Goal: Task Accomplishment & Management: Use online tool/utility

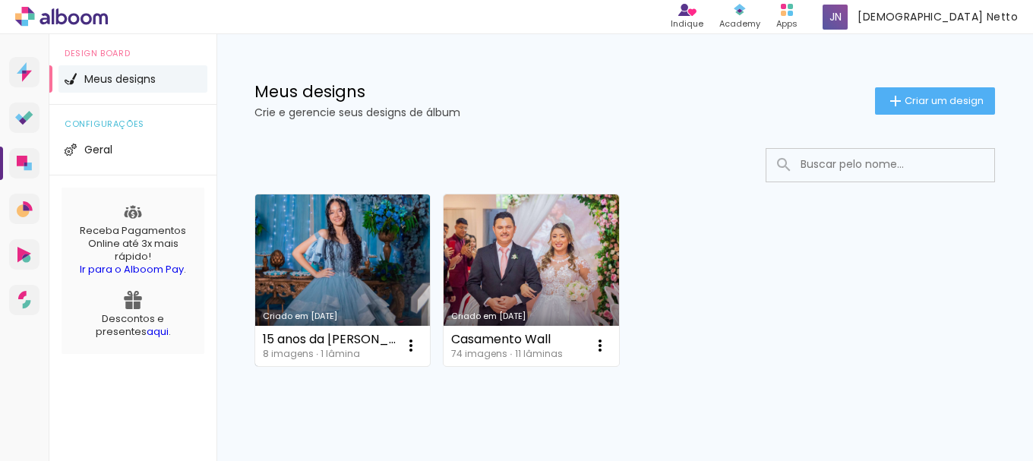
click at [351, 248] on link "Criado em [DATE]" at bounding box center [342, 281] width 175 height 172
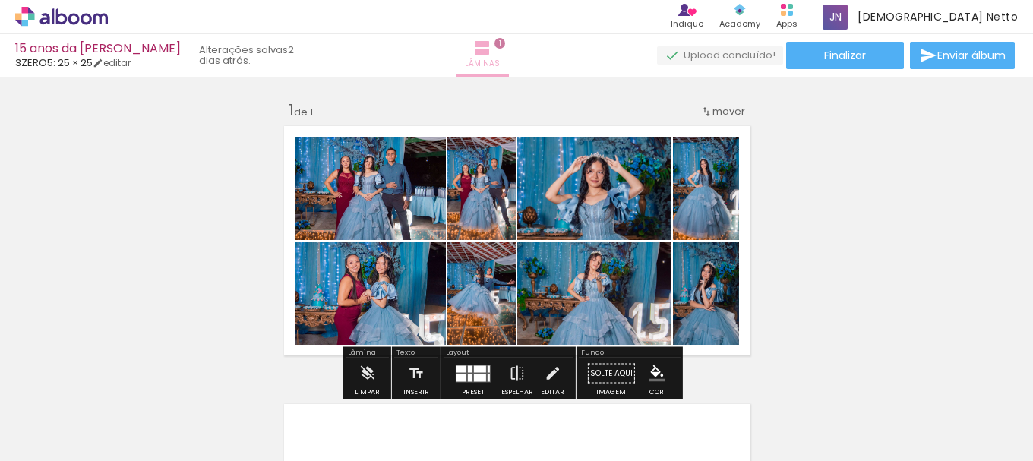
click at [492, 55] on iron-icon at bounding box center [482, 48] width 18 height 18
drag, startPoint x: 130, startPoint y: 384, endPoint x: 648, endPoint y: 64, distance: 609.4
click at [127, 384] on iron-icon at bounding box center [119, 380] width 16 height 16
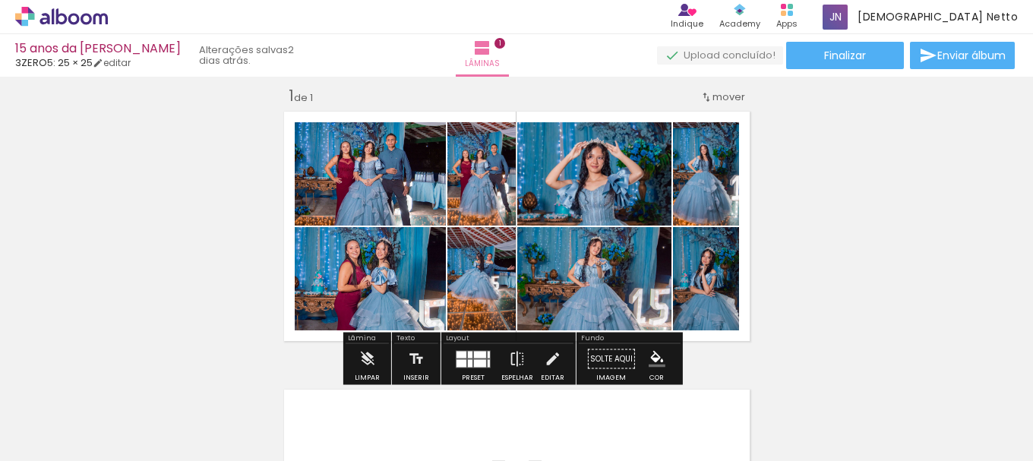
scroll to position [20, 0]
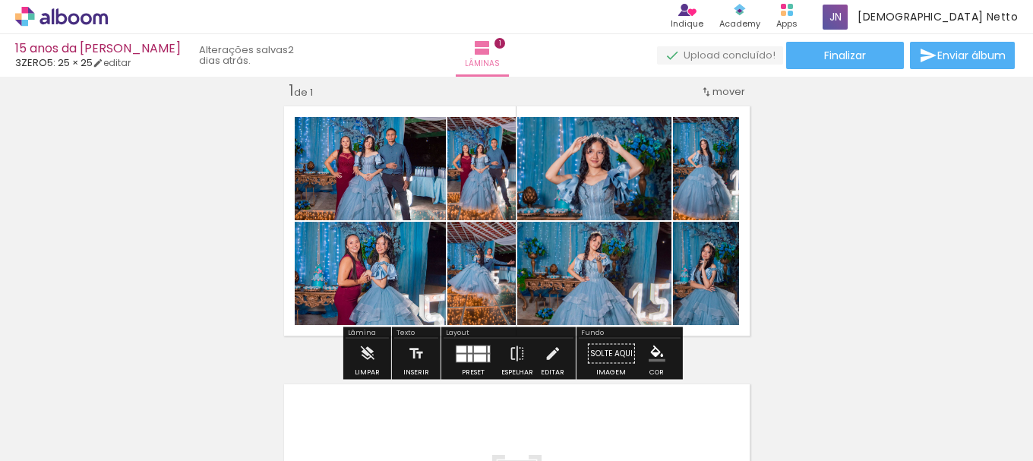
click at [125, 385] on iron-icon at bounding box center [119, 380] width 16 height 16
click at [124, 378] on iron-icon at bounding box center [119, 380] width 16 height 16
click at [118, 383] on iron-icon at bounding box center [119, 380] width 16 height 16
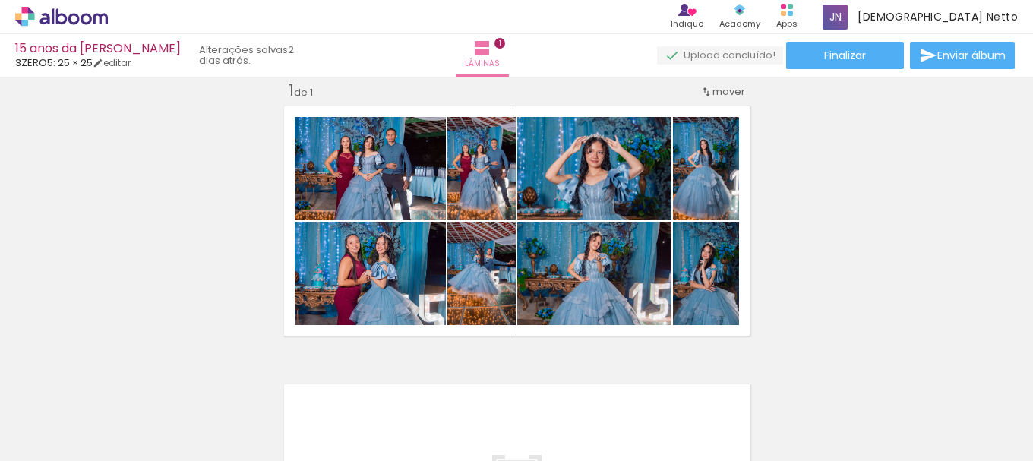
click at [126, 379] on iron-icon at bounding box center [119, 380] width 16 height 16
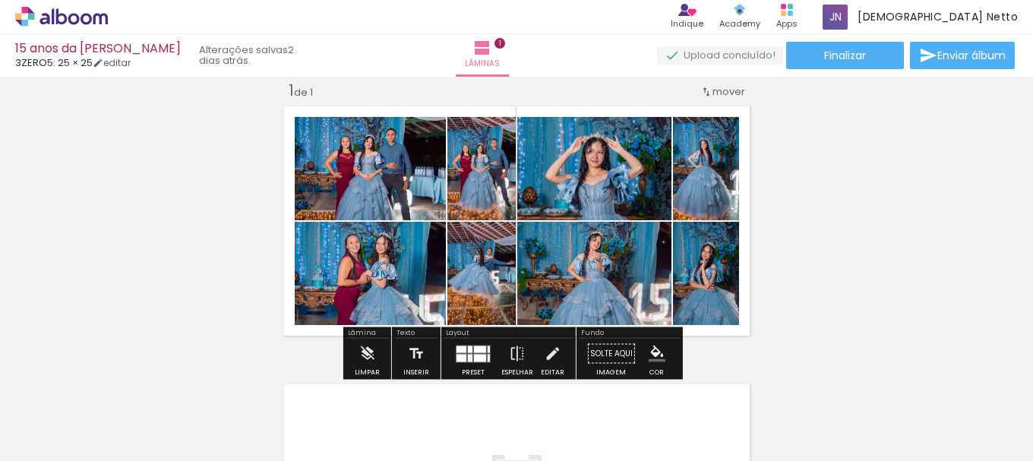
click at [125, 381] on iron-icon at bounding box center [119, 380] width 16 height 16
click at [123, 381] on iron-icon at bounding box center [119, 380] width 16 height 16
click at [127, 381] on iron-icon at bounding box center [119, 380] width 16 height 16
click at [123, 385] on iron-icon at bounding box center [119, 380] width 16 height 16
click at [122, 375] on iron-icon at bounding box center [119, 380] width 16 height 16
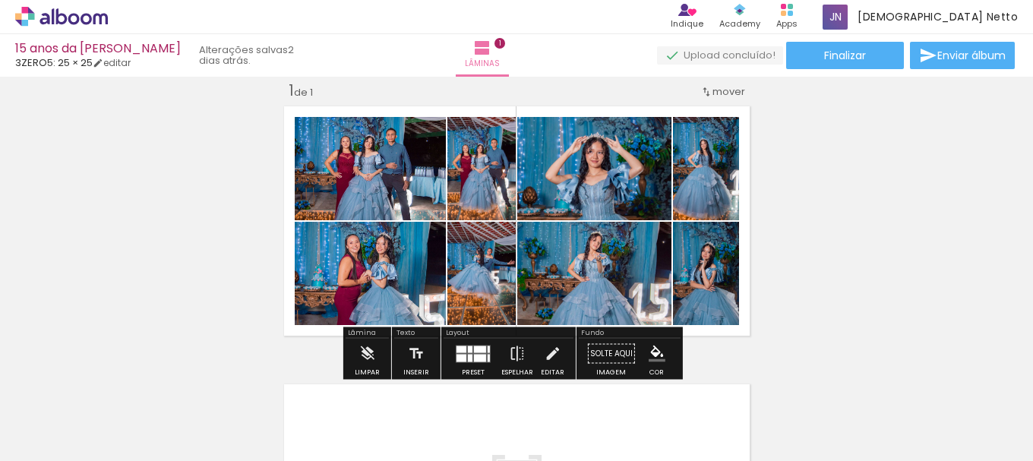
click at [125, 409] on iron-horizontal-list at bounding box center [109, 413] width 30 height 95
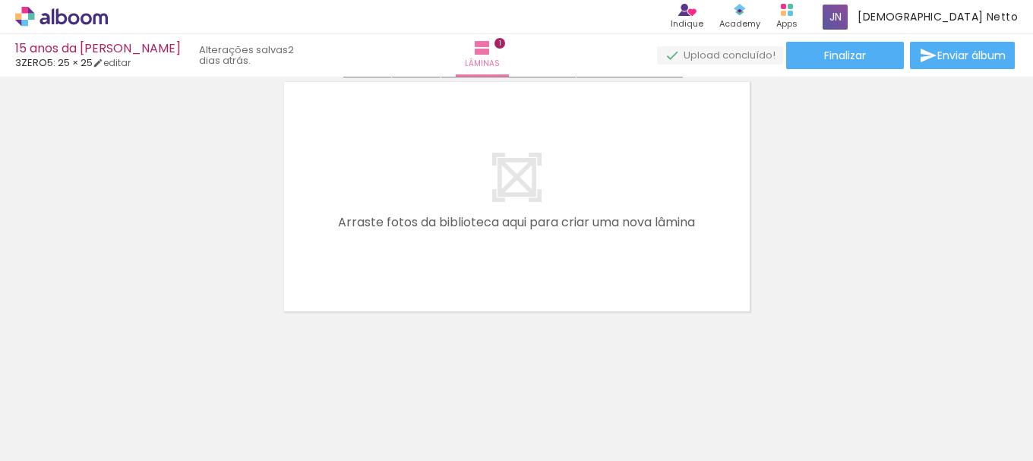
scroll to position [326, 0]
click at [81, 414] on iron-icon at bounding box center [77, 416] width 12 height 12
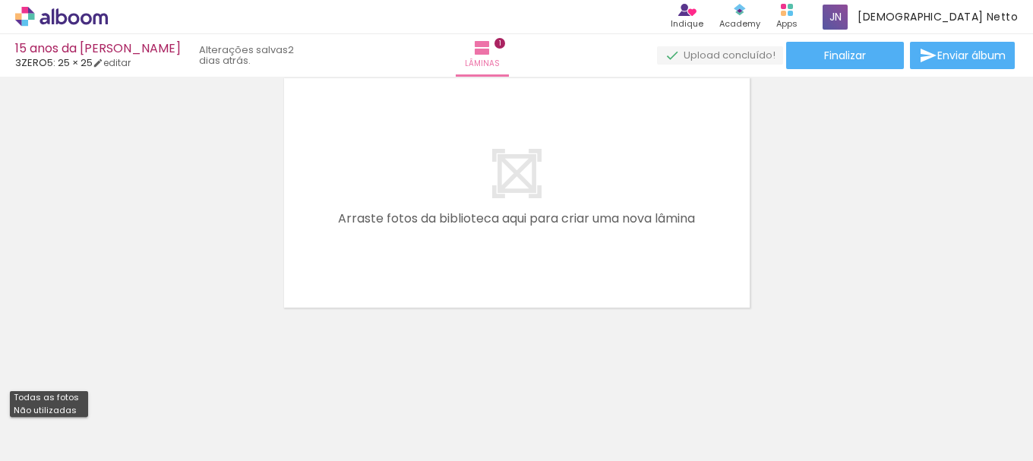
click at [74, 407] on paper-item "Não utilizadas" at bounding box center [49, 410] width 78 height 13
type input "Não utilizadas"
click at [125, 412] on iron-horizontal-list at bounding box center [109, 413] width 30 height 95
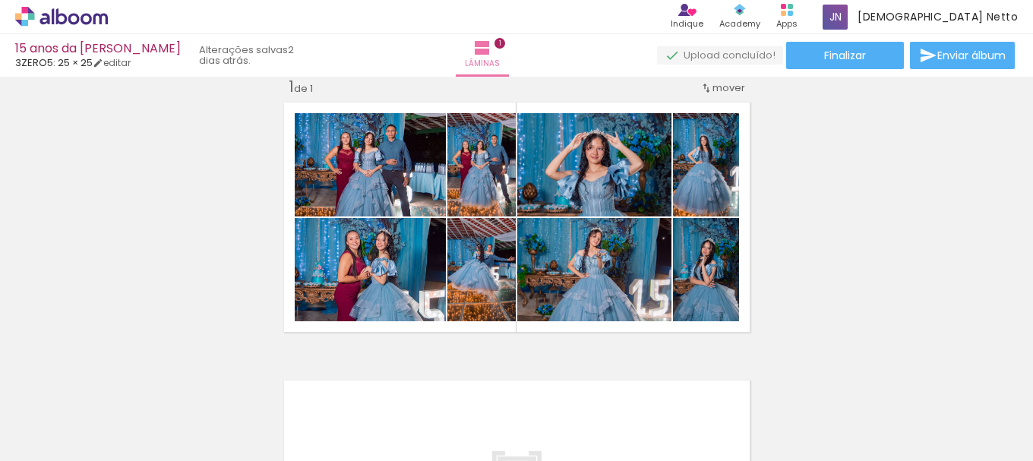
scroll to position [0, 0]
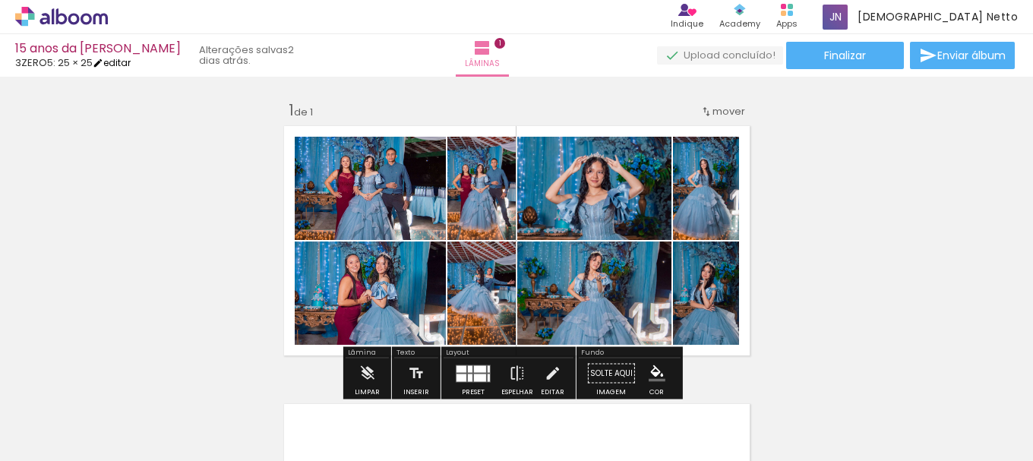
click at [131, 61] on link "editar" at bounding box center [112, 62] width 38 height 13
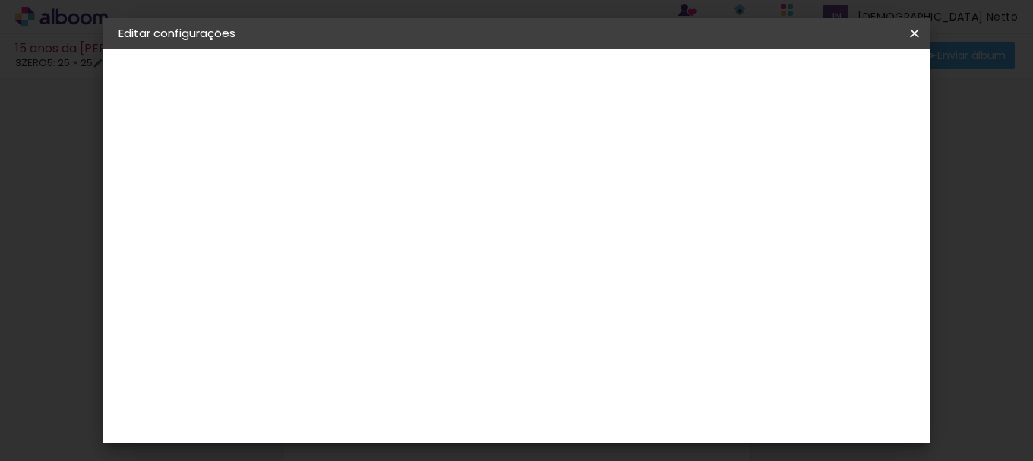
click at [189, 192] on div "3ZERO5" at bounding box center [169, 187] width 39 height 11
click at [403, 261] on div "3ZERO5" at bounding box center [380, 267] width 46 height 12
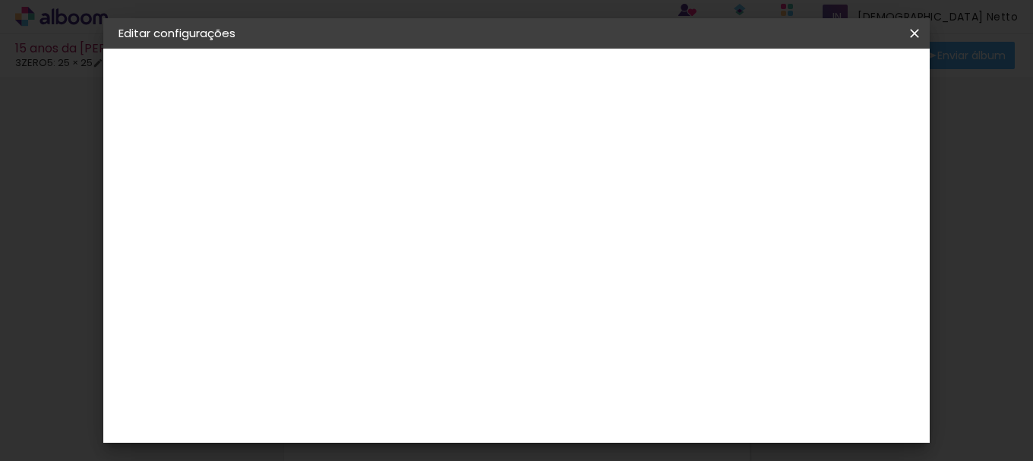
click at [403, 261] on div "3ZERO5" at bounding box center [380, 267] width 46 height 12
click at [0, 0] on slot "Avançar" at bounding box center [0, 0] width 0 height 0
click at [426, 255] on input "text" at bounding box center [396, 265] width 59 height 24
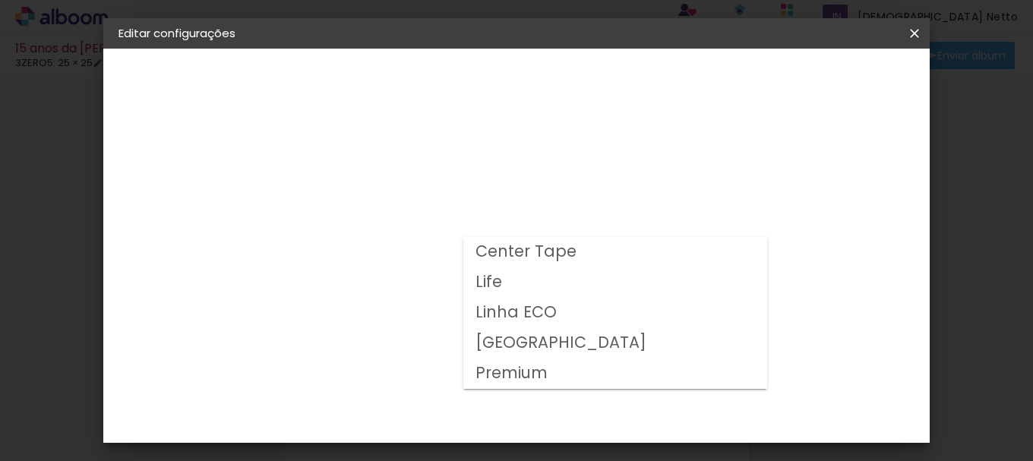
click at [522, 276] on paper-item "Life" at bounding box center [615, 282] width 304 height 30
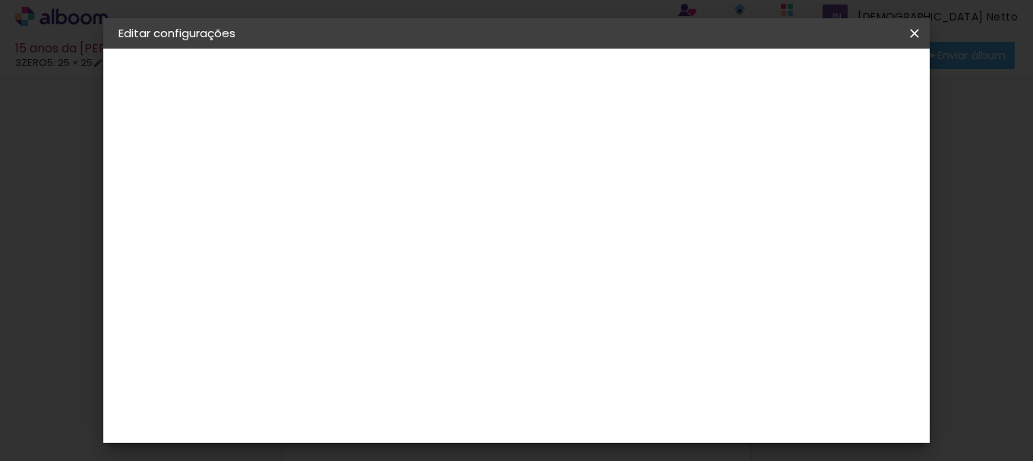
scroll to position [112, 0]
click at [536, 135] on input "Life" at bounding box center [460, 137] width 186 height 24
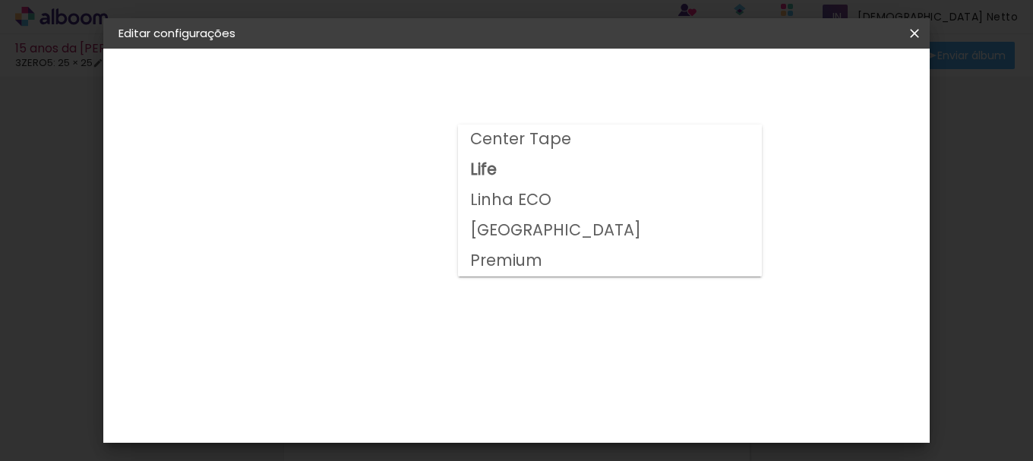
click at [0, 0] on slot "Linha ECO" at bounding box center [0, 0] width 0 height 0
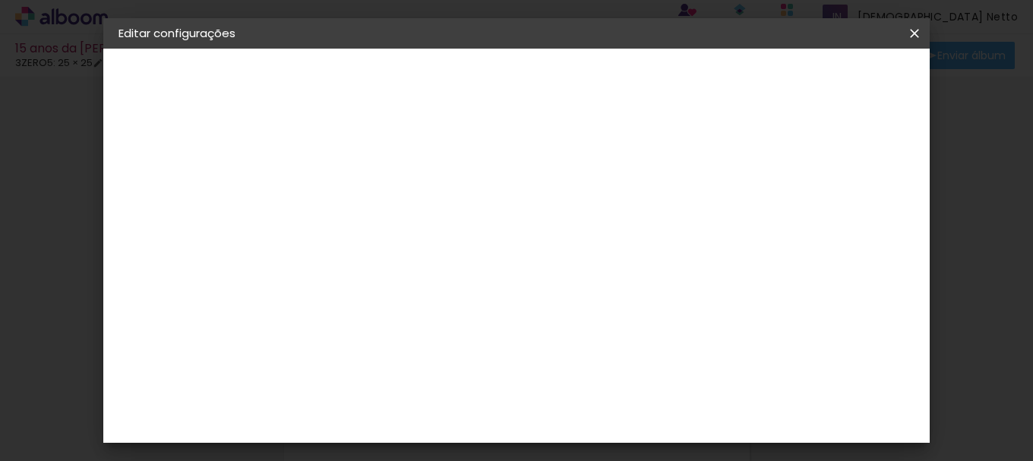
click at [508, 143] on input "Linha ECO" at bounding box center [460, 137] width 186 height 24
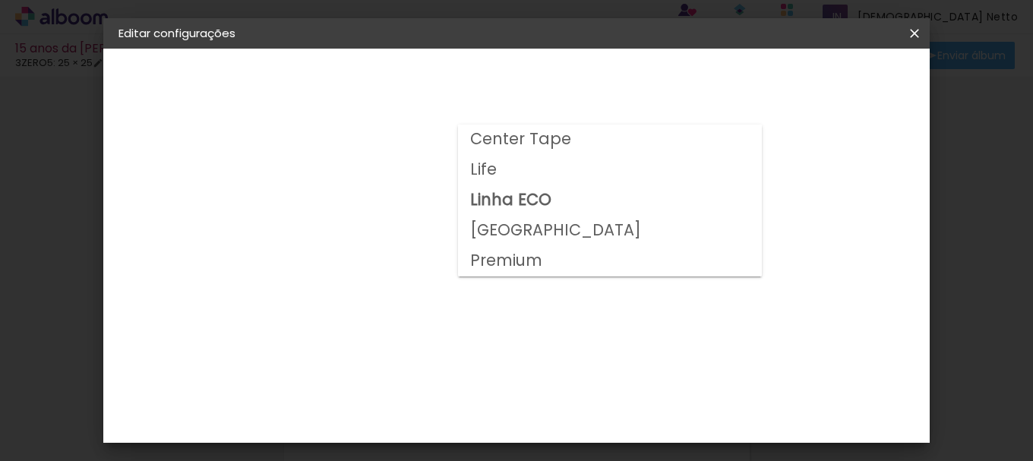
click at [0, 0] on slot "Center Tape" at bounding box center [0, 0] width 0 height 0
type input "Center Tape"
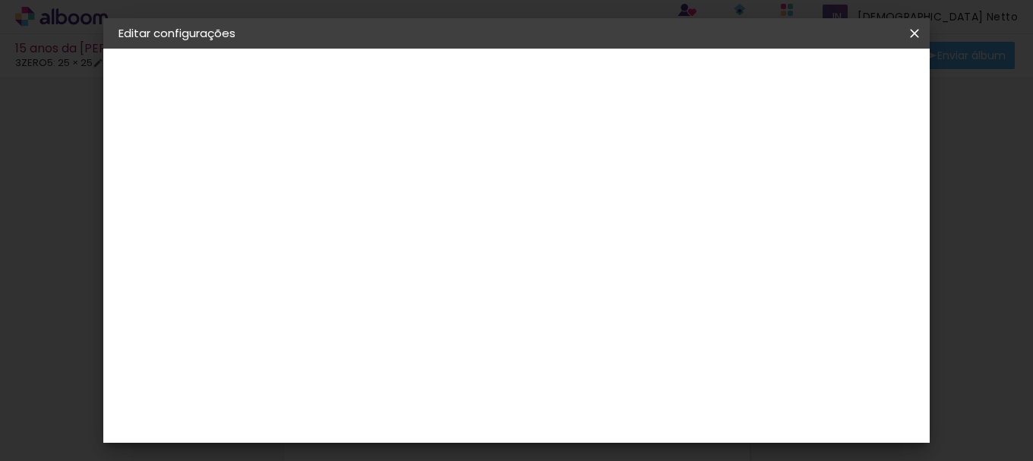
scroll to position [188, 0]
click at [470, 382] on span "25 × 25" at bounding box center [434, 402] width 71 height 40
click at [637, 93] on header "Modelo Escolha o modelo do álbum. Voltar Avançar" at bounding box center [469, 94] width 337 height 90
click at [0, 0] on slot "Avançar" at bounding box center [0, 0] width 0 height 0
click at [594, 84] on span "Salvar configurações" at bounding box center [556, 85] width 78 height 21
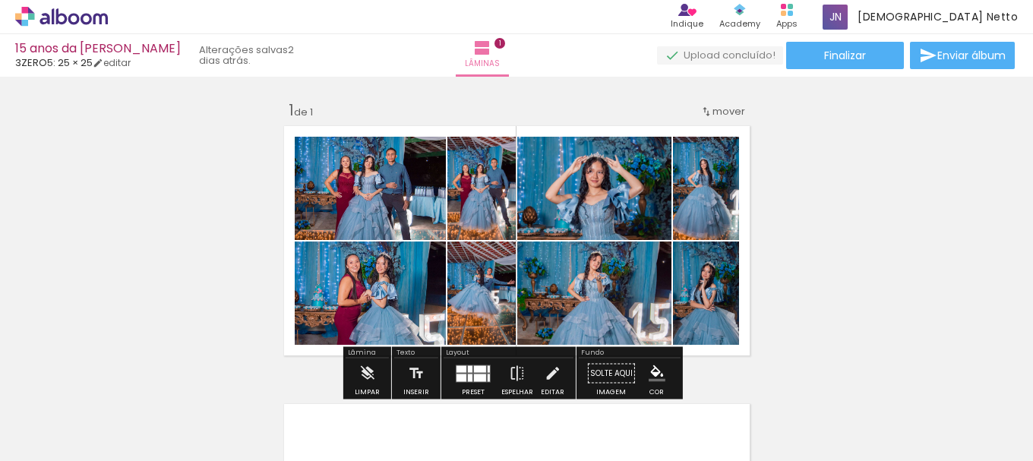
click at [305, 201] on span at bounding box center [312, 201] width 15 height 3
click at [305, 199] on paper-item at bounding box center [312, 201] width 27 height 11
click at [308, 218] on paper-item at bounding box center [312, 222] width 27 height 11
click at [307, 245] on paper-item at bounding box center [312, 244] width 27 height 11
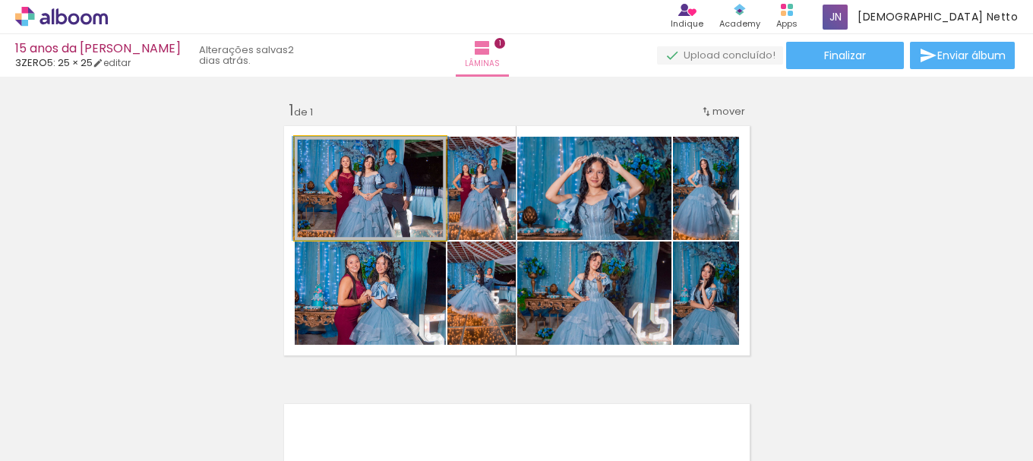
click at [307, 149] on iron-icon at bounding box center [310, 152] width 15 height 15
click at [358, 189] on quentale-photo at bounding box center [370, 188] width 151 height 103
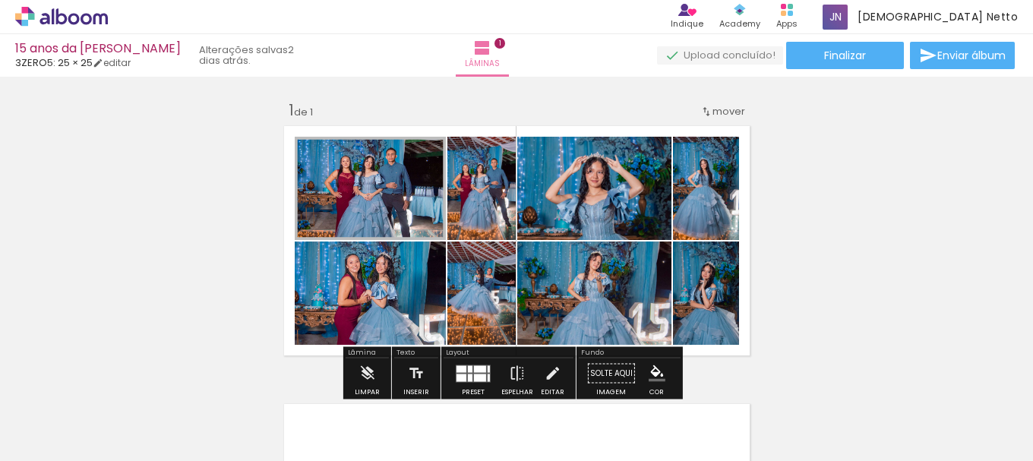
click at [389, 185] on quentale-photo at bounding box center [370, 188] width 151 height 103
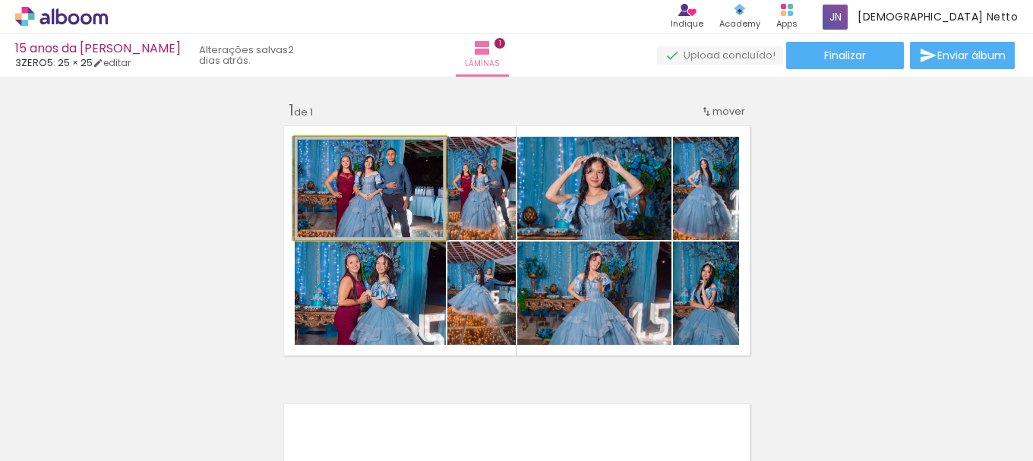
click at [440, 189] on quentale-photo at bounding box center [370, 188] width 151 height 103
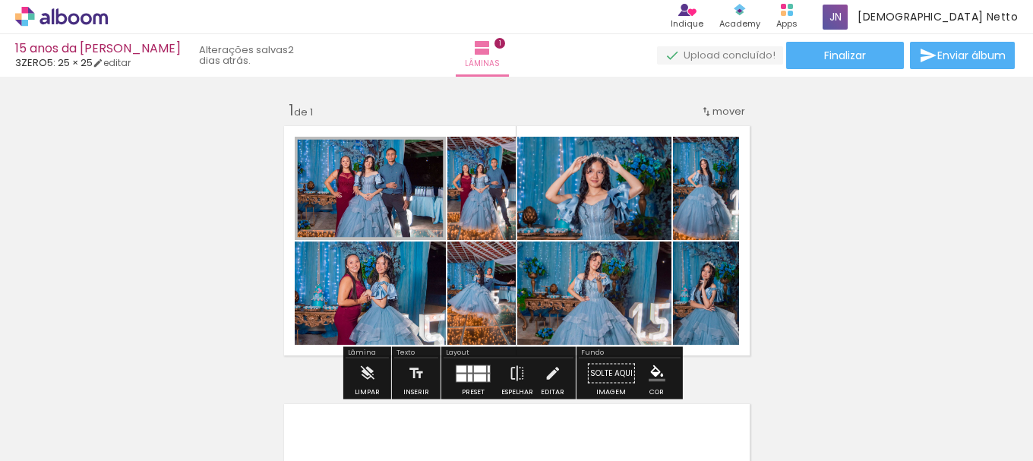
click at [495, 229] on quentale-photo at bounding box center [482, 188] width 68 height 103
click at [55, 438] on span "Adicionar Fotos" at bounding box center [54, 440] width 46 height 17
click at [0, 0] on input "file" at bounding box center [0, 0] width 0 height 0
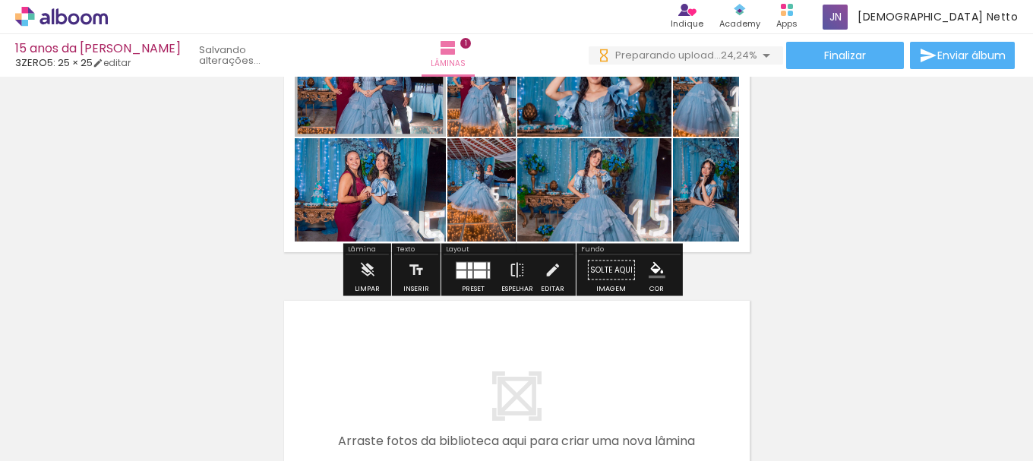
scroll to position [152, 0]
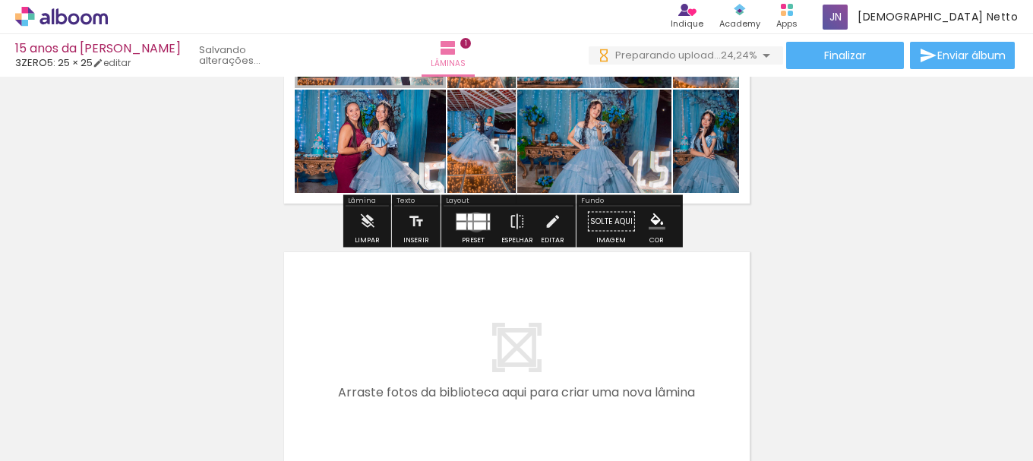
click at [474, 222] on div at bounding box center [480, 226] width 12 height 8
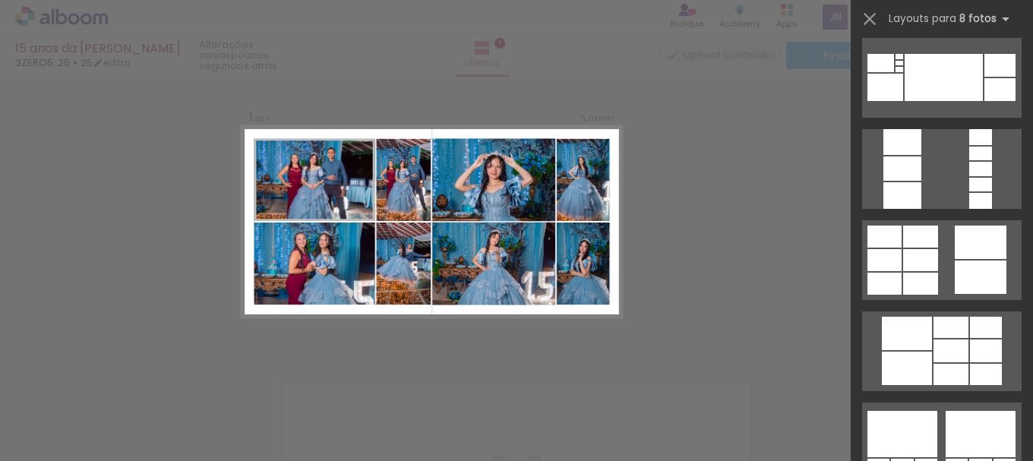
scroll to position [5702, 0]
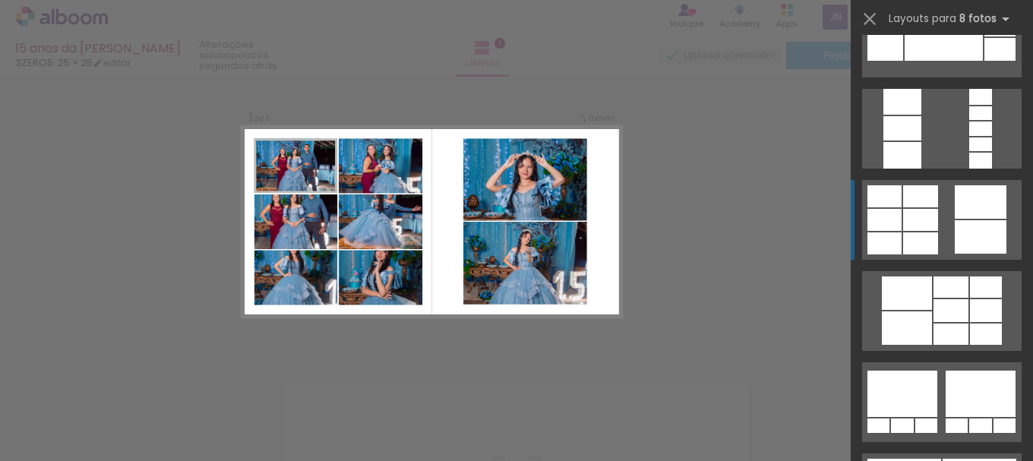
click at [958, 206] on div at bounding box center [981, 201] width 52 height 33
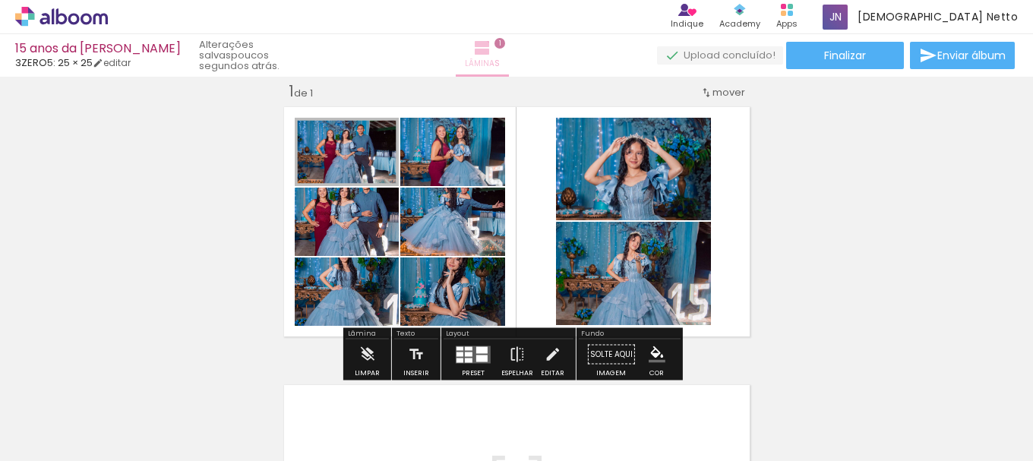
click at [489, 55] on iron-icon at bounding box center [482, 48] width 18 height 18
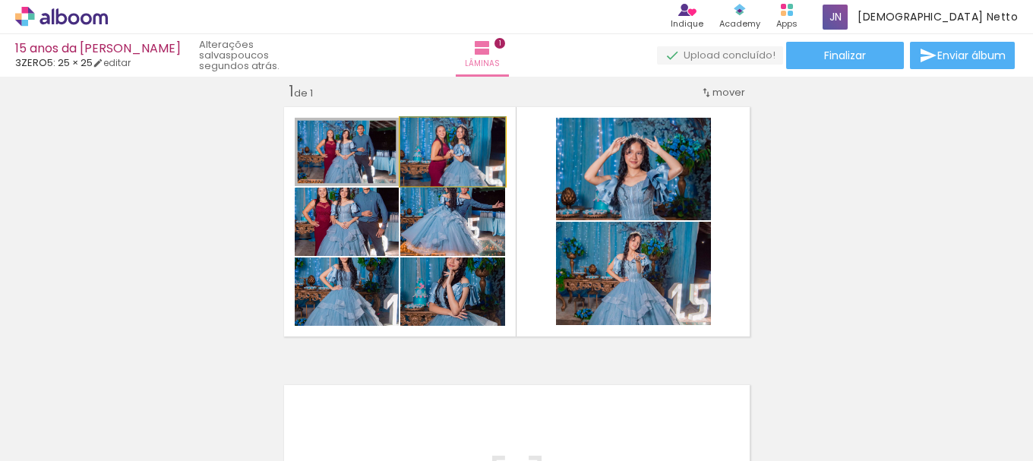
click at [407, 174] on quentale-photo at bounding box center [452, 152] width 105 height 68
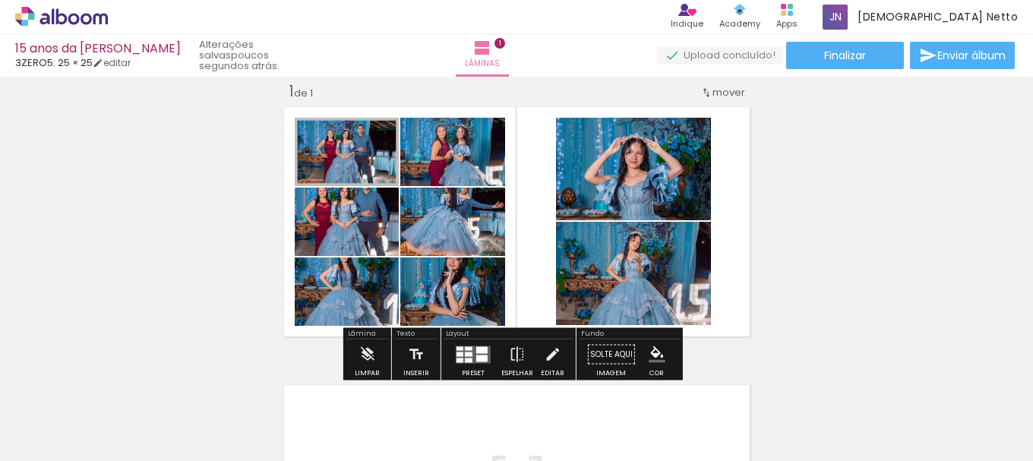
click at [337, 158] on div at bounding box center [343, 157] width 18 height 15
click at [362, 157] on quentale-photo at bounding box center [347, 152] width 104 height 68
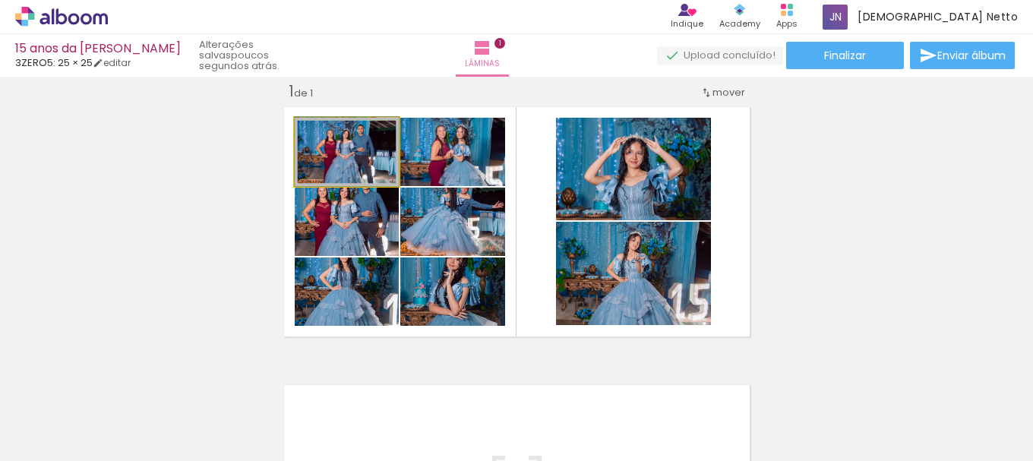
click at [362, 157] on quentale-photo at bounding box center [347, 152] width 104 height 68
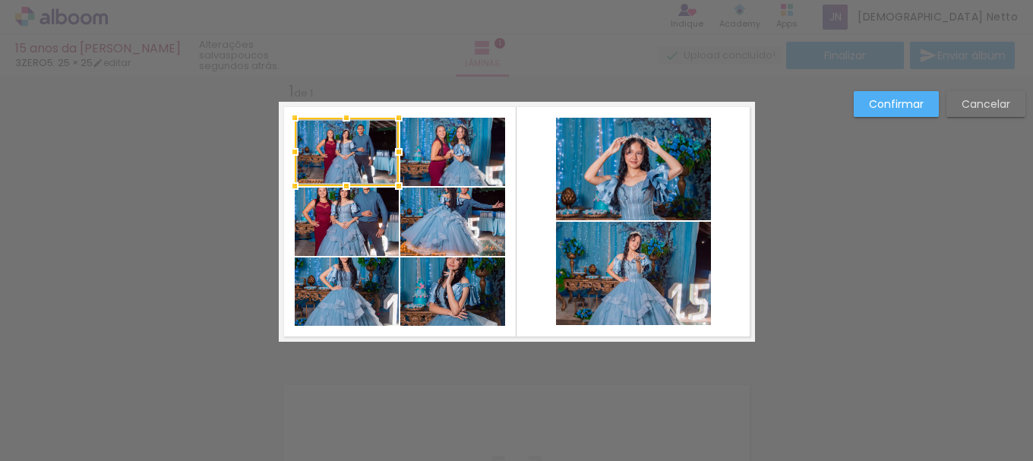
scroll to position [20, 0]
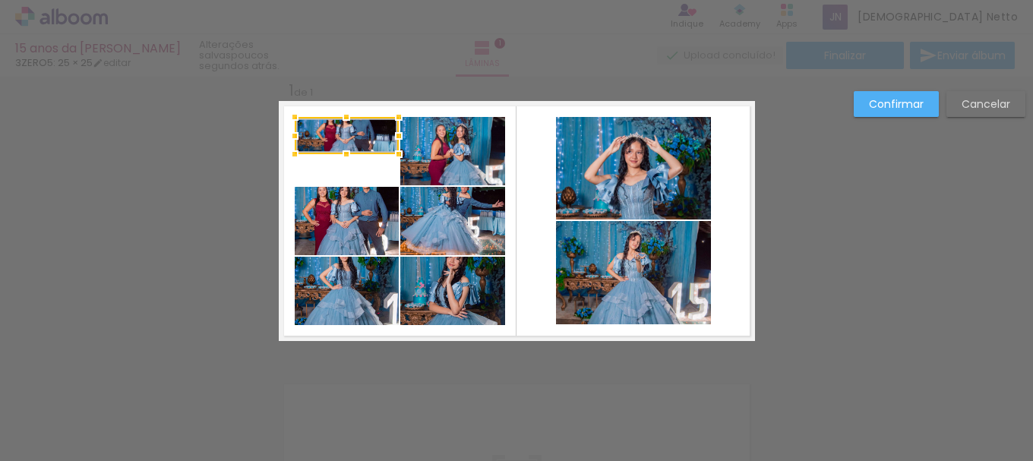
drag, startPoint x: 339, startPoint y: 189, endPoint x: 342, endPoint y: 158, distance: 31.3
click at [342, 158] on div at bounding box center [346, 154] width 30 height 30
click at [341, 214] on quentale-photo at bounding box center [347, 221] width 104 height 68
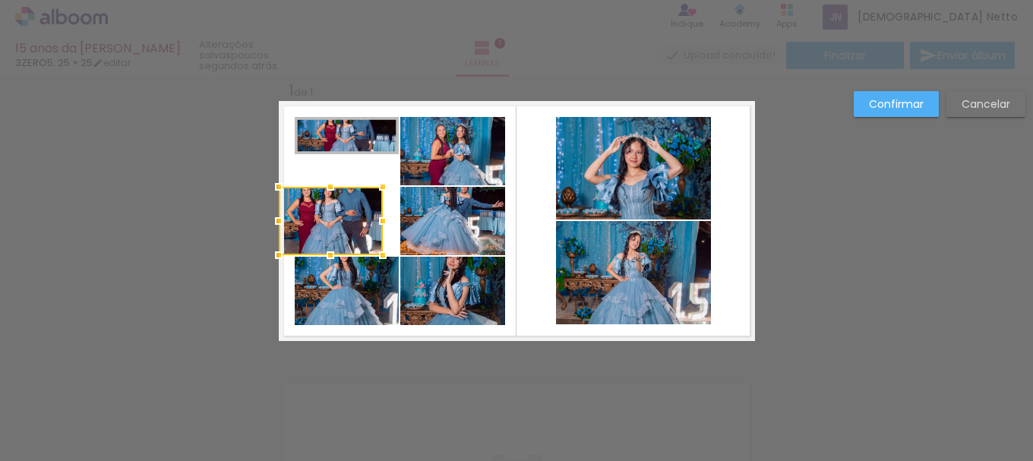
drag, startPoint x: 340, startPoint y: 214, endPoint x: 52, endPoint y: 217, distance: 288.0
click at [42, 218] on div "Inserir lâmina 1 de 1 Confirmar Cancelar" at bounding box center [516, 353] width 1033 height 593
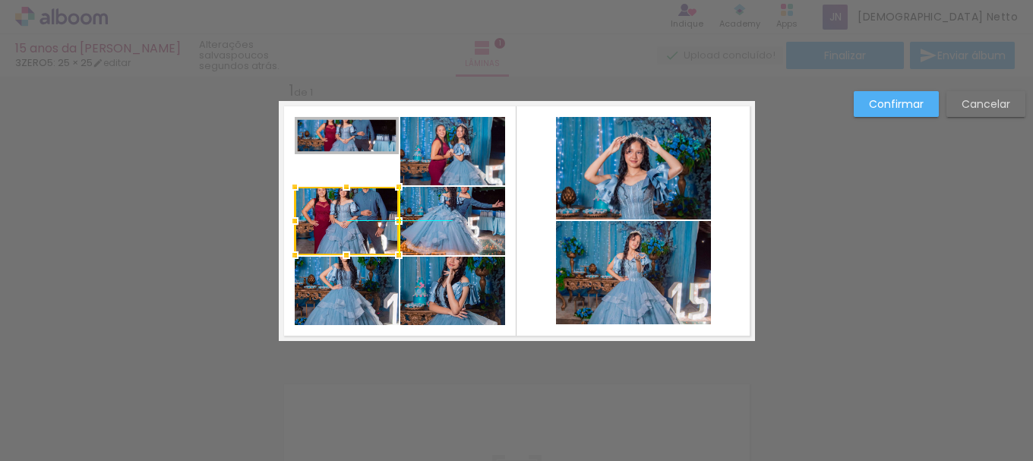
drag, startPoint x: 341, startPoint y: 214, endPoint x: 330, endPoint y: 204, distance: 15.1
click at [330, 204] on div at bounding box center [347, 221] width 104 height 68
click at [0, 0] on slot "Cancelar" at bounding box center [0, 0] width 0 height 0
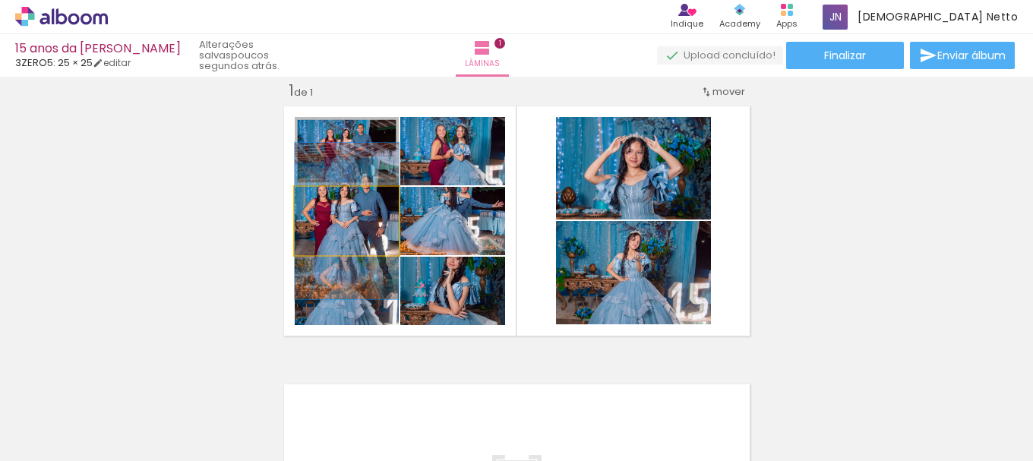
click at [362, 233] on quentale-photo at bounding box center [347, 221] width 104 height 68
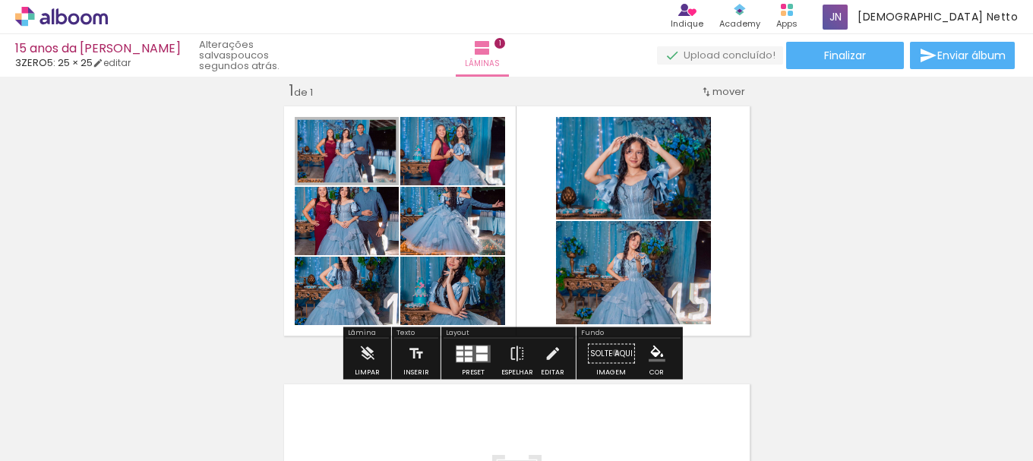
click at [611, 353] on paper-button "Solte aqui Imagem" at bounding box center [611, 358] width 55 height 39
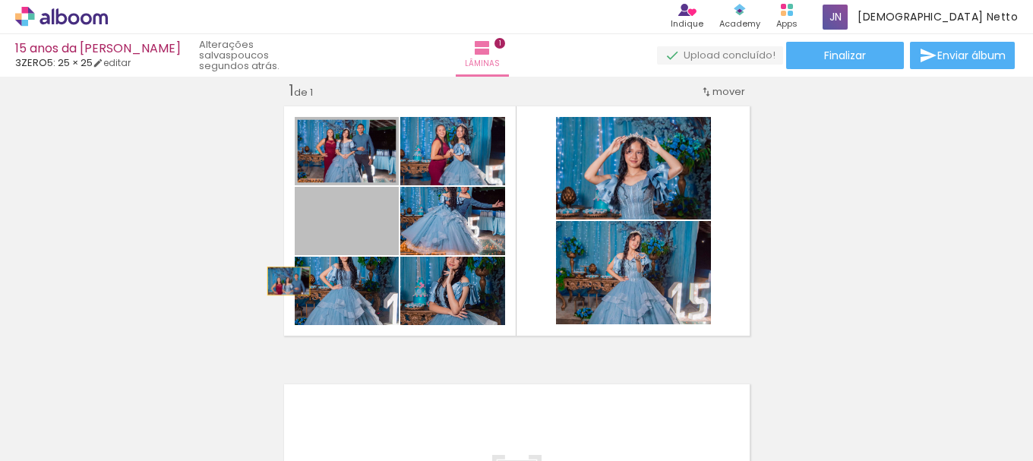
drag, startPoint x: 371, startPoint y: 234, endPoint x: 283, endPoint y: 281, distance: 99.9
click at [283, 281] on quentale-layouter at bounding box center [517, 221] width 476 height 240
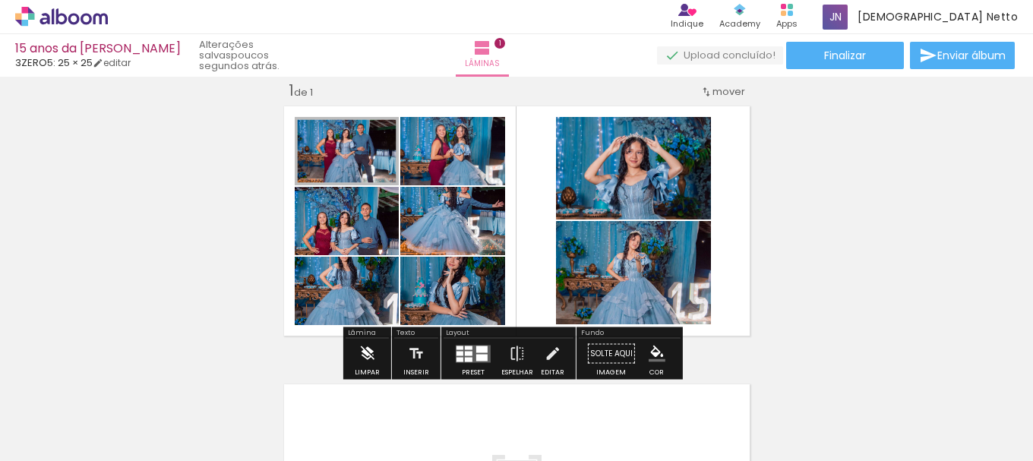
click at [374, 357] on iron-icon at bounding box center [367, 354] width 17 height 30
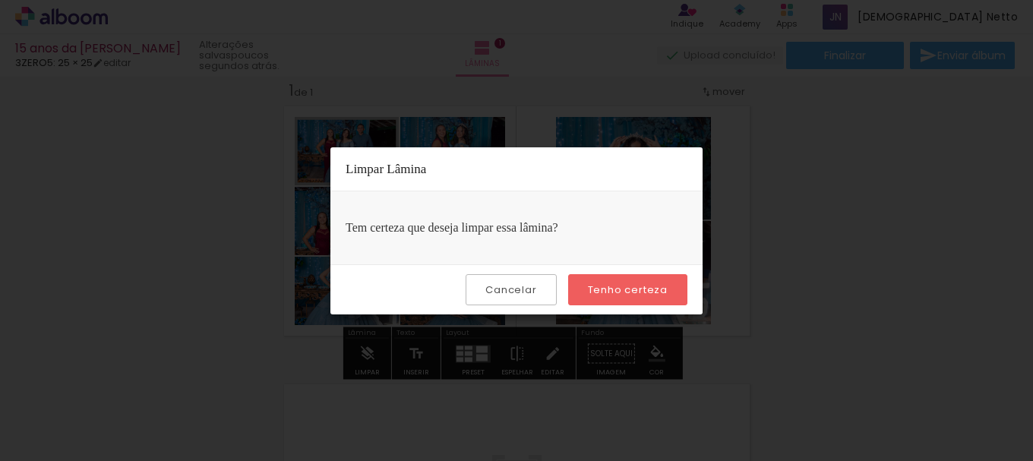
click at [515, 298] on paper-button "Cancelar" at bounding box center [511, 289] width 90 height 31
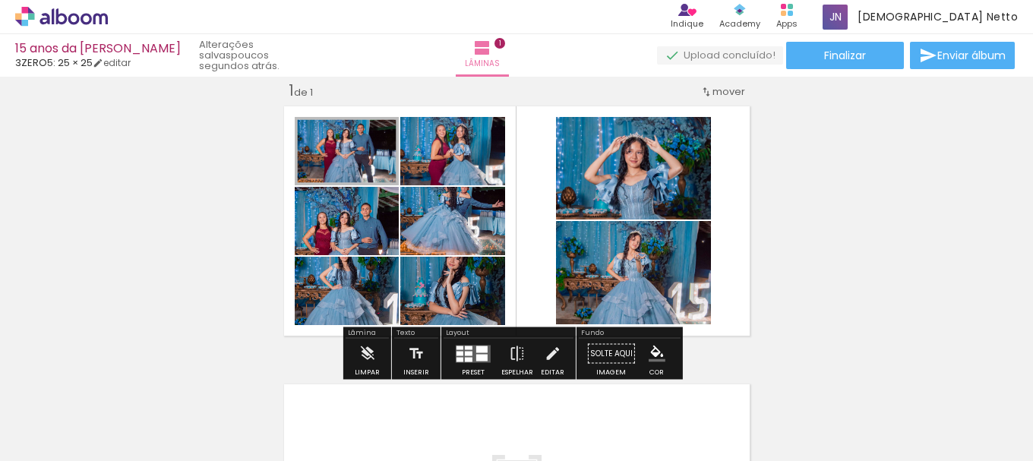
click at [457, 354] on div at bounding box center [460, 353] width 7 height 5
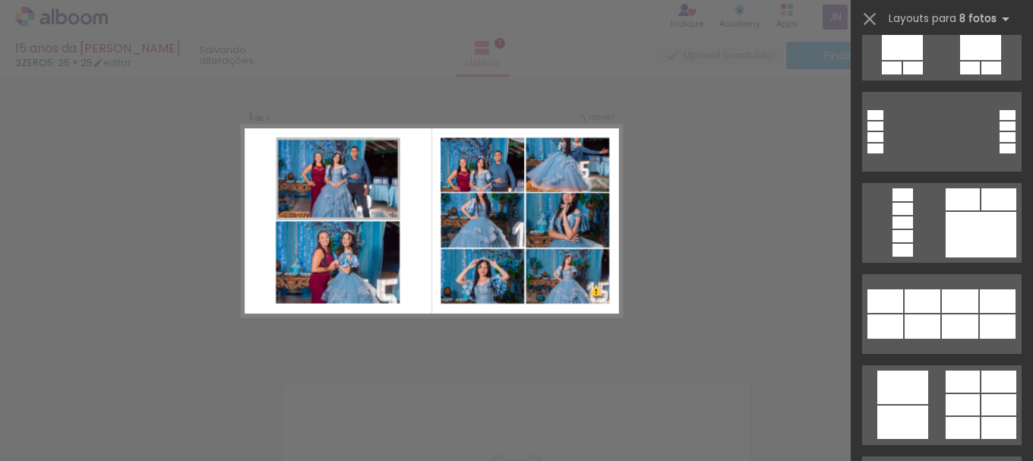
scroll to position [6595, 0]
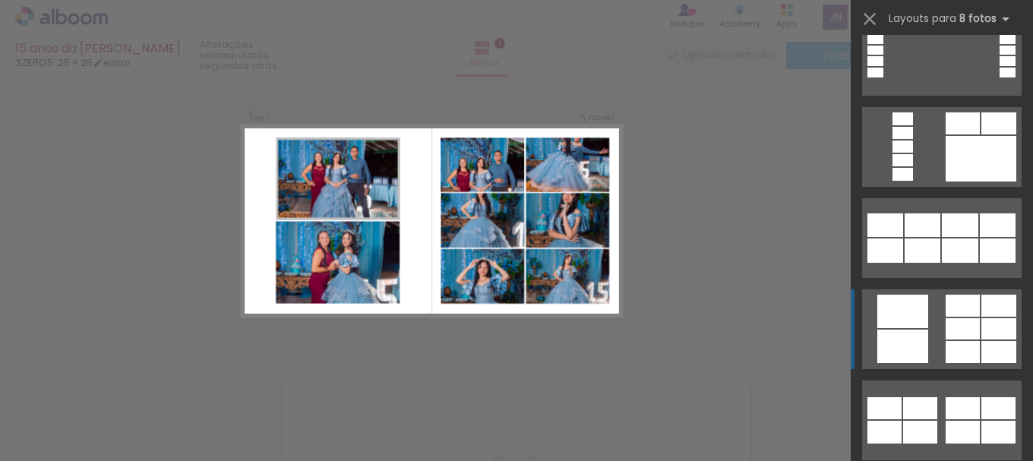
click at [891, 320] on div at bounding box center [903, 311] width 51 height 33
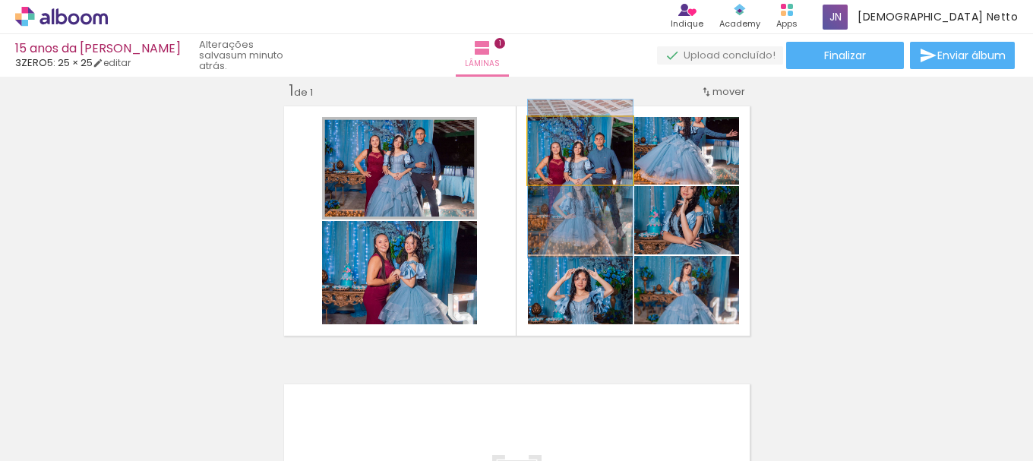
click at [612, 174] on quentale-photo at bounding box center [580, 151] width 105 height 68
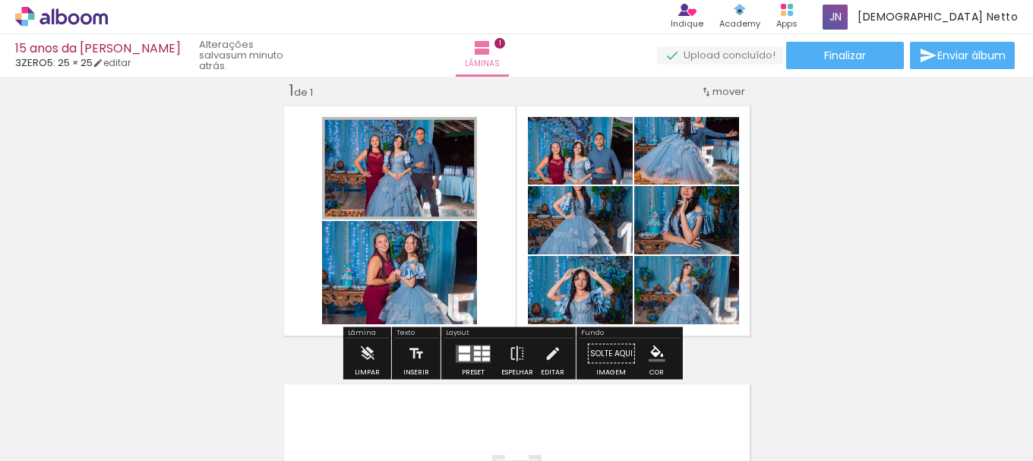
click at [575, 227] on div at bounding box center [576, 225] width 18 height 15
click at [0, 0] on slot "P&B" at bounding box center [0, 0] width 0 height 0
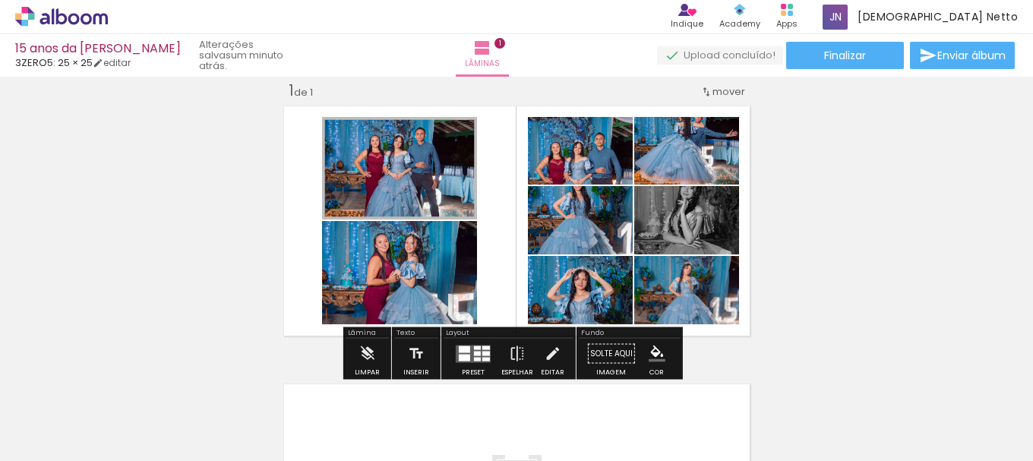
click at [0, 0] on slot "P&B" at bounding box center [0, 0] width 0 height 0
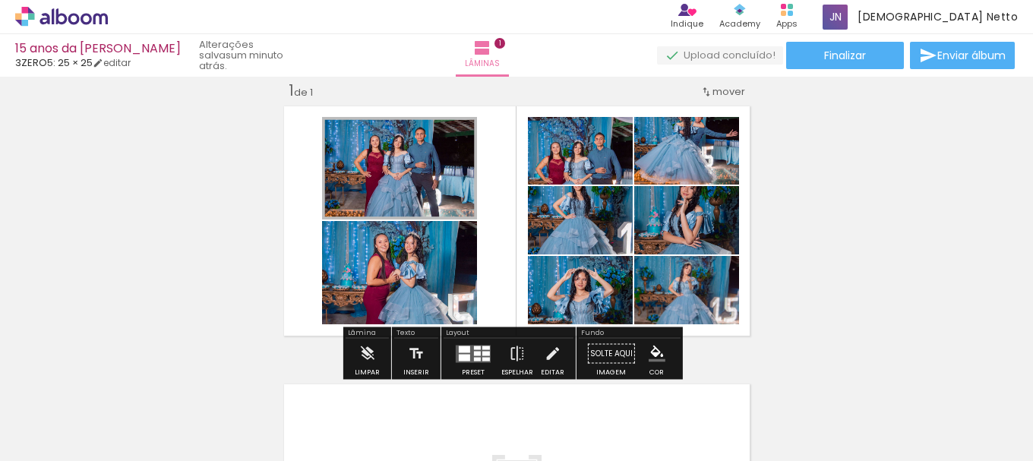
click at [675, 224] on div at bounding box center [682, 225] width 18 height 15
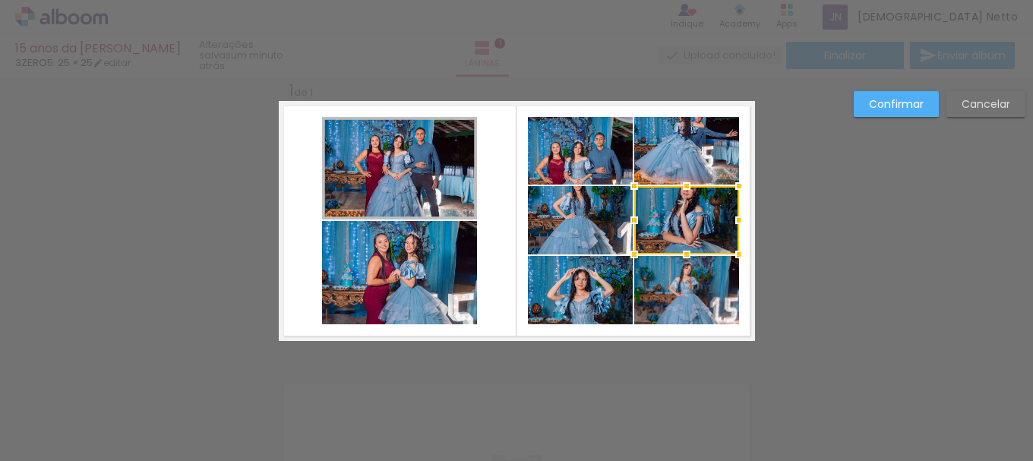
click at [675, 224] on div at bounding box center [686, 220] width 105 height 68
click at [674, 223] on div at bounding box center [686, 220] width 105 height 68
click at [670, 220] on div at bounding box center [686, 220] width 105 height 68
click at [835, 334] on div "Confirmar Cancelar" at bounding box center [516, 353] width 1033 height 593
click at [0, 0] on slot "Cancelar" at bounding box center [0, 0] width 0 height 0
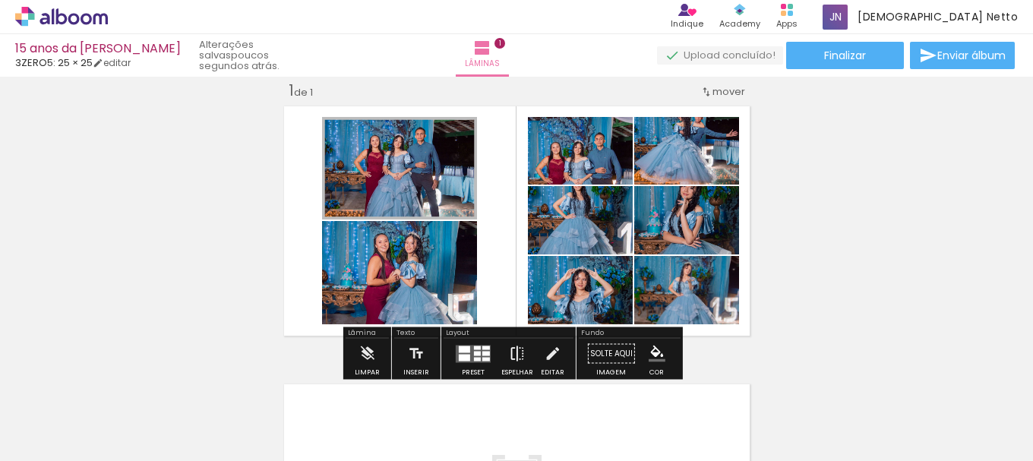
click at [512, 350] on iron-icon at bounding box center [517, 354] width 17 height 30
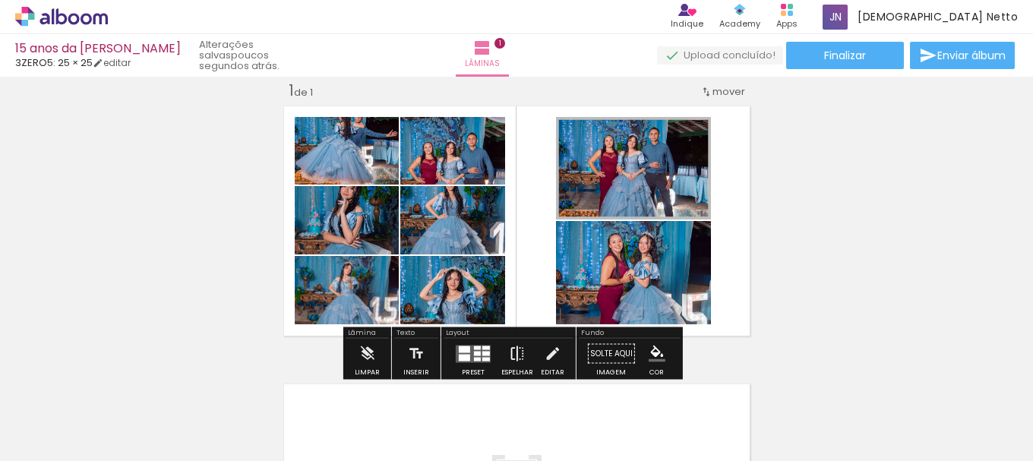
click at [512, 350] on iron-icon at bounding box center [517, 354] width 17 height 30
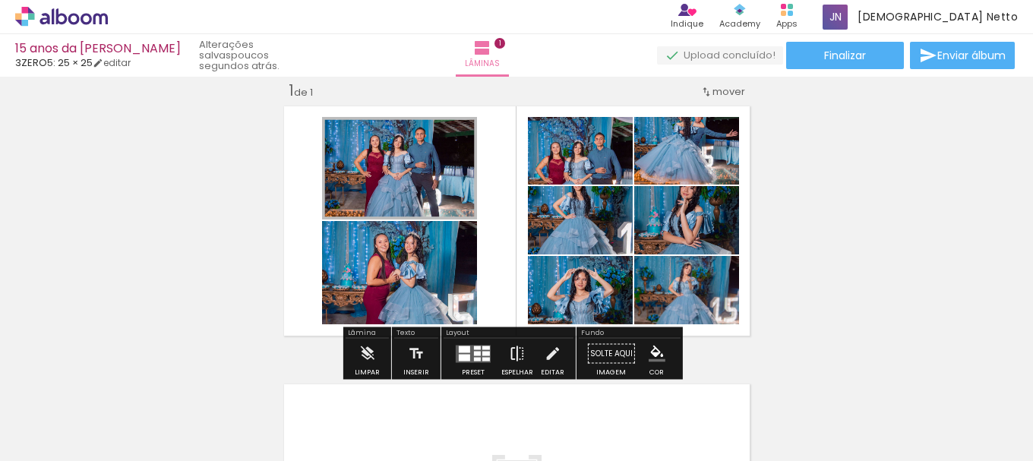
click at [512, 350] on iron-icon at bounding box center [517, 354] width 17 height 30
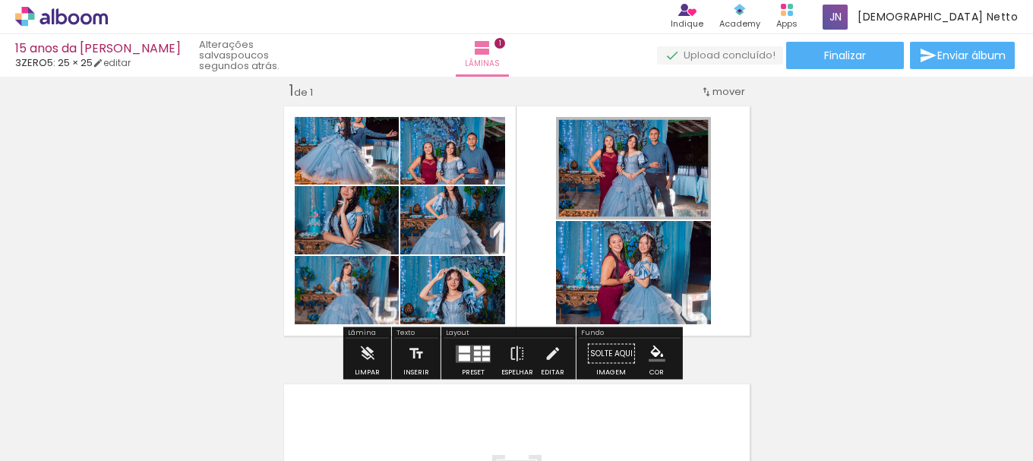
click at [482, 346] on div at bounding box center [486, 348] width 8 height 4
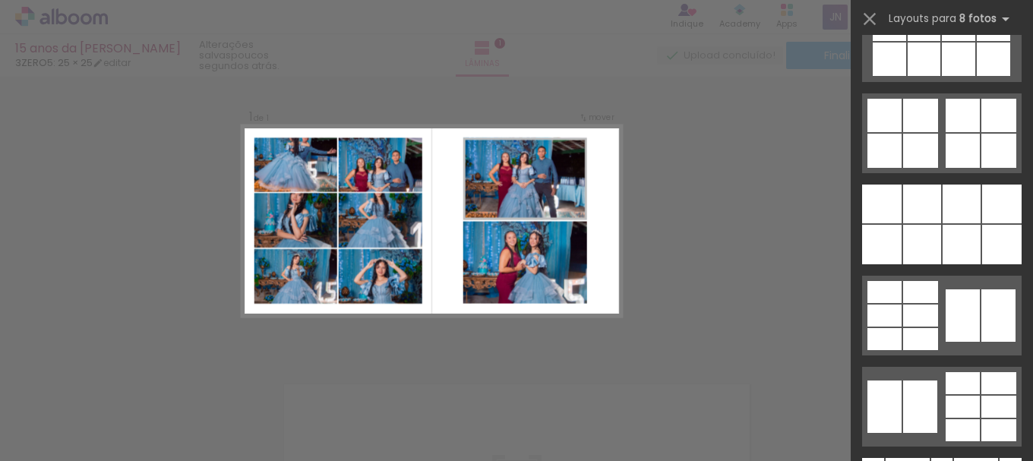
scroll to position [4061, 0]
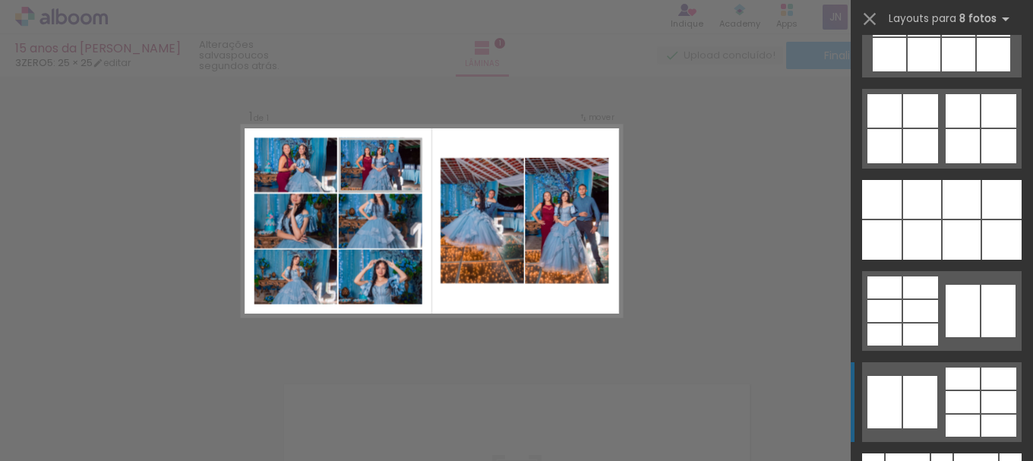
click at [921, 395] on div at bounding box center [920, 402] width 34 height 52
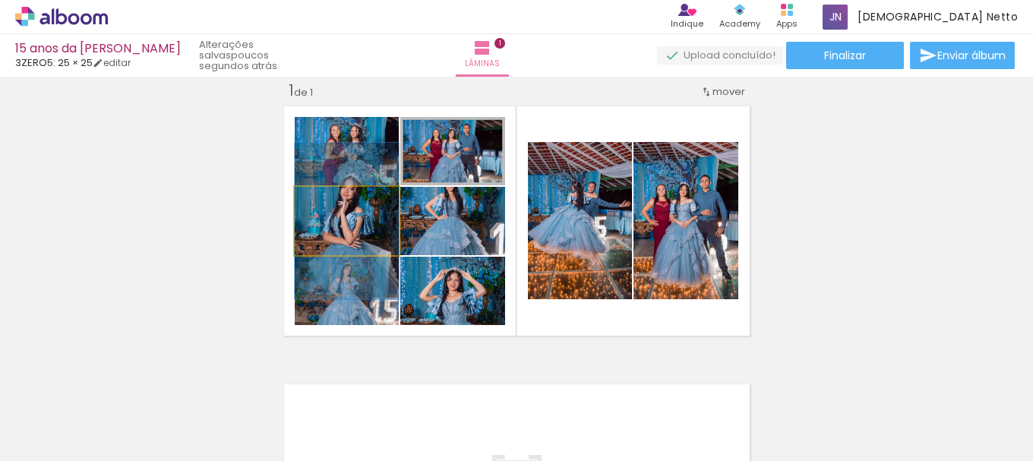
drag, startPoint x: 319, startPoint y: 201, endPoint x: 270, endPoint y: 212, distance: 50.7
type paper-slider "100"
click at [270, 212] on div "Inserir lâmina 1 de 1" at bounding box center [516, 340] width 1033 height 557
click at [304, 203] on iron-icon at bounding box center [310, 202] width 14 height 15
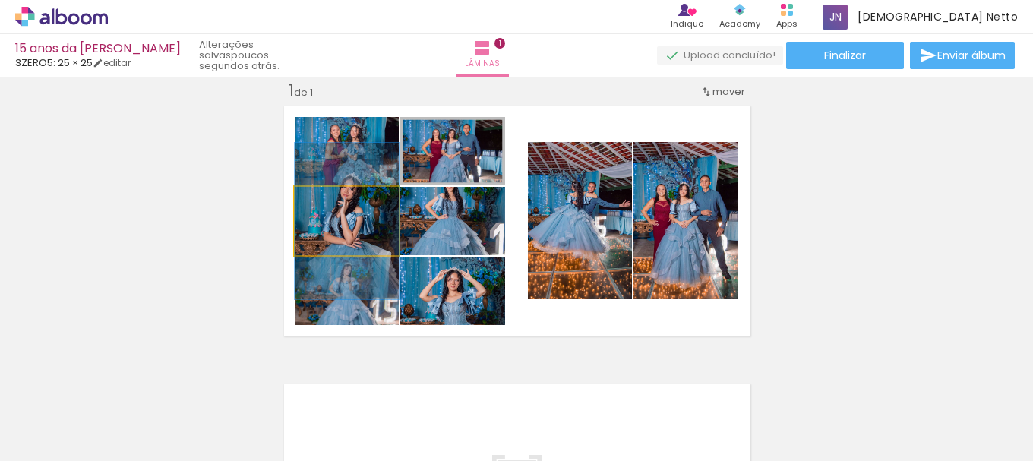
click at [304, 203] on iron-icon at bounding box center [310, 202] width 14 height 15
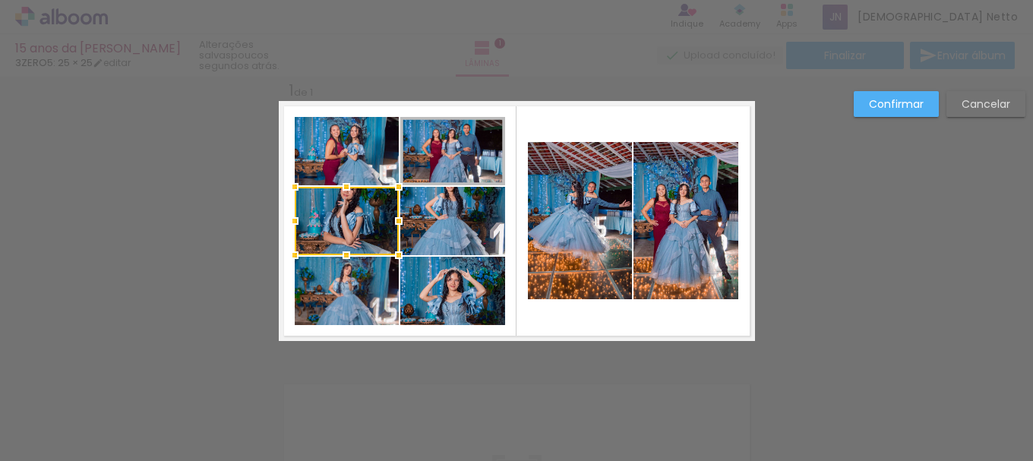
click at [304, 203] on div at bounding box center [347, 221] width 104 height 68
click at [868, 191] on div "Confirmar Cancelar" at bounding box center [516, 353] width 1033 height 593
click at [0, 0] on slot "Cancelar" at bounding box center [0, 0] width 0 height 0
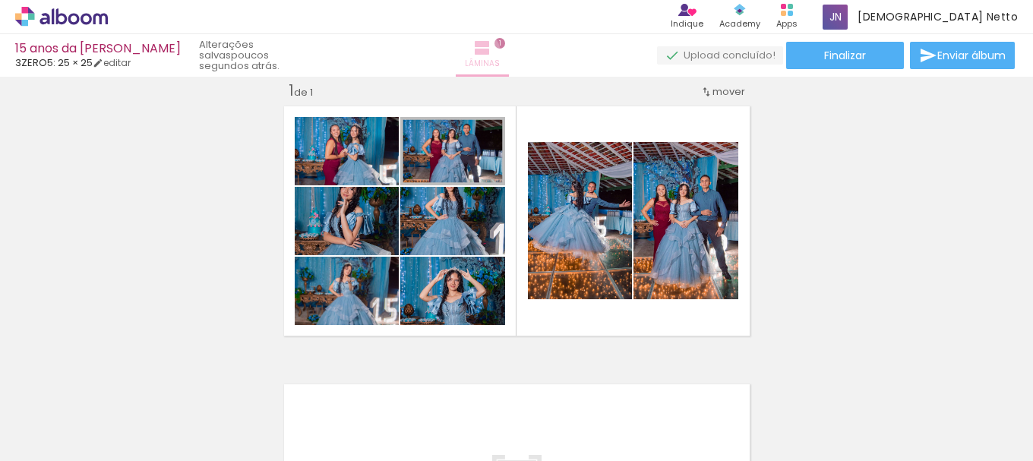
click at [490, 52] on iron-icon at bounding box center [482, 48] width 18 height 18
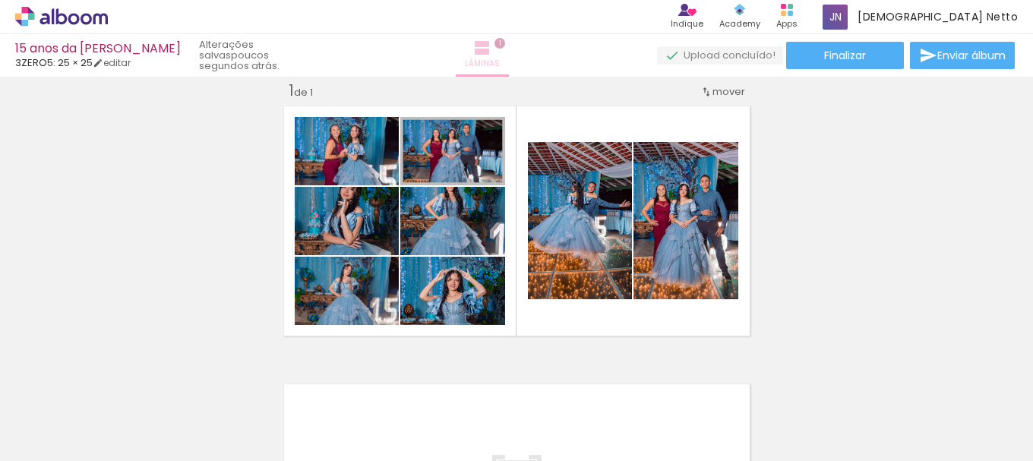
click at [491, 52] on iron-icon at bounding box center [482, 48] width 18 height 18
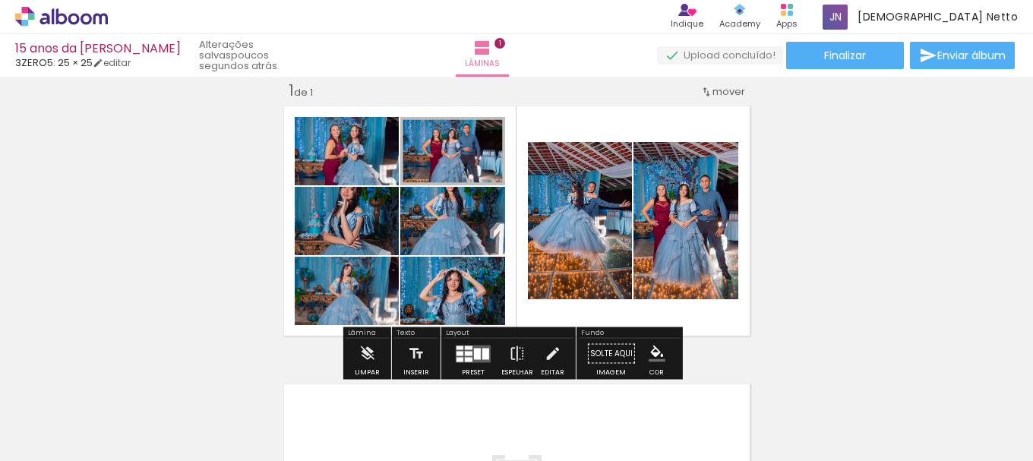
click at [309, 102] on quentale-layouter at bounding box center [517, 221] width 476 height 240
click at [815, 265] on div "Inserir lâmina 1 de 1" at bounding box center [516, 340] width 1033 height 557
click at [366, 346] on iron-icon at bounding box center [367, 354] width 17 height 30
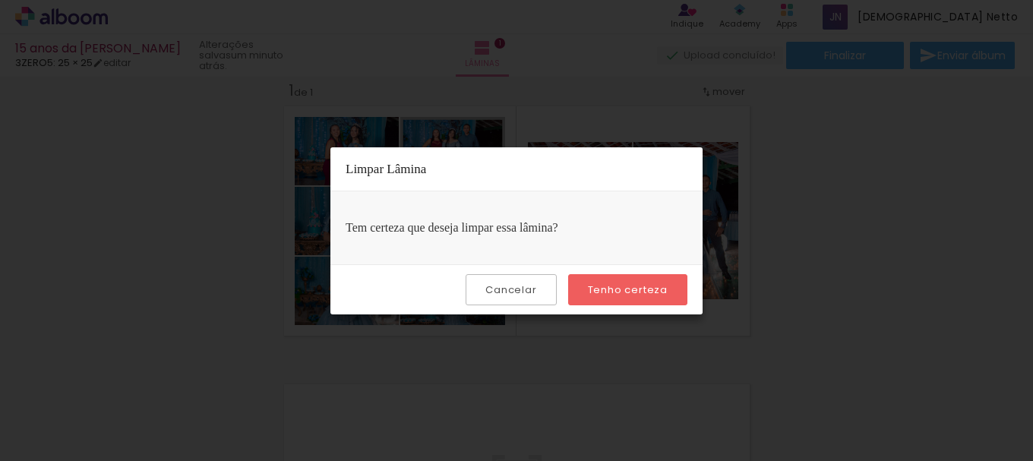
click at [0, 0] on slot "Tenho certeza" at bounding box center [0, 0] width 0 height 0
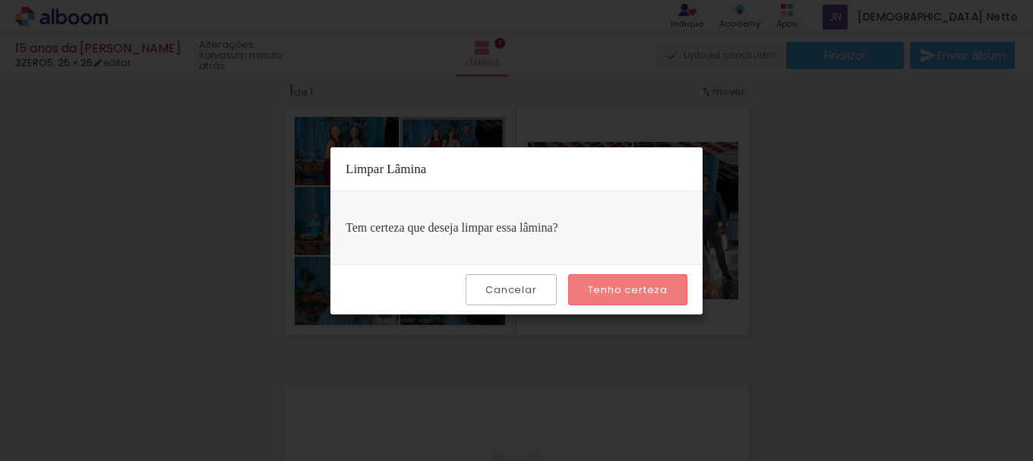
click at [0, 0] on slot "Tenho certeza" at bounding box center [0, 0] width 0 height 0
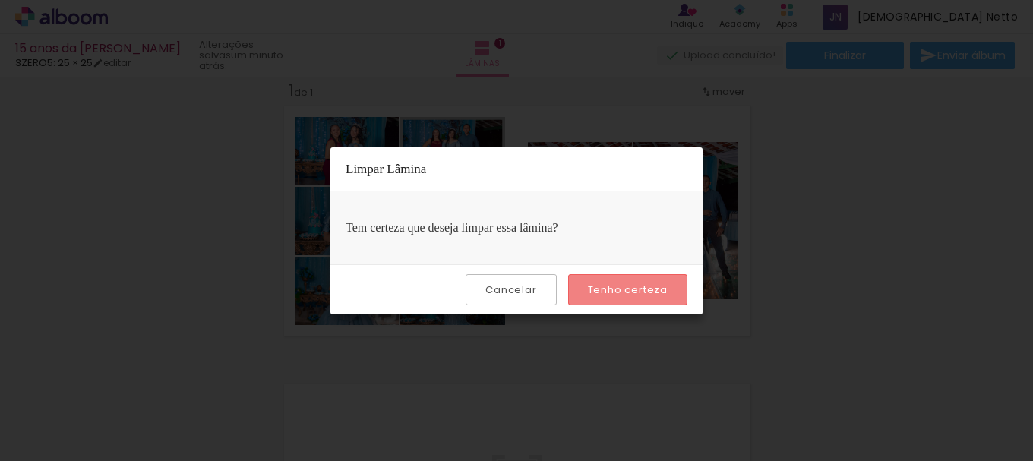
click at [0, 0] on slot "Tenho certeza" at bounding box center [0, 0] width 0 height 0
click at [542, 277] on paper-button "Cancelar" at bounding box center [511, 289] width 90 height 31
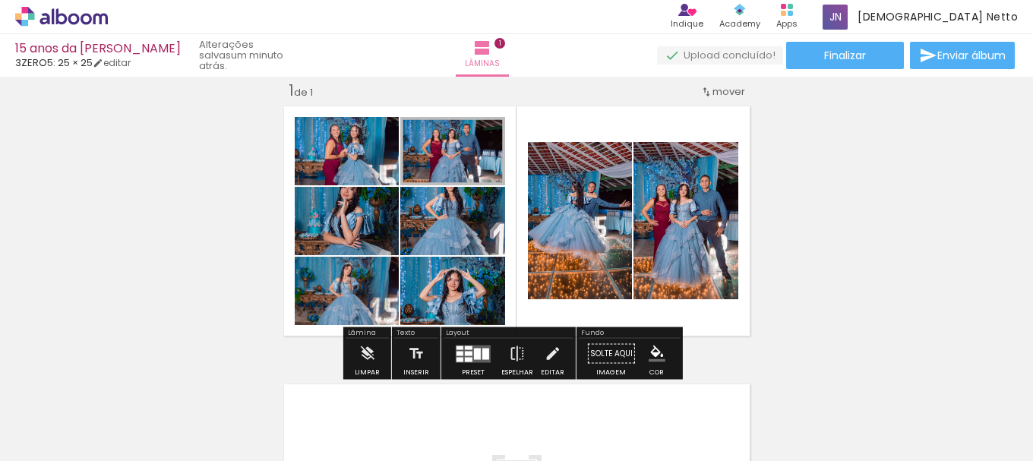
drag, startPoint x: 511, startPoint y: 106, endPoint x: 548, endPoint y: 144, distance: 52.7
click at [511, 106] on quentale-layouter at bounding box center [517, 221] width 476 height 240
click at [555, 130] on quentale-layouter at bounding box center [517, 221] width 476 height 240
click at [653, 352] on iron-icon "color picker" at bounding box center [657, 354] width 17 height 17
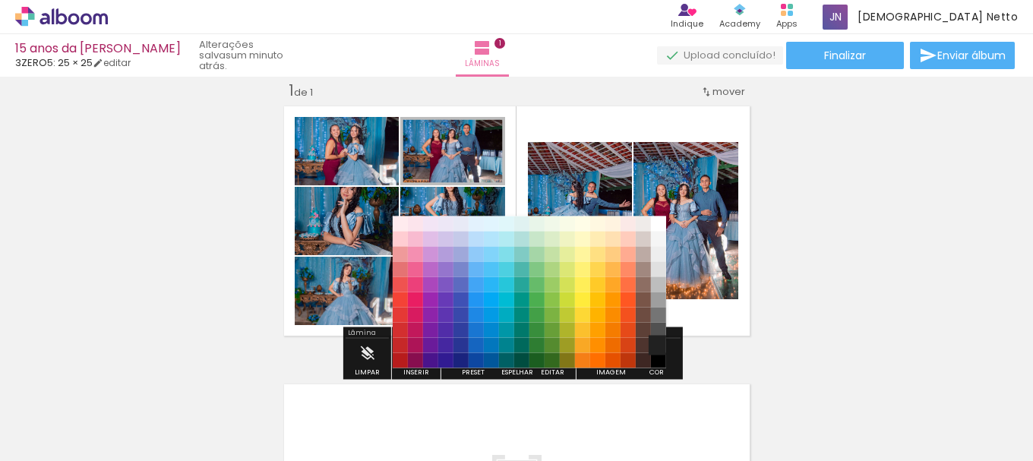
click at [653, 351] on paper-item "#212121" at bounding box center [658, 345] width 15 height 15
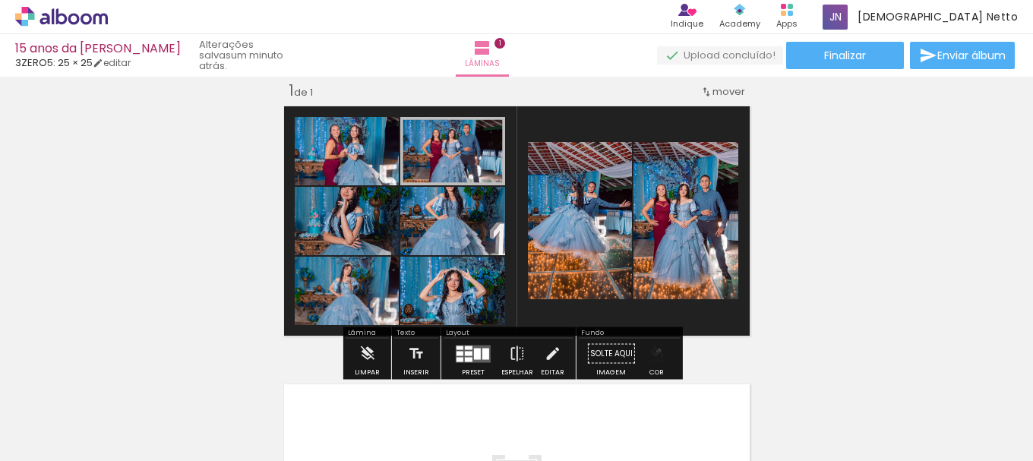
click at [653, 351] on iron-icon "color picker" at bounding box center [657, 354] width 17 height 17
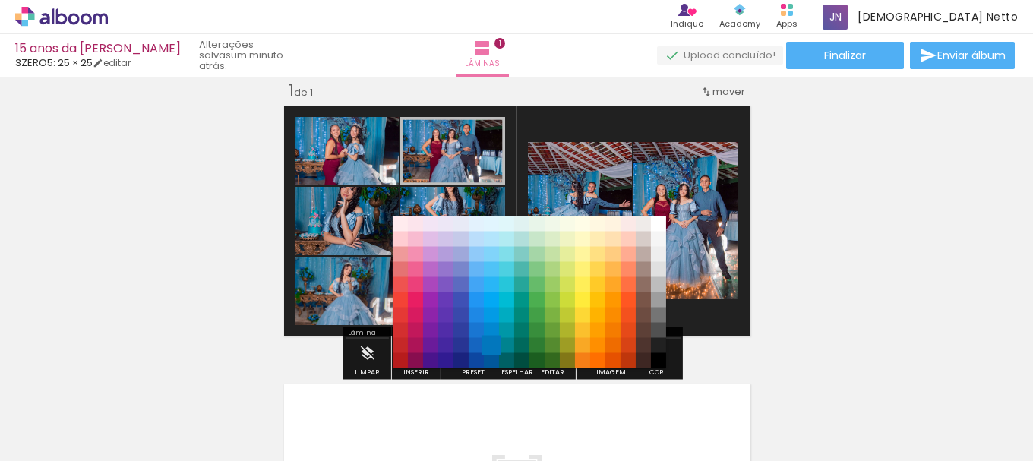
click at [485, 341] on paper-item "#0277bd" at bounding box center [491, 345] width 15 height 15
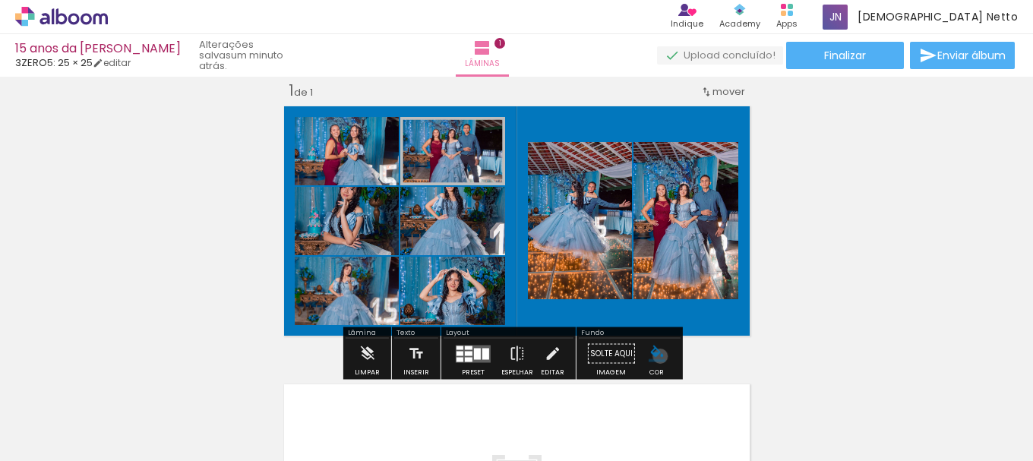
click at [655, 356] on iron-icon "color picker" at bounding box center [657, 354] width 17 height 17
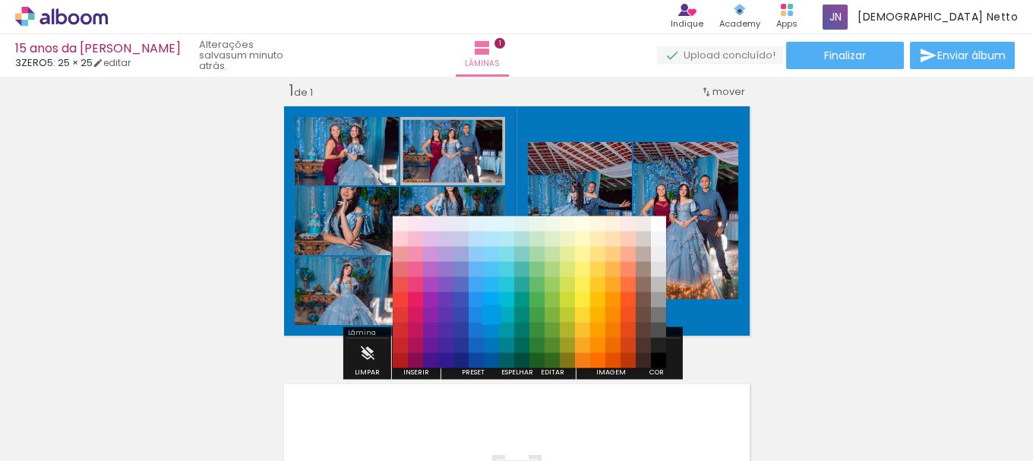
click at [490, 308] on paper-item "#039be5" at bounding box center [491, 315] width 15 height 15
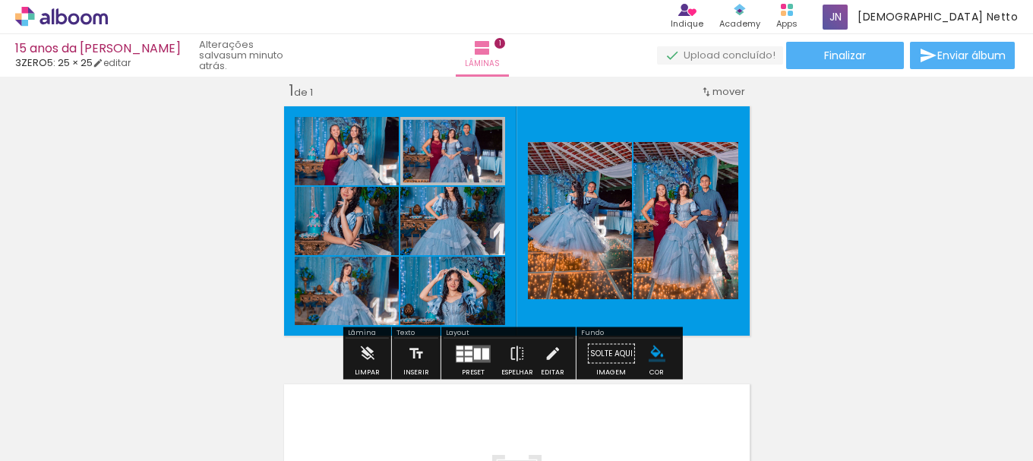
click at [654, 354] on iron-icon "color picker" at bounding box center [657, 354] width 17 height 17
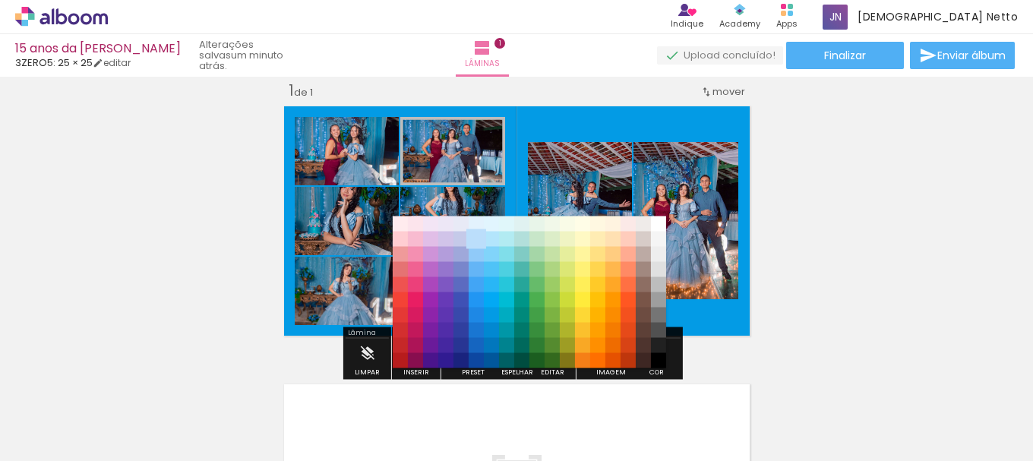
click at [474, 238] on paper-item "#bbdefb" at bounding box center [476, 239] width 15 height 15
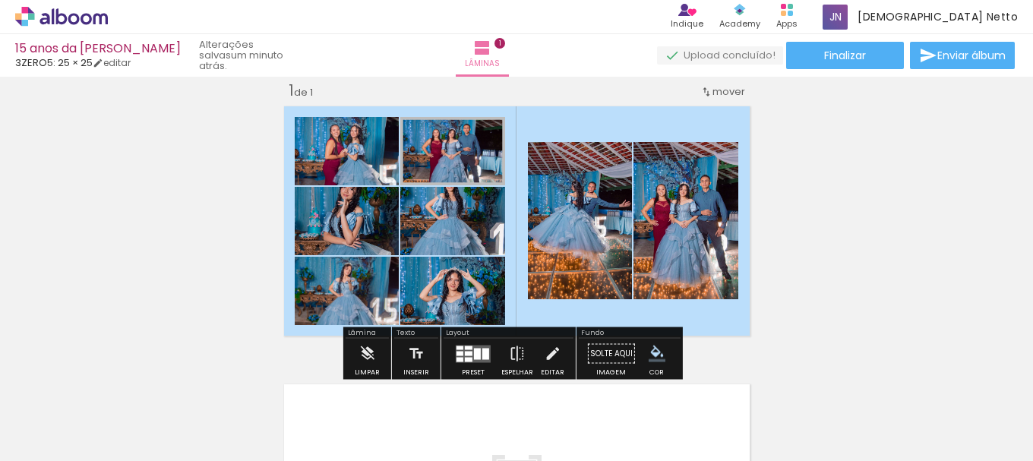
click at [820, 240] on div "Inserir lâmina 1 de 1" at bounding box center [516, 340] width 1033 height 557
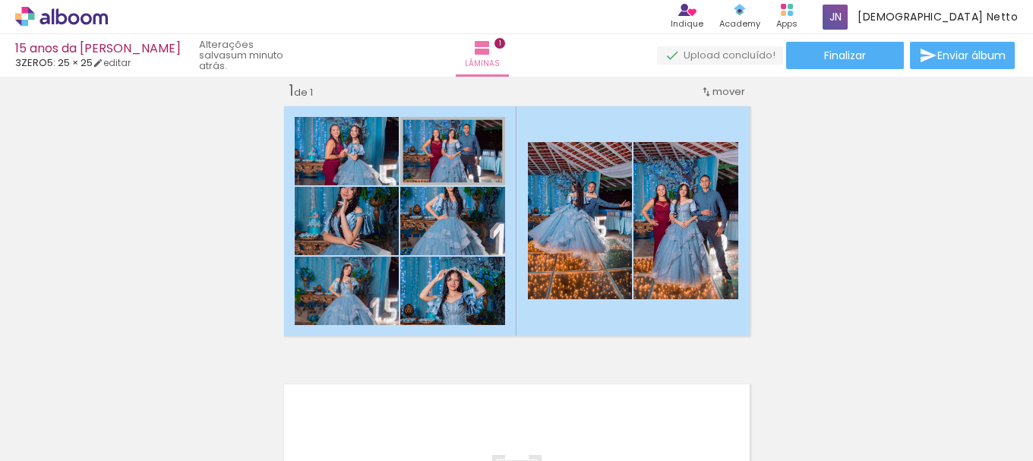
click at [43, 454] on span "Adicionar Fotos" at bounding box center [54, 453] width 46 height 17
click at [0, 0] on input "file" at bounding box center [0, 0] width 0 height 0
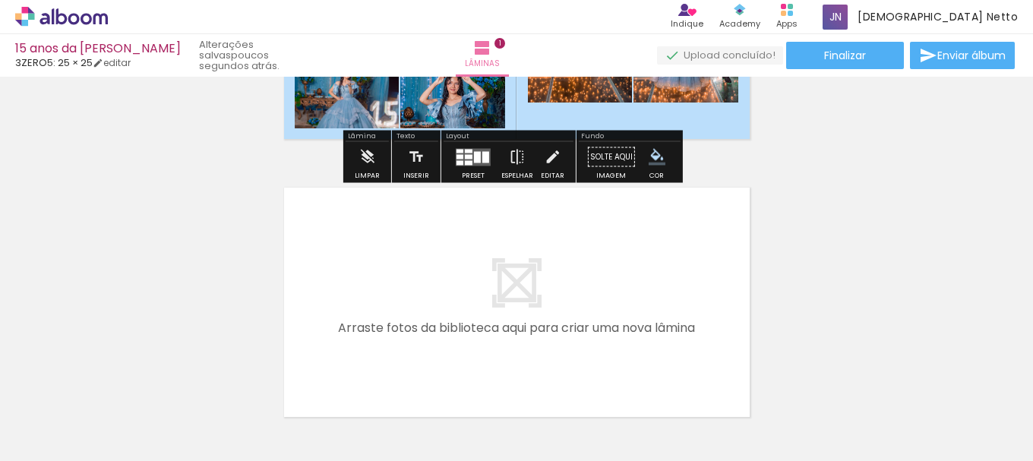
scroll to position [250, 0]
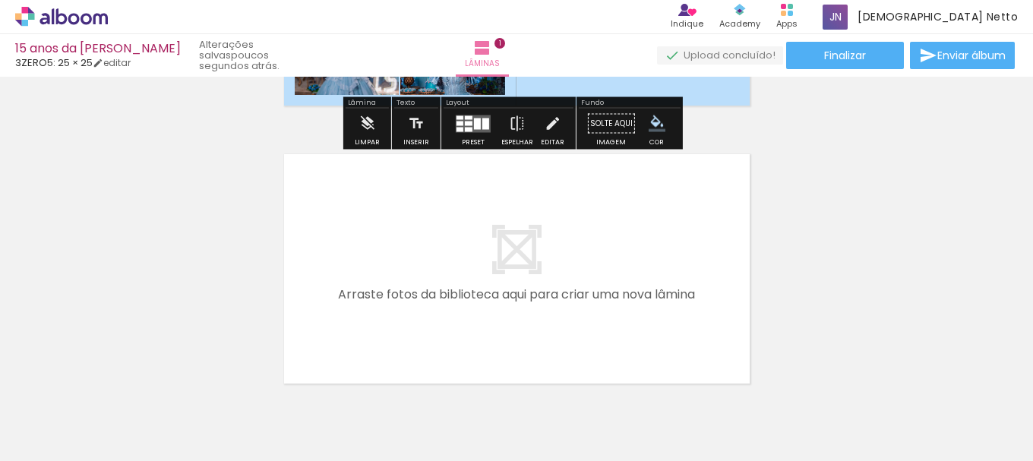
click at [523, 280] on quentale-layouter at bounding box center [517, 269] width 476 height 240
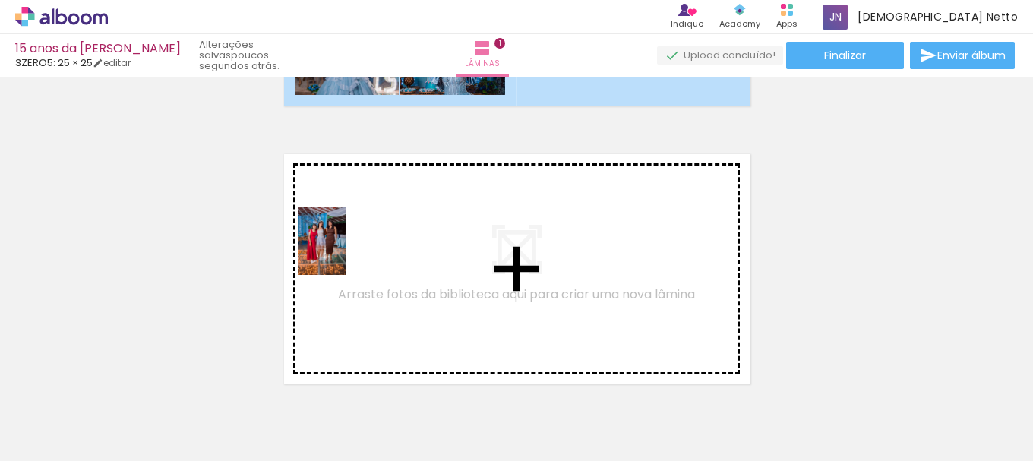
drag, startPoint x: 128, startPoint y: 413, endPoint x: 356, endPoint y: 236, distance: 288.6
click at [356, 236] on quentale-workspace at bounding box center [516, 230] width 1033 height 461
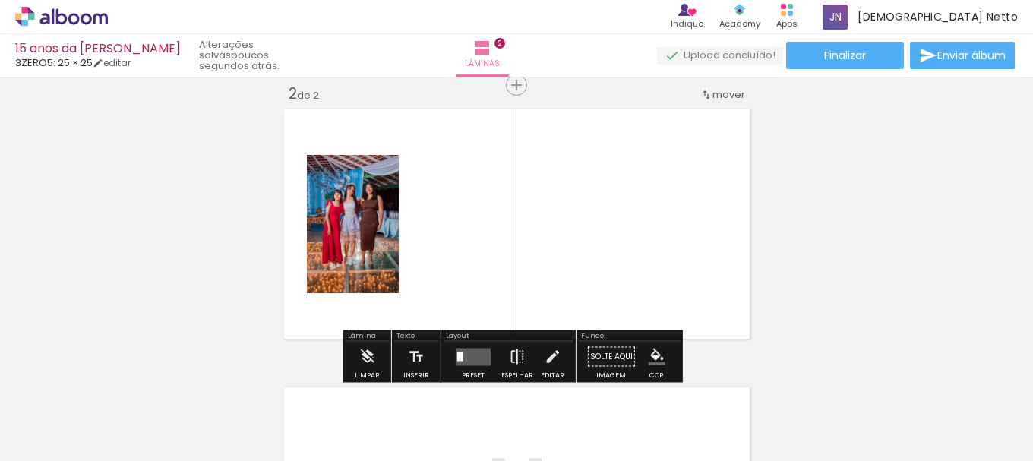
scroll to position [298, 0]
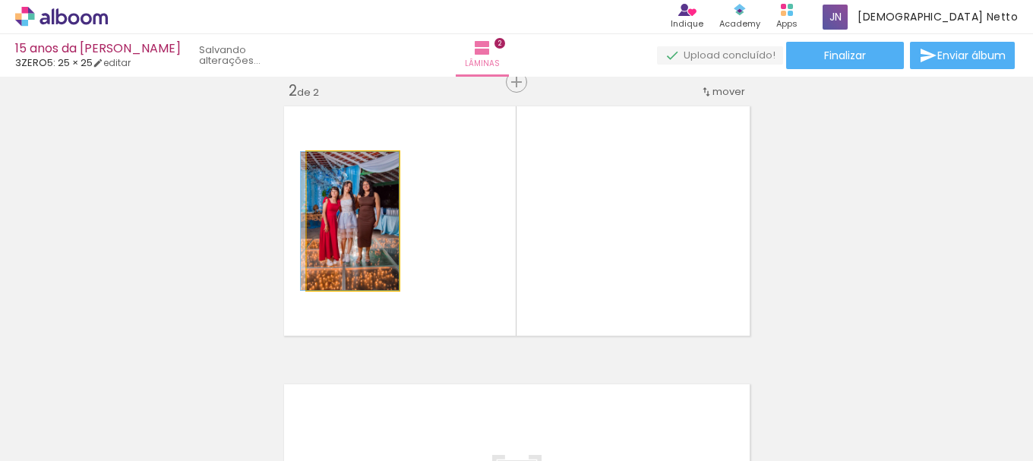
drag, startPoint x: 365, startPoint y: 235, endPoint x: 359, endPoint y: 192, distance: 43.1
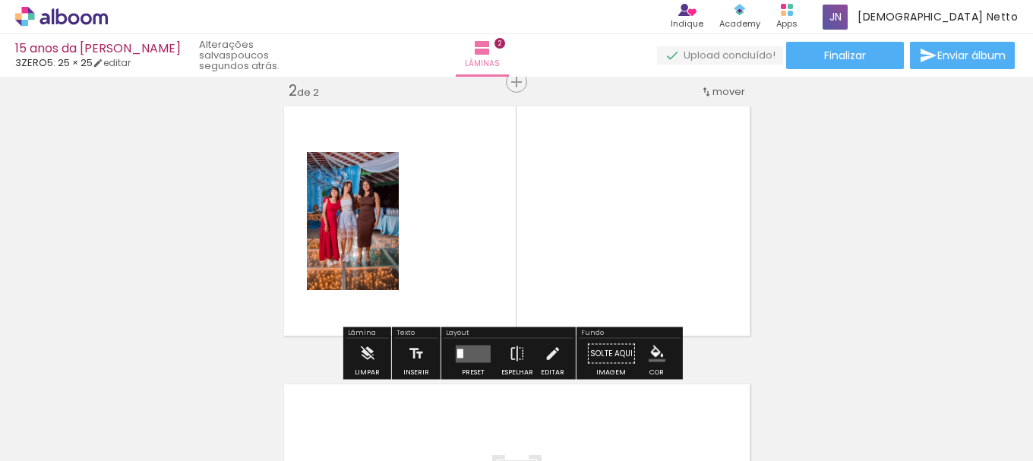
scroll to position [0, 0]
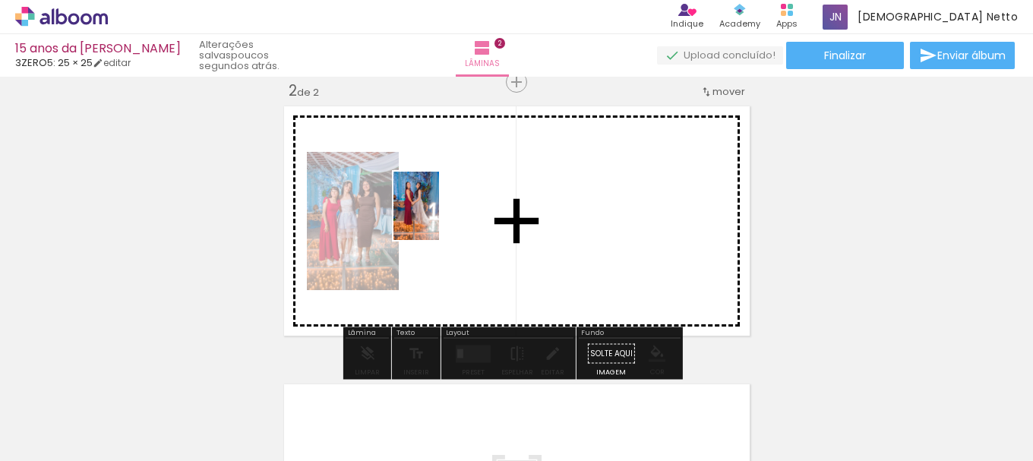
drag, startPoint x: 675, startPoint y: 432, endPoint x: 439, endPoint y: 217, distance: 318.4
click at [439, 217] on quentale-workspace at bounding box center [516, 230] width 1033 height 461
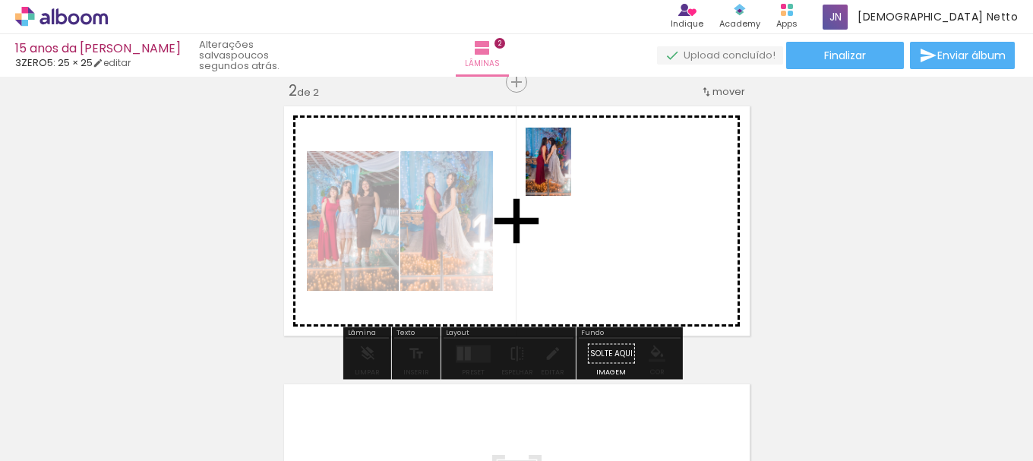
drag, startPoint x: 657, startPoint y: 429, endPoint x: 571, endPoint y: 173, distance: 269.4
click at [571, 173] on quentale-workspace at bounding box center [516, 230] width 1033 height 461
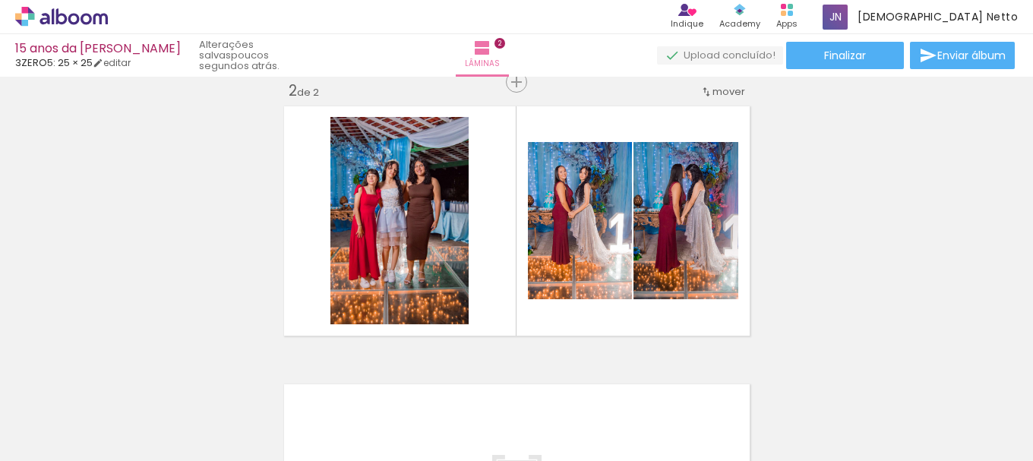
scroll to position [0, 968]
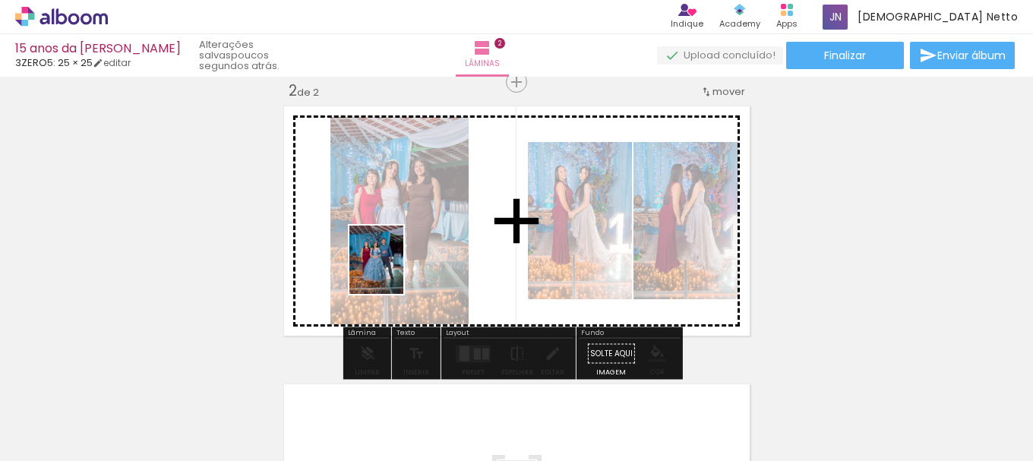
drag, startPoint x: 859, startPoint y: 412, endPoint x: 395, endPoint y: 271, distance: 485.1
click at [395, 271] on quentale-workspace at bounding box center [516, 230] width 1033 height 461
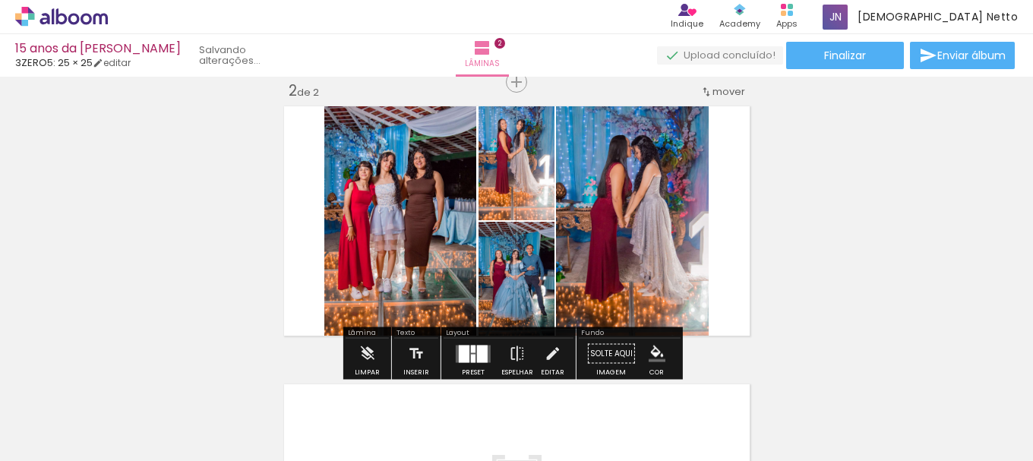
scroll to position [0, 883]
click at [471, 356] on div at bounding box center [473, 358] width 5 height 8
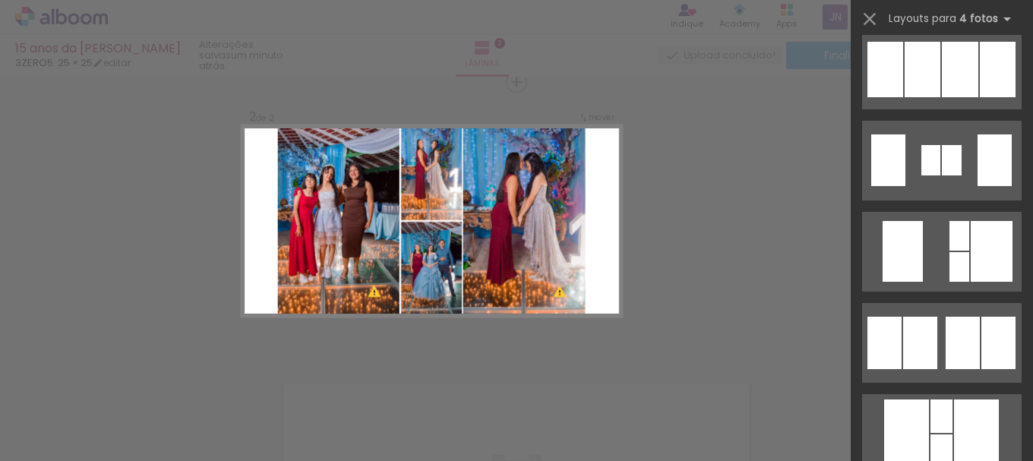
scroll to position [1125, 0]
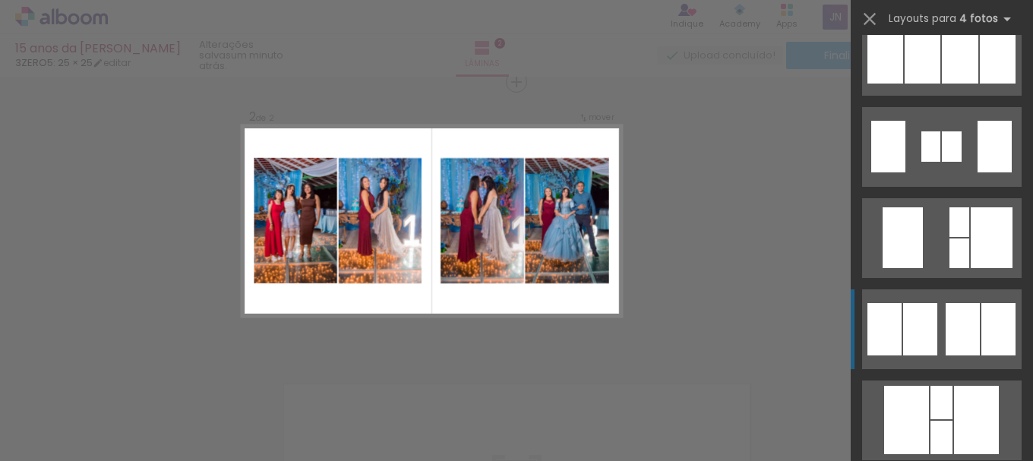
click at [934, 331] on quentale-layouter at bounding box center [942, 329] width 160 height 80
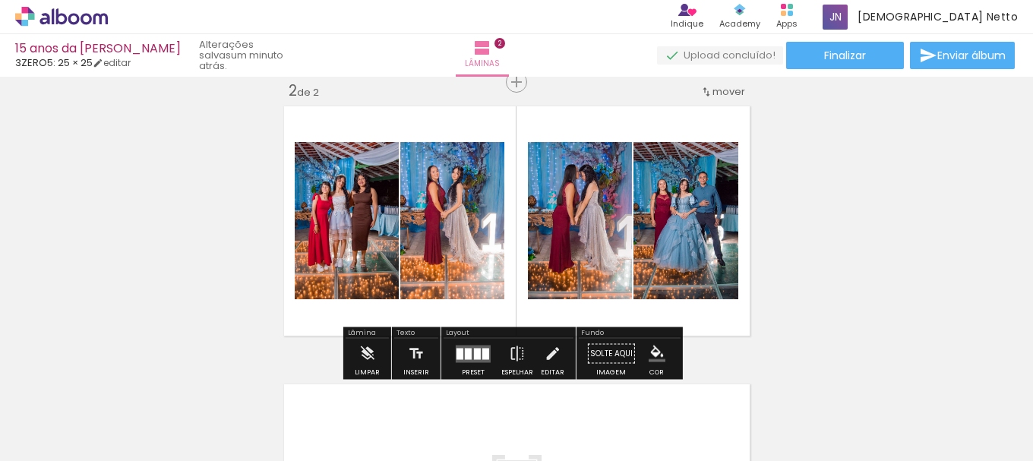
click at [649, 359] on iron-icon "color picker" at bounding box center [657, 354] width 17 height 17
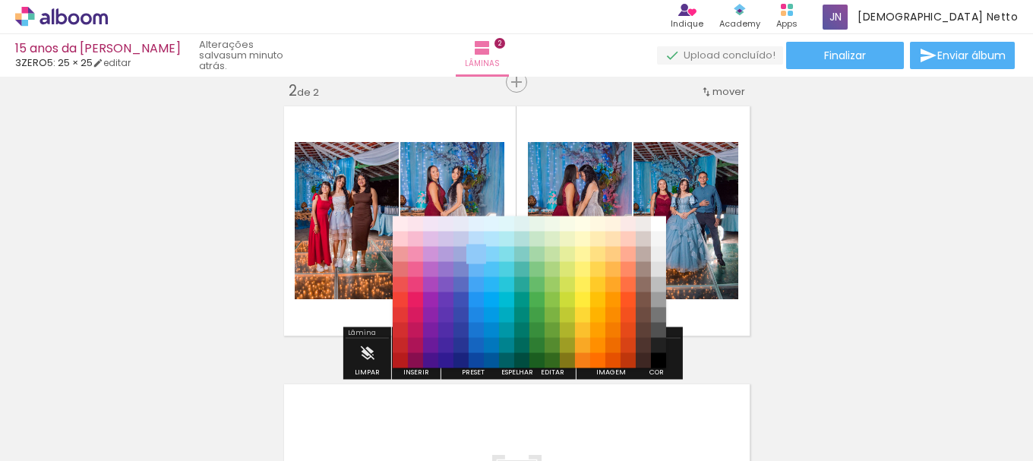
click at [476, 252] on paper-item "#90caf9" at bounding box center [476, 254] width 15 height 15
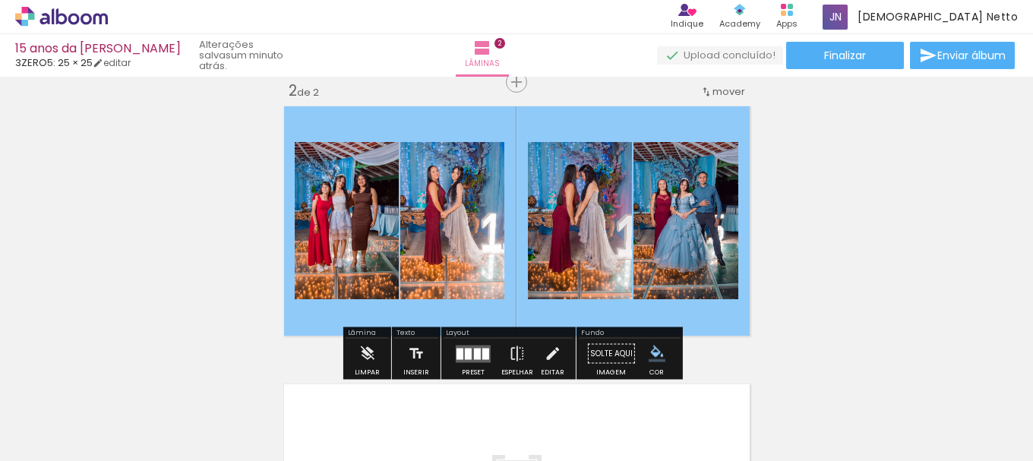
click at [654, 358] on iron-icon "color picker" at bounding box center [657, 354] width 17 height 17
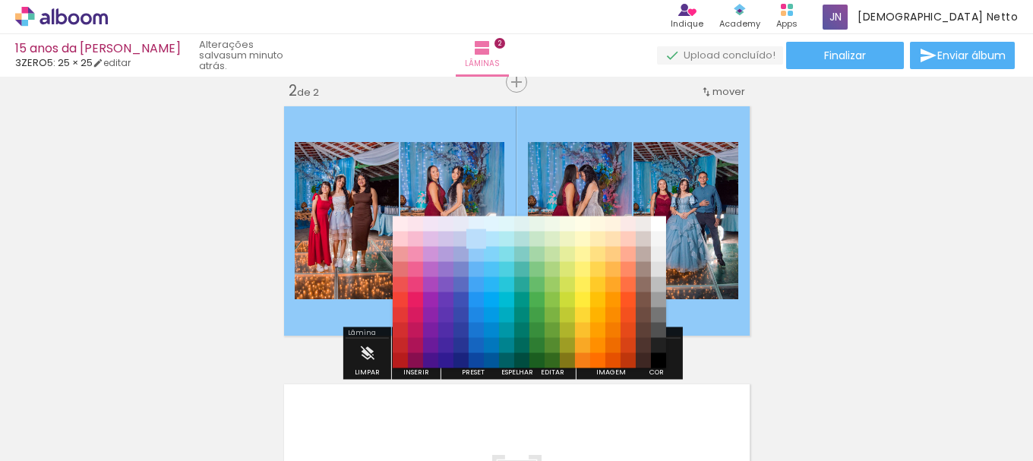
click at [476, 233] on paper-item "#bbdefb" at bounding box center [476, 239] width 15 height 15
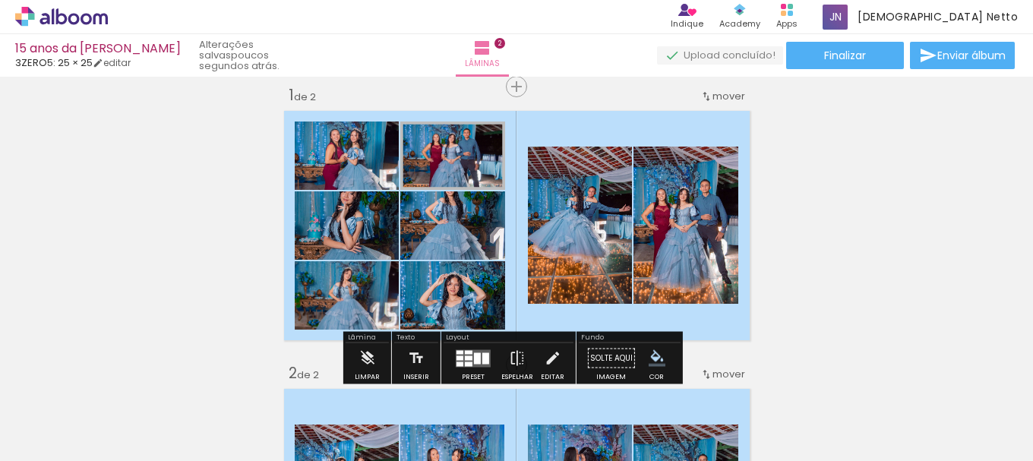
scroll to position [0, 0]
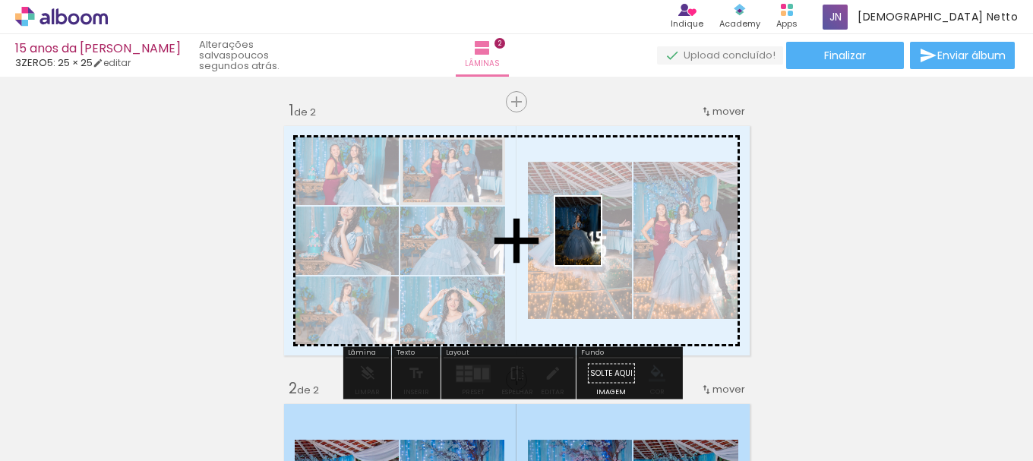
drag, startPoint x: 870, startPoint y: 391, endPoint x: 601, endPoint y: 242, distance: 307.1
click at [601, 242] on quentale-workspace at bounding box center [516, 230] width 1033 height 461
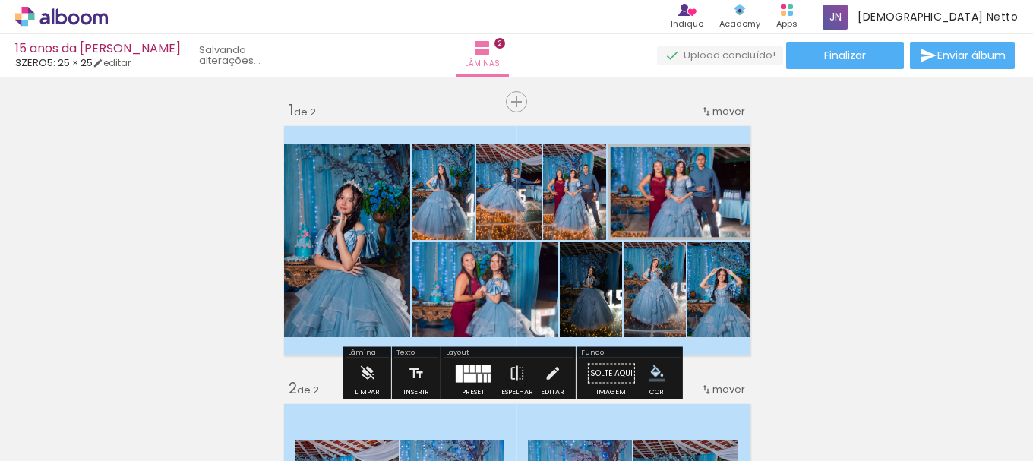
scroll to position [0, 798]
click at [87, 16] on icon at bounding box center [61, 17] width 93 height 20
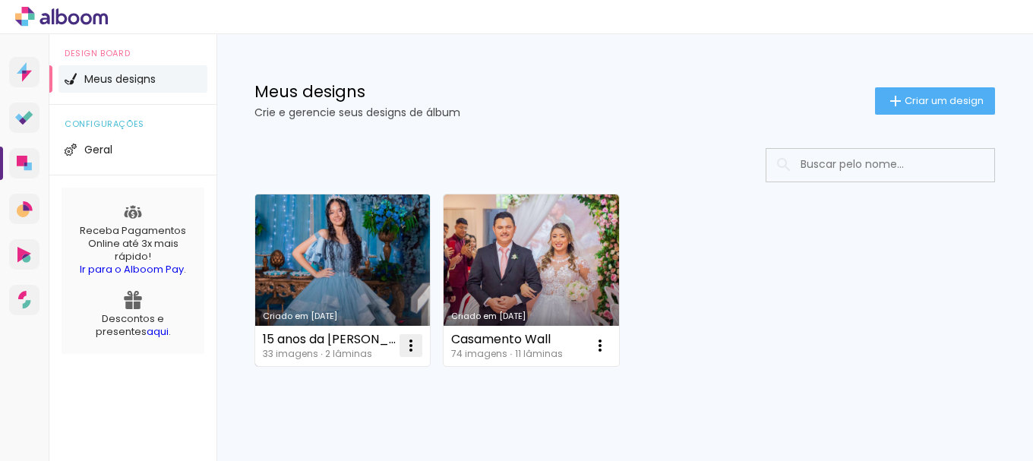
click at [411, 341] on iron-icon at bounding box center [411, 346] width 18 height 18
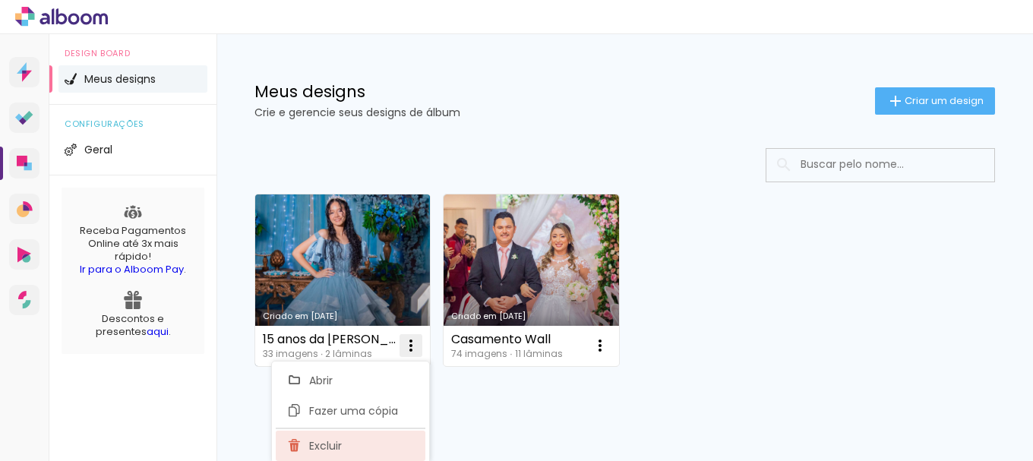
click at [369, 446] on paper-item "Excluir" at bounding box center [351, 446] width 150 height 30
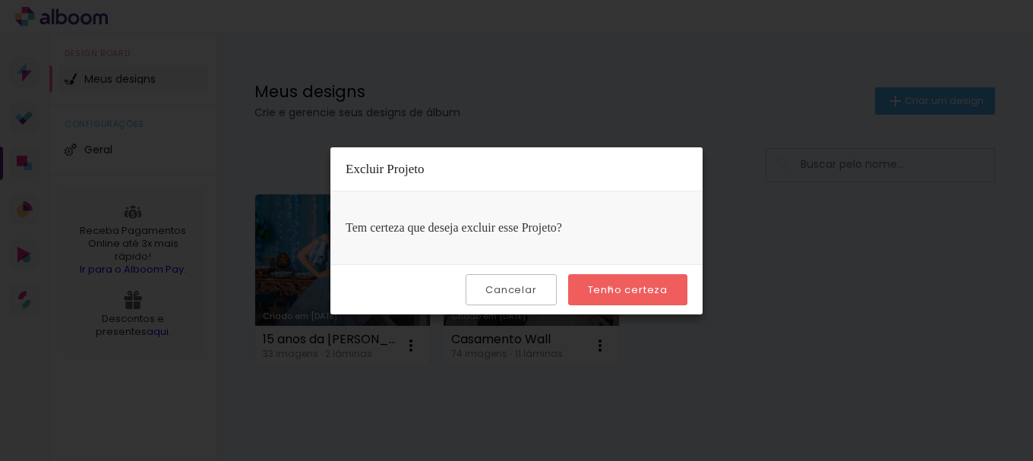
click at [0, 0] on slot "Tenho certeza" at bounding box center [0, 0] width 0 height 0
click at [612, 289] on quentale-directory at bounding box center [516, 230] width 1033 height 461
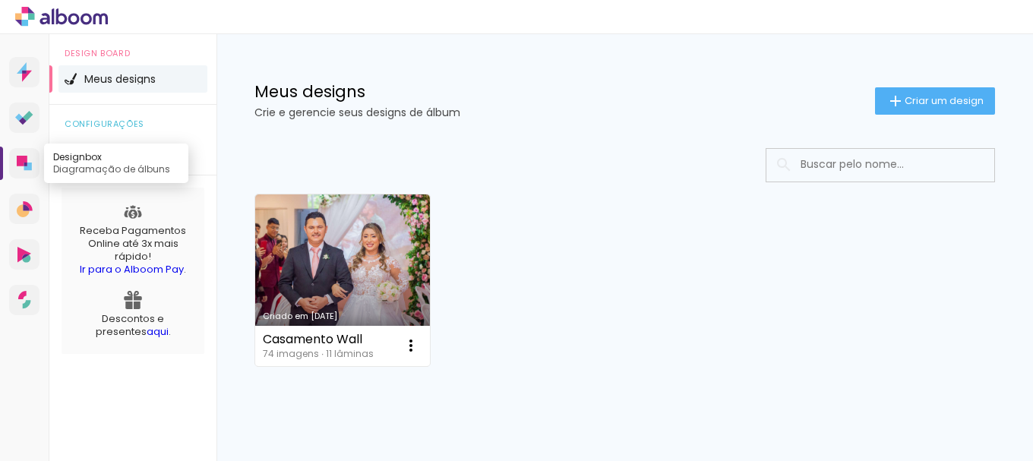
click at [27, 168] on icon at bounding box center [28, 167] width 8 height 8
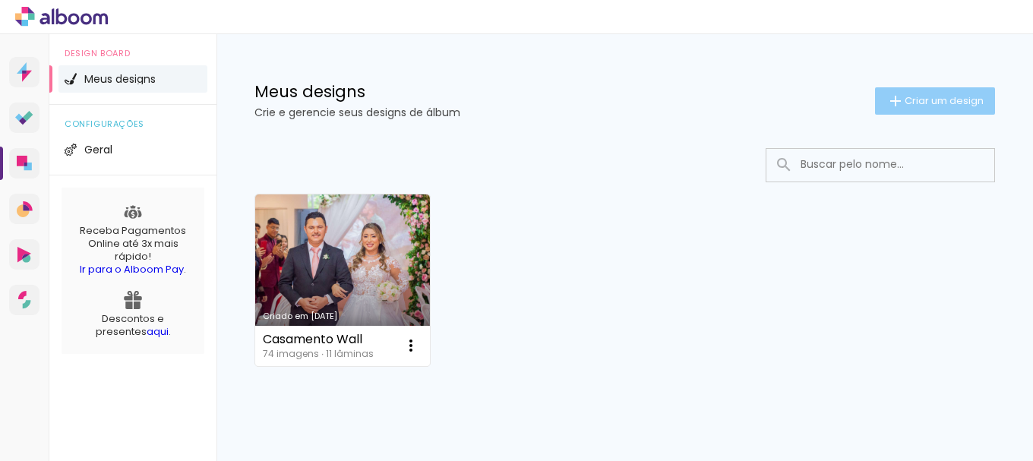
click at [927, 102] on span "Criar um design" at bounding box center [944, 101] width 79 height 10
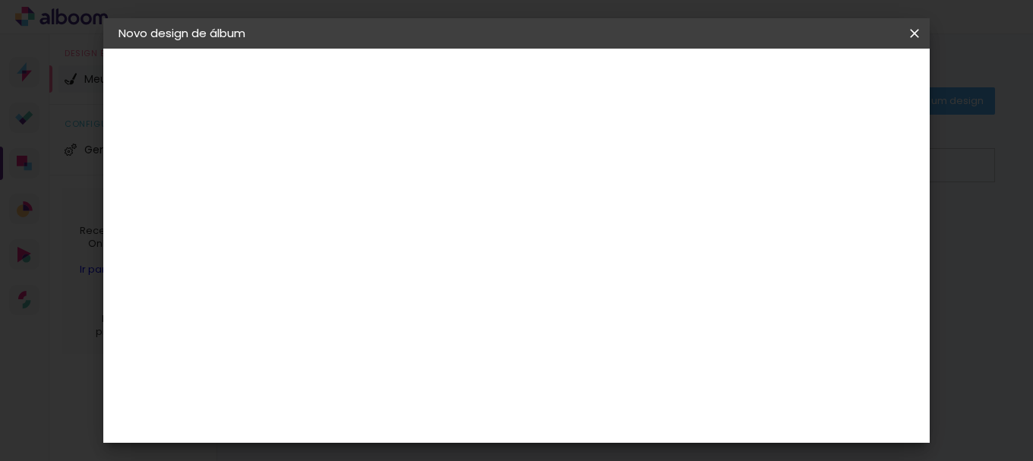
click at [367, 203] on input at bounding box center [367, 204] width 0 height 24
type input "15 anos da [PERSON_NAME]"
type paper-input "15 anos da [PERSON_NAME]"
click at [0, 0] on slot "Avançar" at bounding box center [0, 0] width 0 height 0
click at [652, 214] on paper-item "Tamanho Livre" at bounding box center [579, 230] width 146 height 33
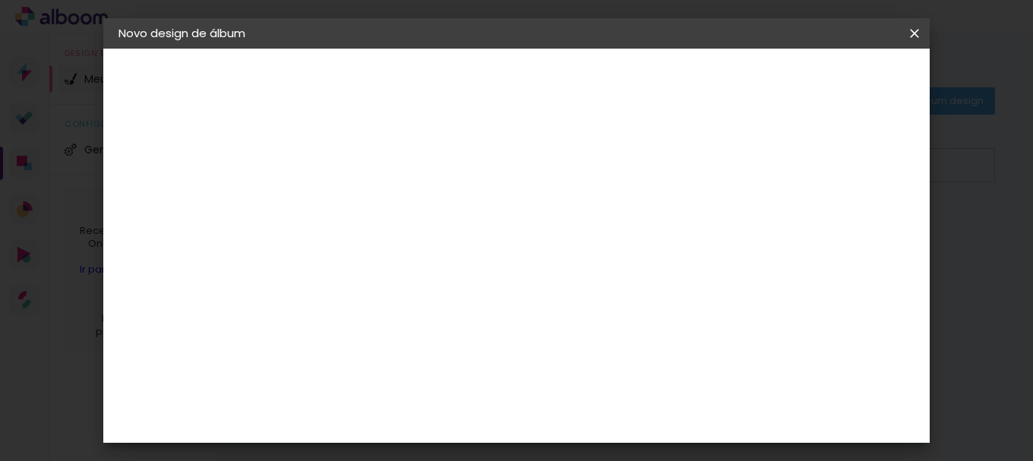
click at [0, 0] on slot "Tamanho Livre" at bounding box center [0, 0] width 0 height 0
click at [403, 344] on div "3ZERO5" at bounding box center [380, 343] width 46 height 12
click at [651, 71] on paper-button "Avançar" at bounding box center [614, 81] width 74 height 26
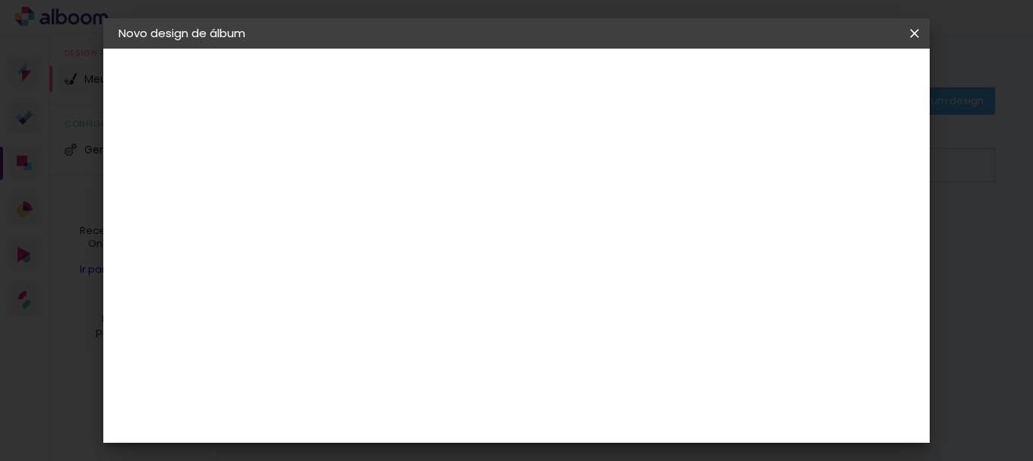
click at [426, 253] on input "text" at bounding box center [396, 265] width 59 height 24
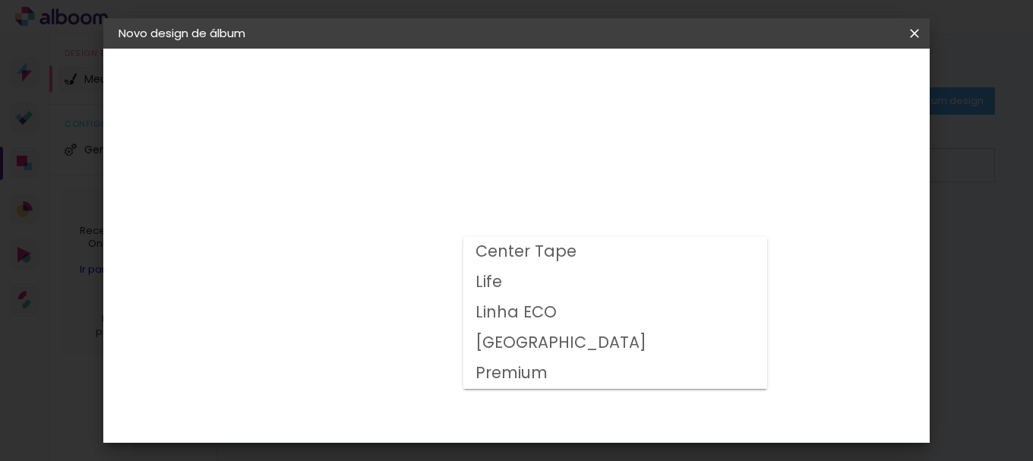
click at [657, 254] on paper-item "Center Tape" at bounding box center [615, 252] width 304 height 30
type input "Center Tape"
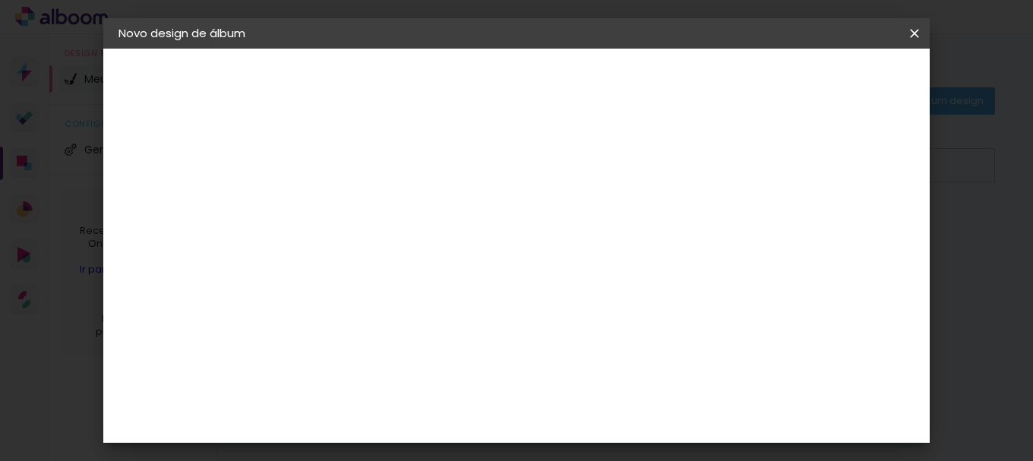
scroll to position [102, 0]
click at [470, 290] on span "25 × 35" at bounding box center [434, 310] width 71 height 40
click at [470, 365] on span "25 × 25" at bounding box center [434, 385] width 71 height 40
click at [0, 0] on slot "Avançar" at bounding box center [0, 0] width 0 height 0
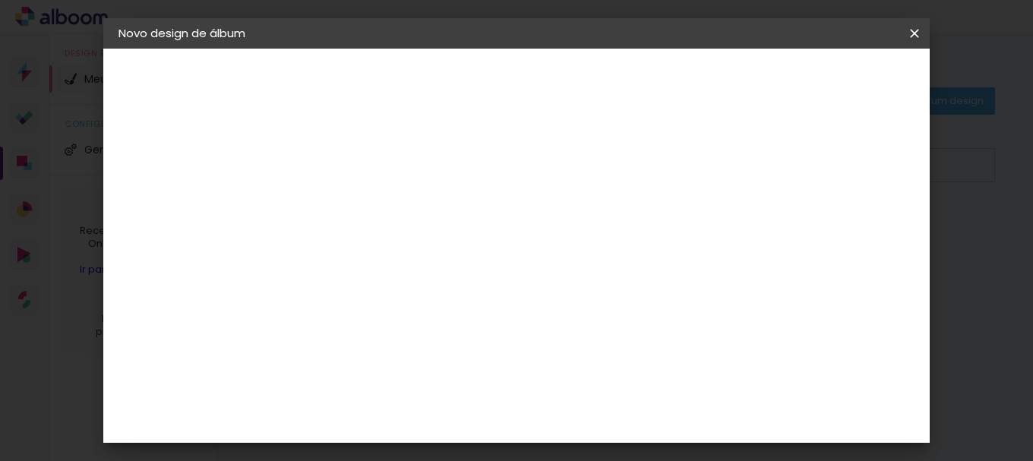
click at [609, 155] on paper-checkbox "Mostrar sangria" at bounding box center [552, 164] width 115 height 19
type paper-checkbox "on"
click at [609, 155] on paper-checkbox "Mostrar sangria" at bounding box center [552, 164] width 115 height 19
click at [508, 162] on div at bounding box center [502, 164] width 14 height 14
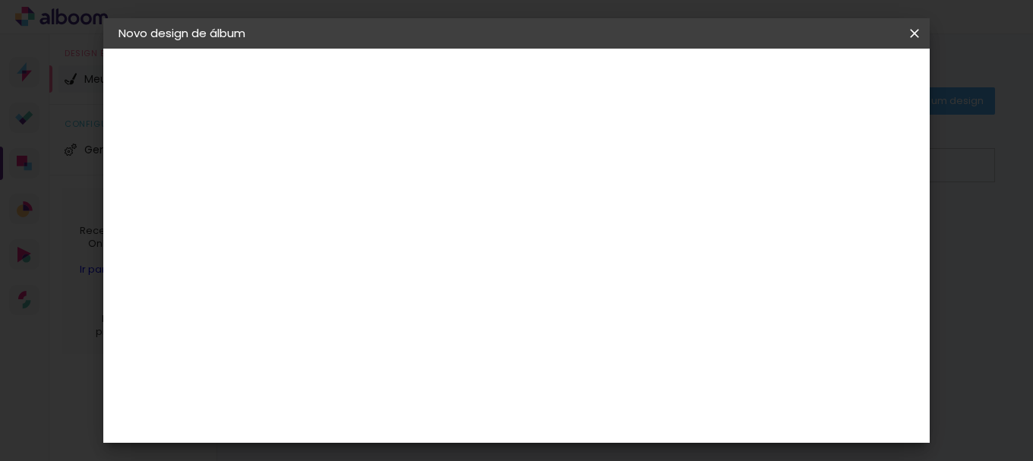
click at [594, 81] on span "Iniciar design" at bounding box center [576, 85] width 35 height 21
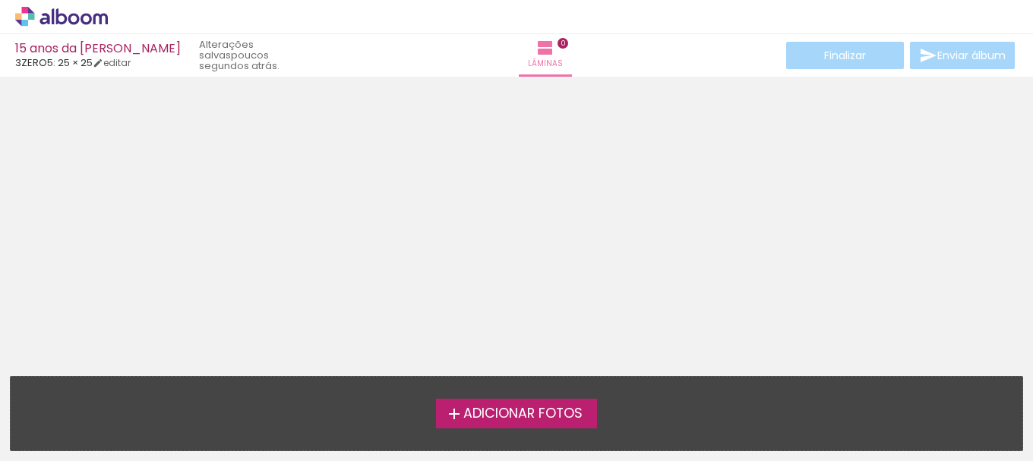
click at [533, 408] on span "Adicionar Fotos" at bounding box center [522, 414] width 119 height 14
click at [0, 0] on input "file" at bounding box center [0, 0] width 0 height 0
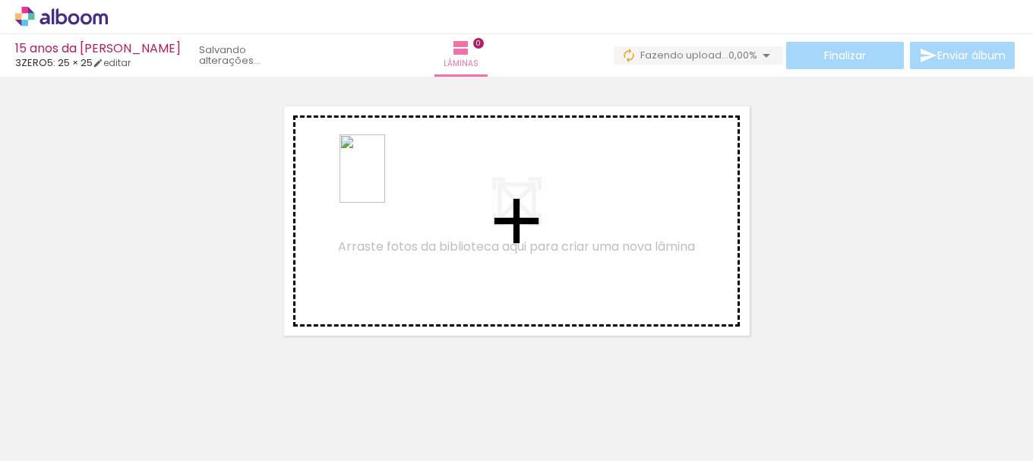
drag, startPoint x: 508, startPoint y: 423, endPoint x: 385, endPoint y: 180, distance: 272.5
click at [385, 180] on quentale-workspace at bounding box center [516, 230] width 1033 height 461
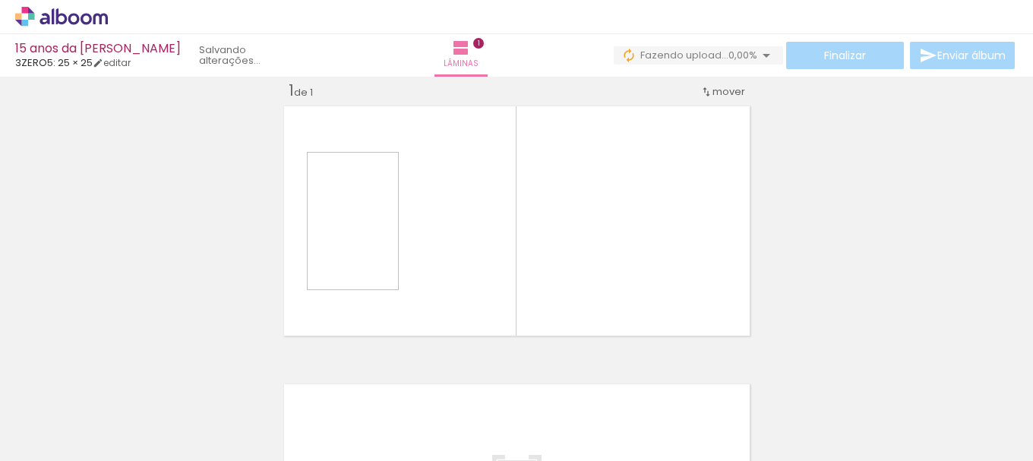
scroll to position [20, 0]
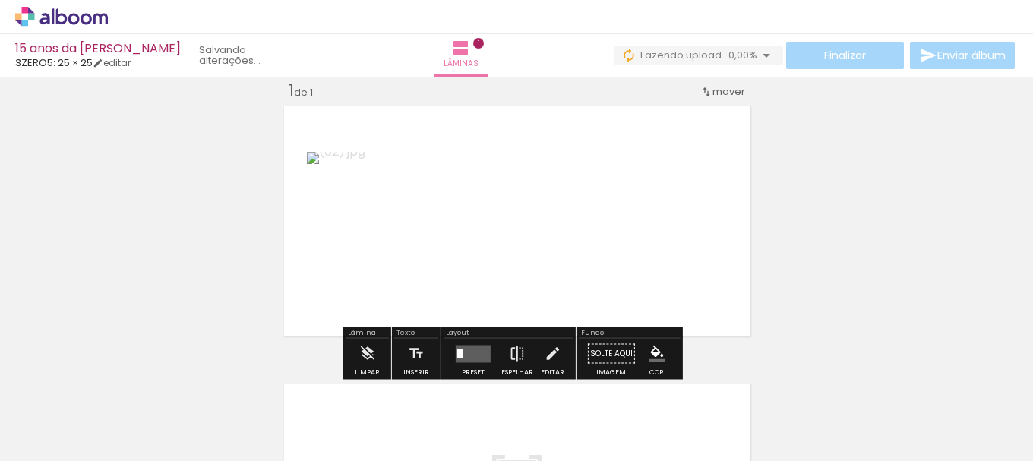
click at [381, 176] on div "Inserir lâmina 1 de 1" at bounding box center [516, 340] width 1033 height 557
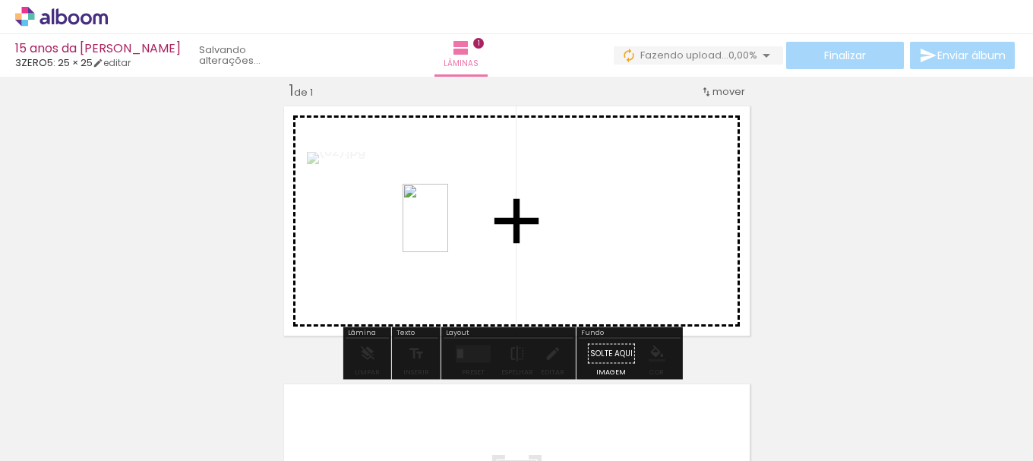
drag, startPoint x: 584, startPoint y: 437, endPoint x: 448, endPoint y: 229, distance: 247.6
click at [448, 229] on quentale-workspace at bounding box center [516, 230] width 1033 height 461
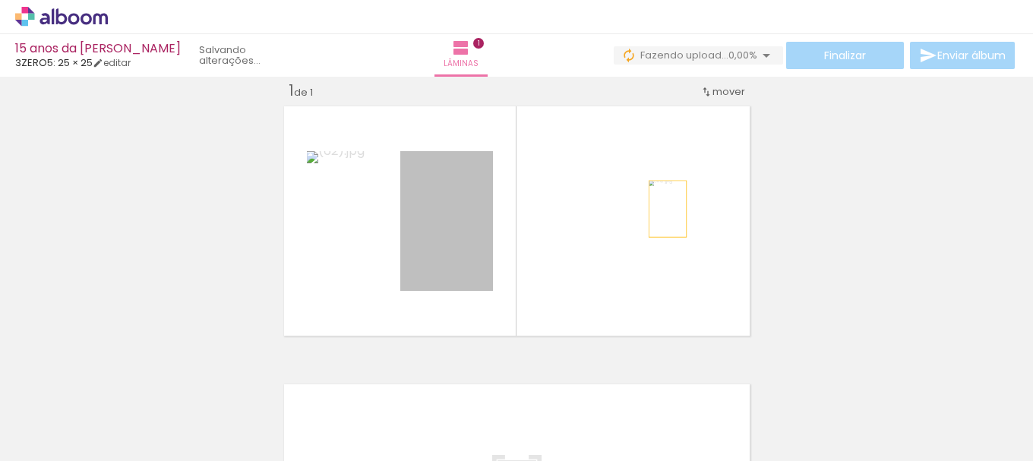
drag, startPoint x: 447, startPoint y: 235, endPoint x: 662, endPoint y: 209, distance: 216.6
click at [662, 209] on quentale-layouter at bounding box center [517, 221] width 476 height 240
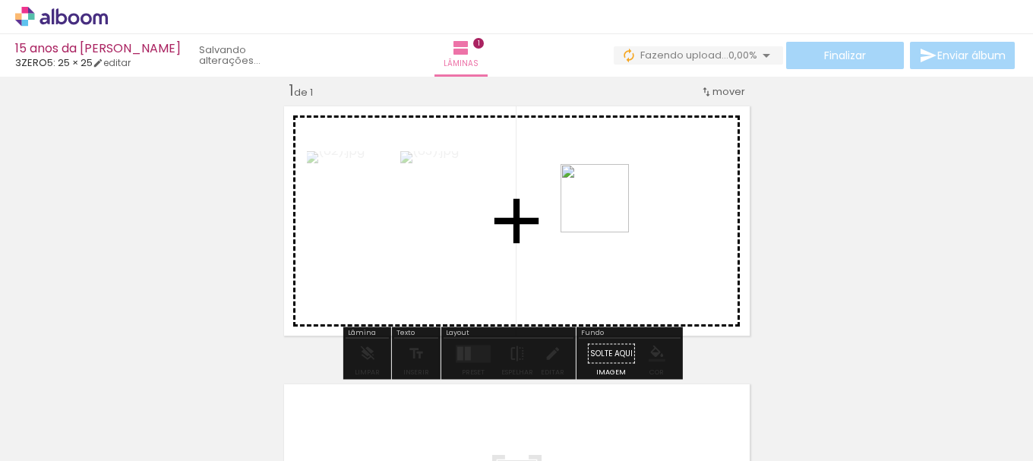
drag, startPoint x: 661, startPoint y: 432, endPoint x: 606, endPoint y: 201, distance: 236.8
click at [606, 201] on quentale-workspace at bounding box center [516, 230] width 1033 height 461
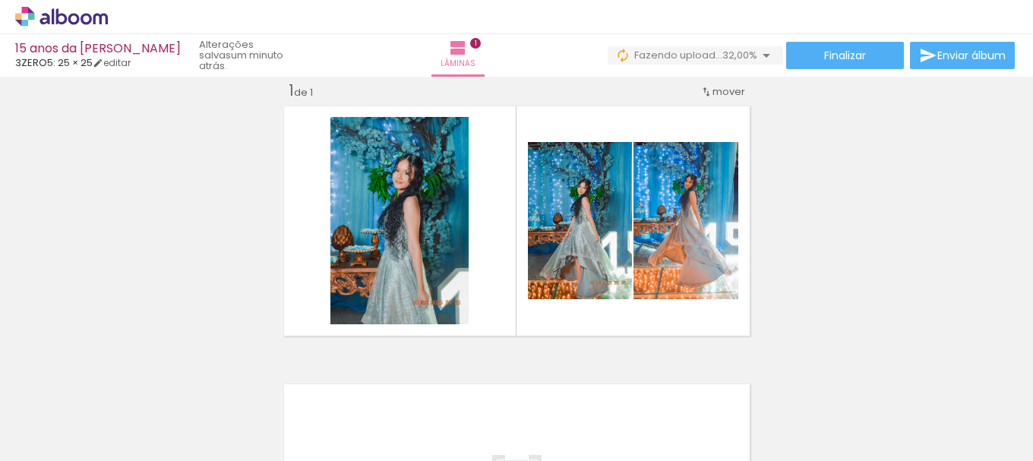
scroll to position [0, 992]
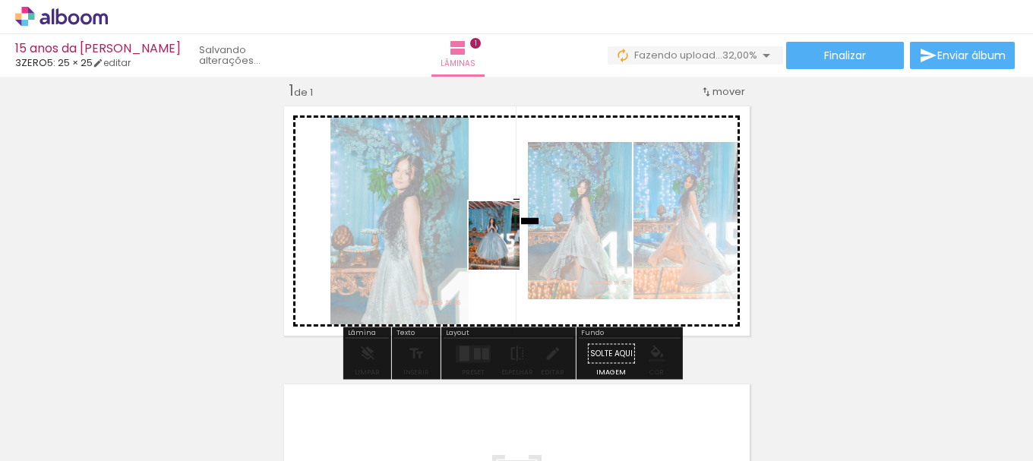
drag, startPoint x: 780, startPoint y: 414, endPoint x: 514, endPoint y: 247, distance: 314.1
click at [514, 247] on quentale-workspace at bounding box center [516, 230] width 1033 height 461
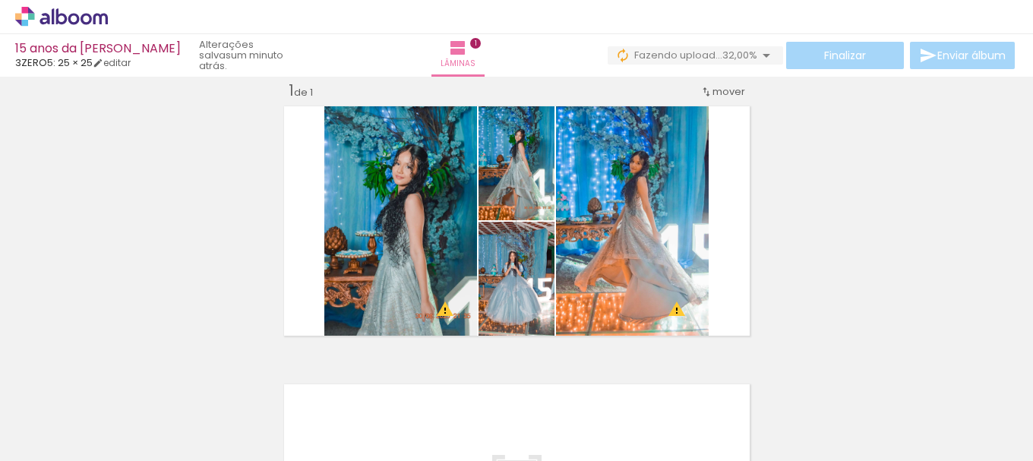
scroll to position [0, 1220]
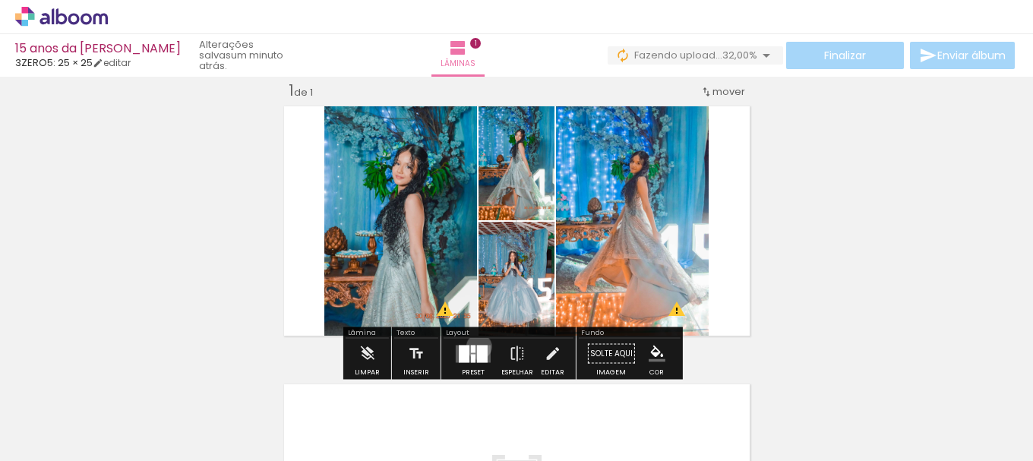
click at [477, 346] on div at bounding box center [482, 353] width 11 height 17
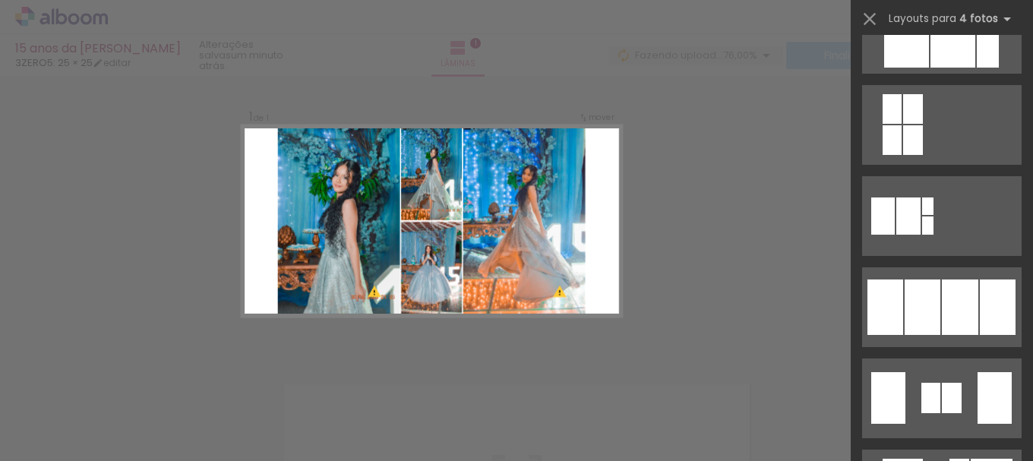
scroll to position [881, 0]
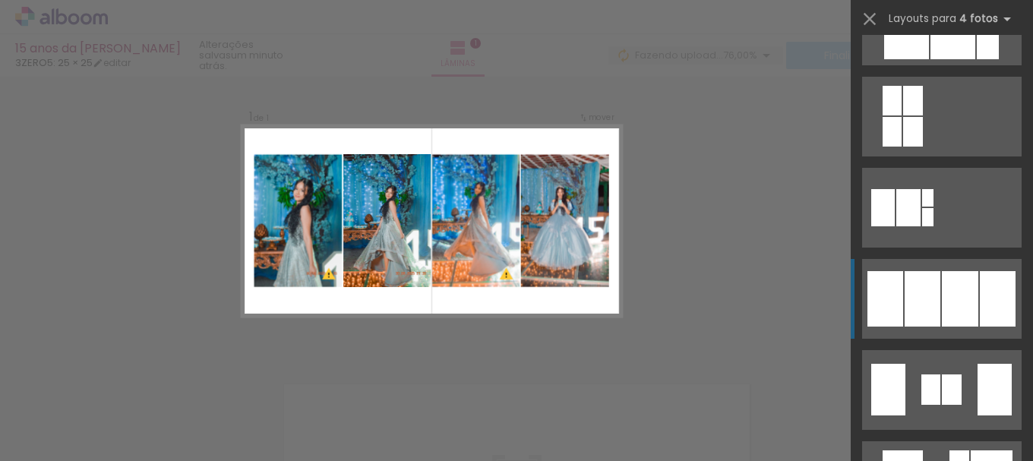
click at [923, 260] on quentale-layouter at bounding box center [942, 299] width 160 height 80
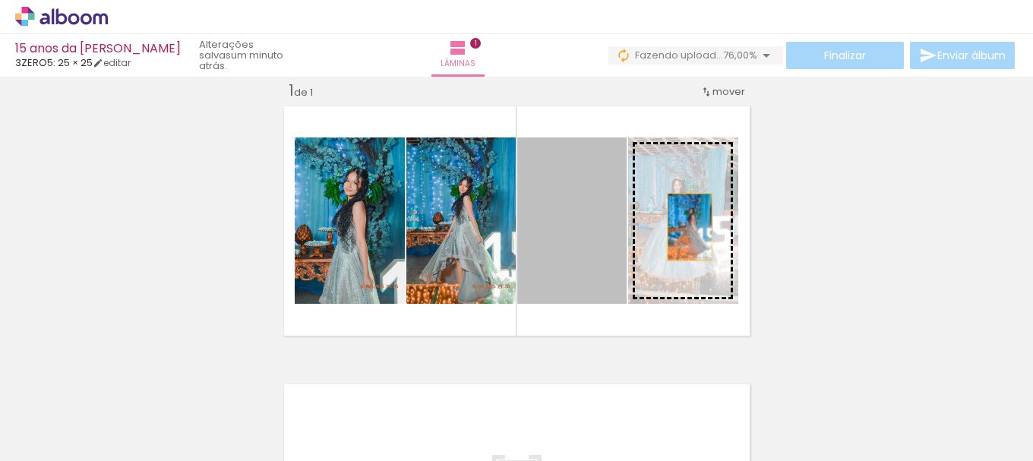
drag, startPoint x: 565, startPoint y: 239, endPoint x: 684, endPoint y: 227, distance: 119.9
click at [0, 0] on slot at bounding box center [0, 0] width 0 height 0
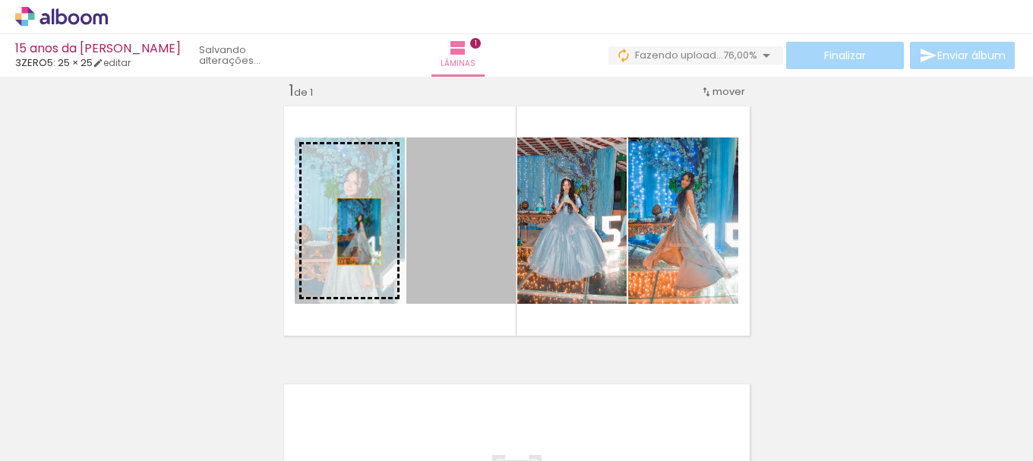
drag, startPoint x: 459, startPoint y: 237, endPoint x: 353, endPoint y: 232, distance: 105.8
click at [0, 0] on slot at bounding box center [0, 0] width 0 height 0
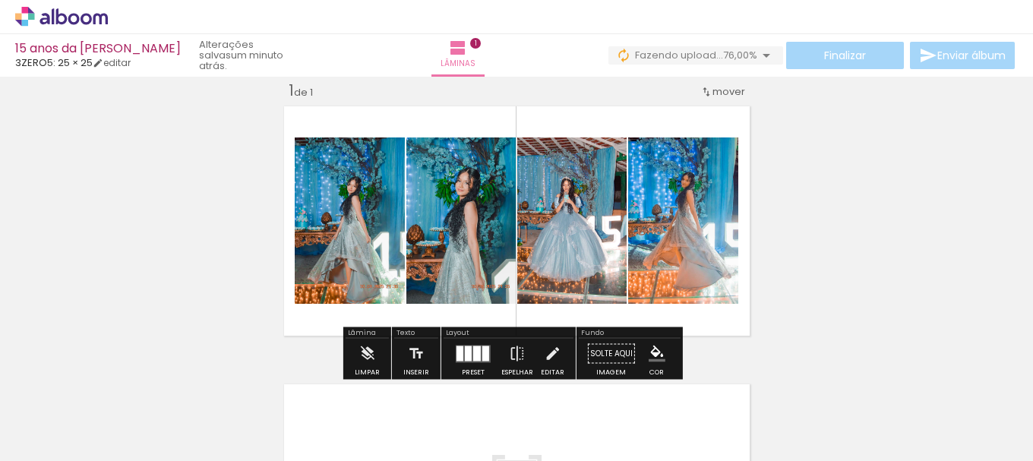
click at [852, 197] on div "Inserir lâmina 1 de 1" at bounding box center [516, 340] width 1033 height 557
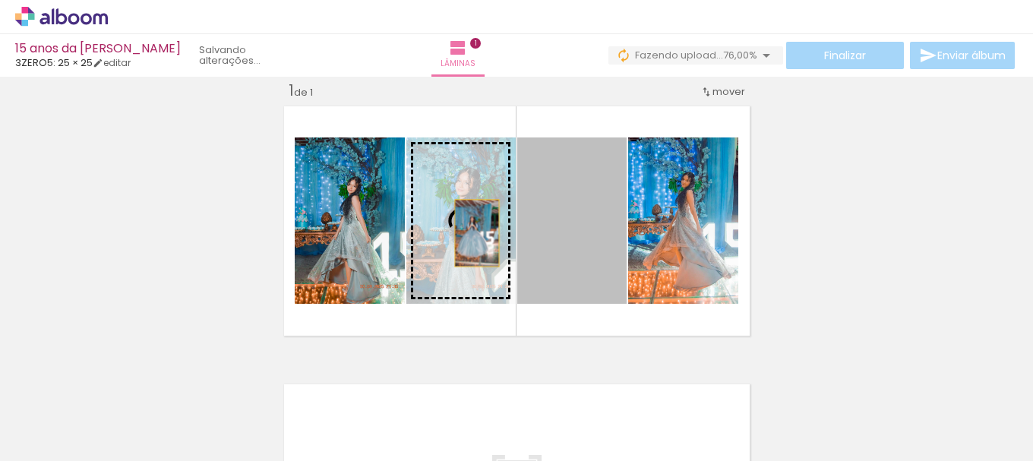
drag, startPoint x: 569, startPoint y: 234, endPoint x: 471, endPoint y: 233, distance: 98.0
click at [0, 0] on slot at bounding box center [0, 0] width 0 height 0
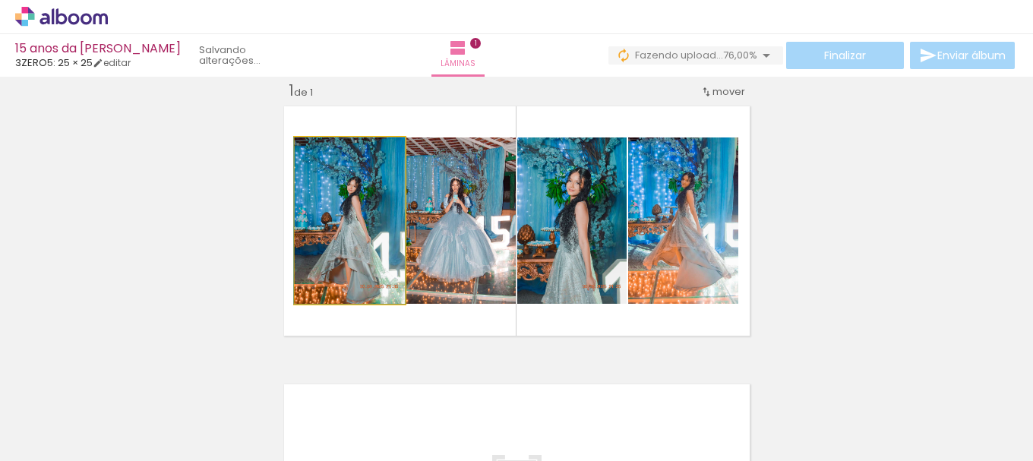
drag, startPoint x: 348, startPoint y: 243, endPoint x: 346, endPoint y: 223, distance: 19.9
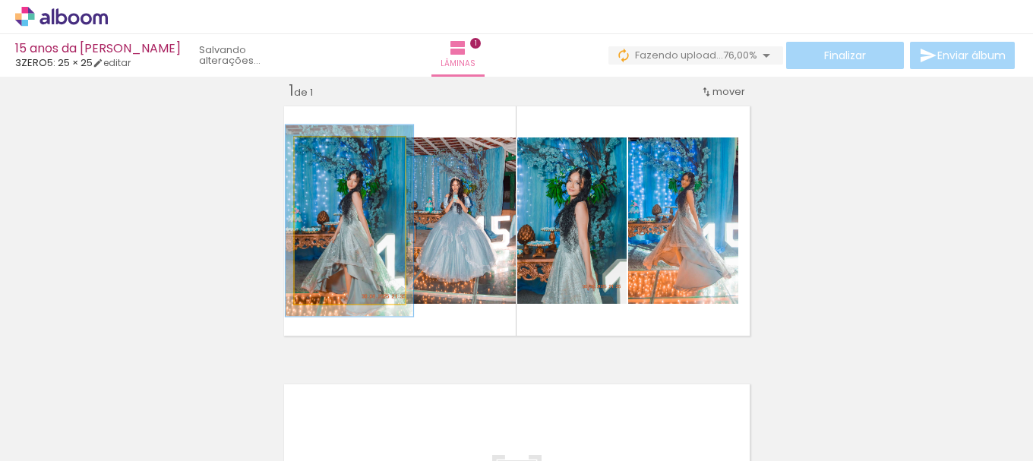
drag, startPoint x: 322, startPoint y: 152, endPoint x: 330, endPoint y: 151, distance: 7.6
click at [331, 151] on div at bounding box center [338, 154] width 14 height 14
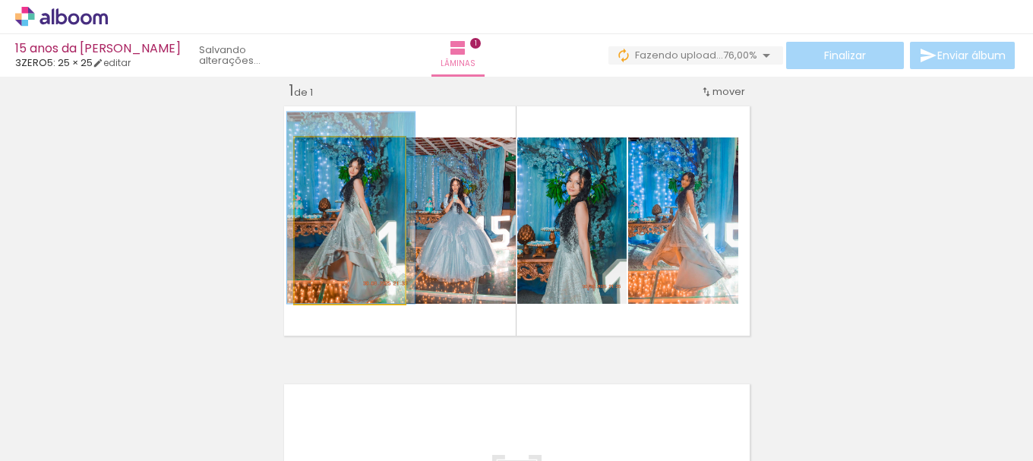
drag, startPoint x: 353, startPoint y: 224, endPoint x: 355, endPoint y: 182, distance: 42.6
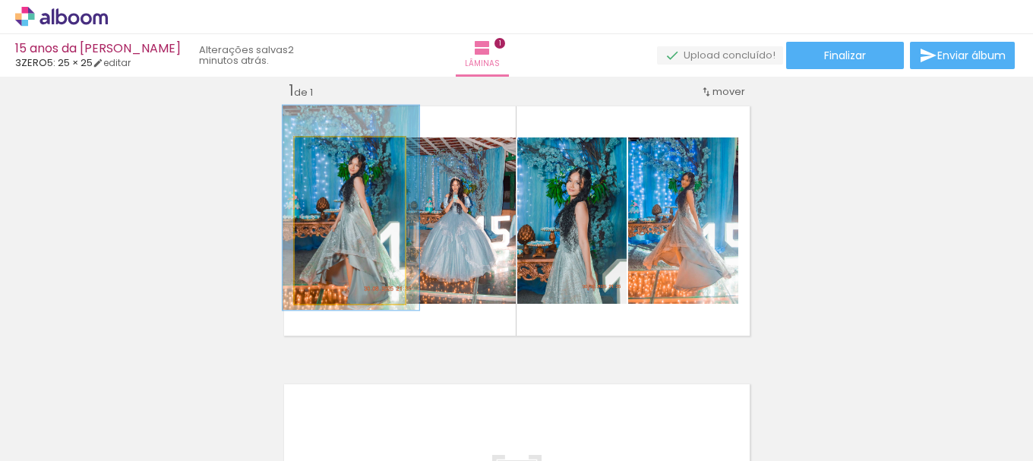
click at [340, 153] on div at bounding box center [343, 154] width 14 height 14
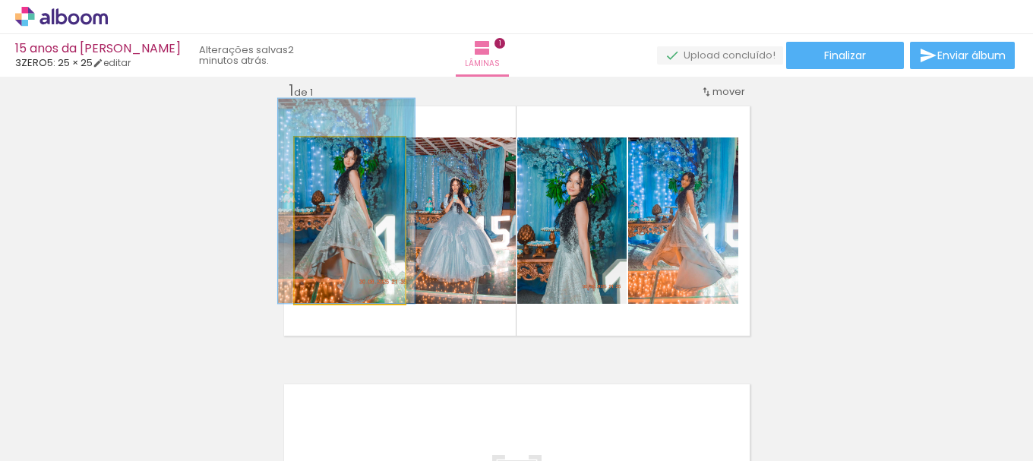
drag, startPoint x: 372, startPoint y: 263, endPoint x: 367, endPoint y: 220, distance: 43.5
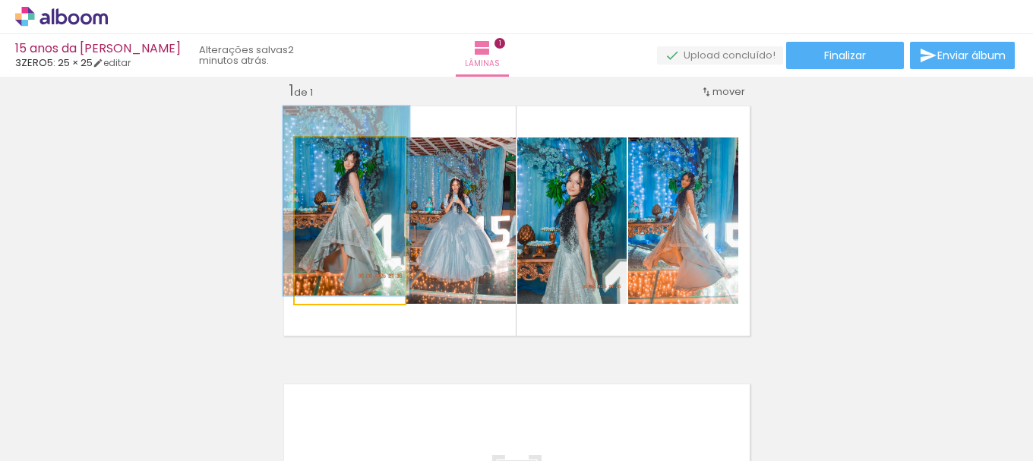
type paper-slider "114"
click at [331, 157] on div at bounding box center [338, 154] width 14 height 14
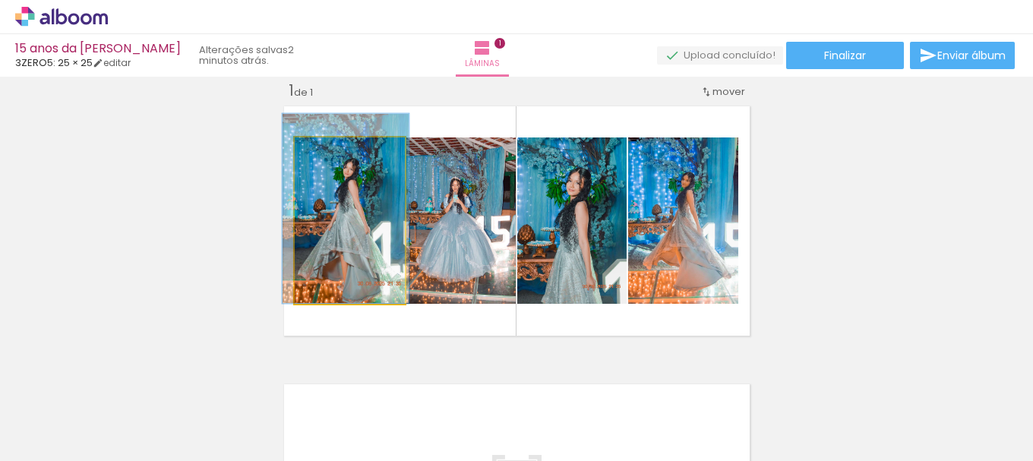
drag, startPoint x: 370, startPoint y: 238, endPoint x: 371, endPoint y: 154, distance: 83.6
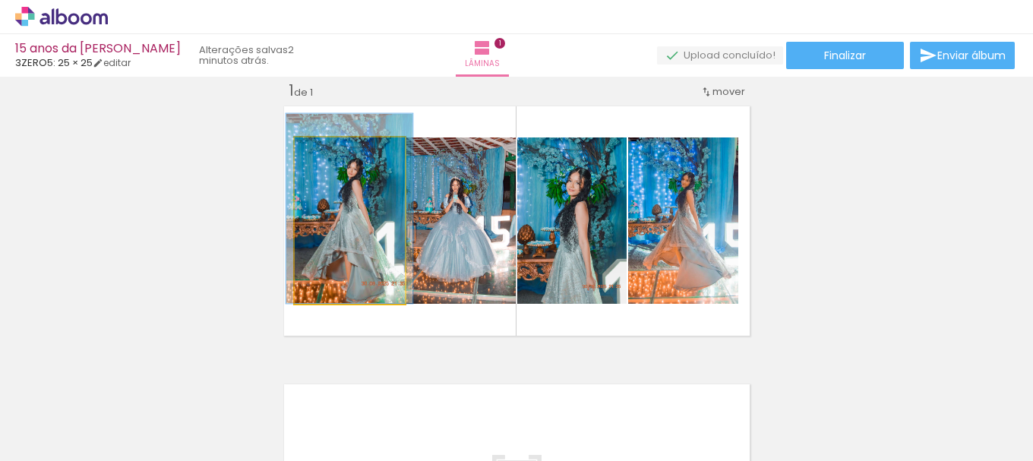
drag, startPoint x: 365, startPoint y: 272, endPoint x: 369, endPoint y: 230, distance: 42.0
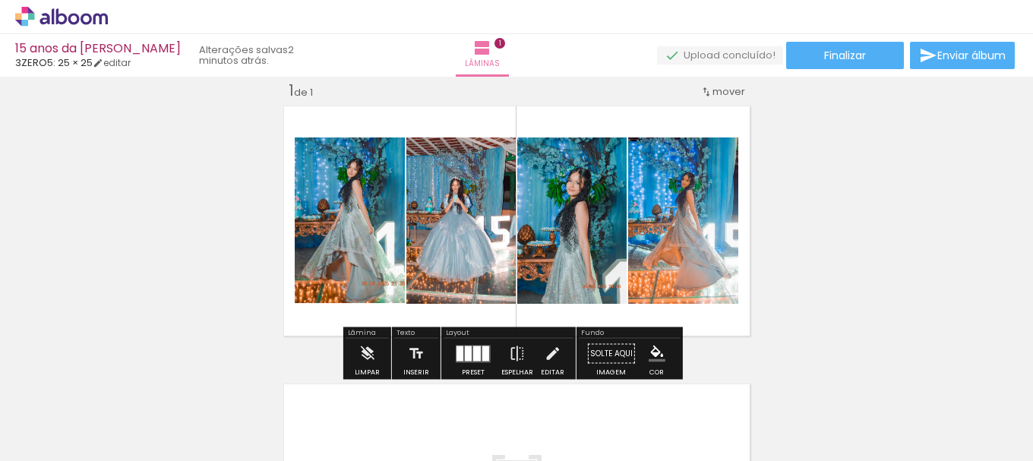
click at [675, 229] on quentale-photo at bounding box center [683, 221] width 110 height 166
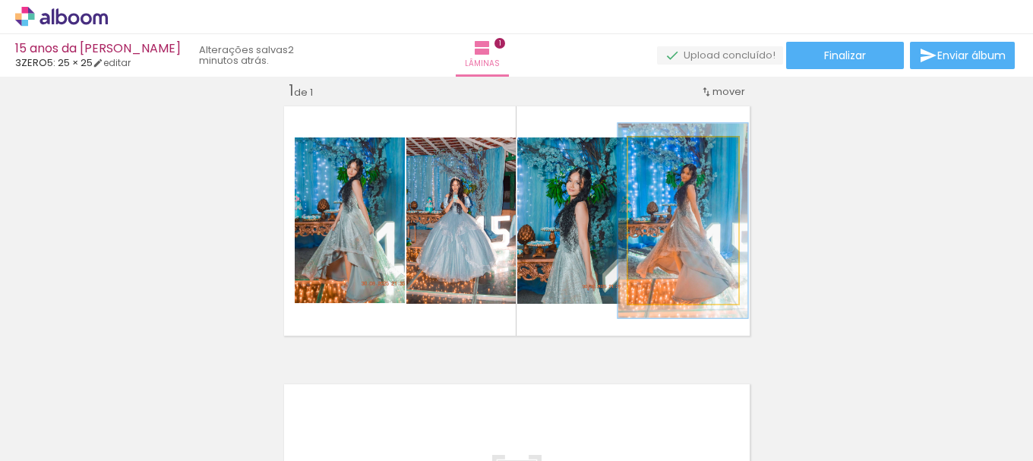
drag, startPoint x: 656, startPoint y: 151, endPoint x: 665, endPoint y: 151, distance: 8.4
type paper-slider "117"
click at [665, 151] on div at bounding box center [672, 154] width 14 height 14
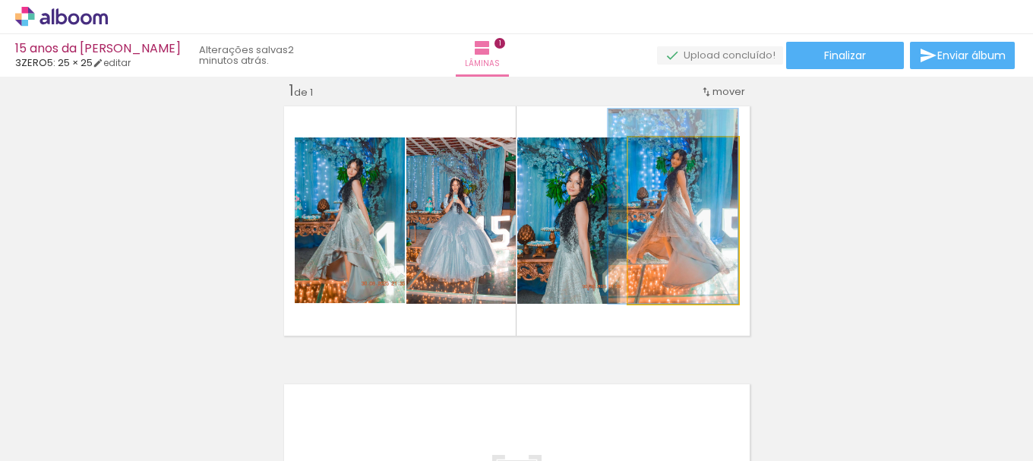
drag, startPoint x: 706, startPoint y: 253, endPoint x: 679, endPoint y: 218, distance: 43.9
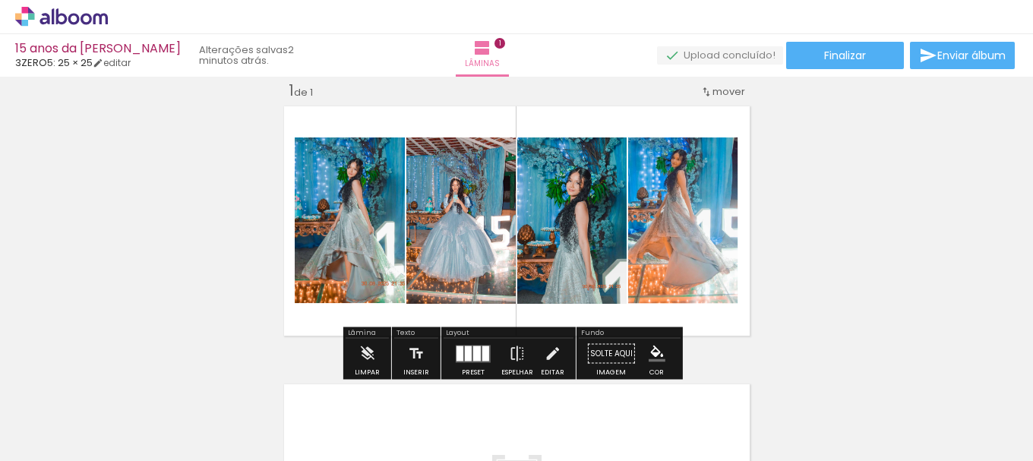
click at [576, 255] on quentale-photo at bounding box center [571, 221] width 109 height 166
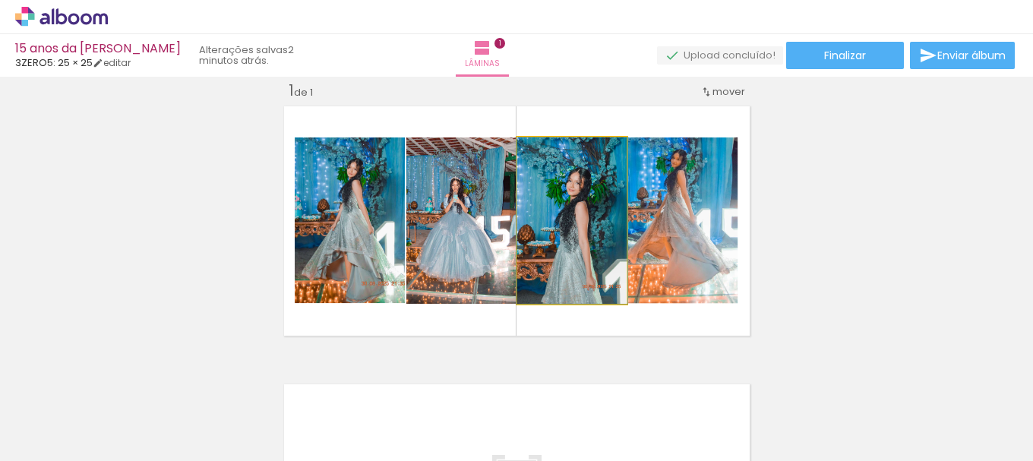
click at [549, 151] on div at bounding box center [553, 154] width 14 height 14
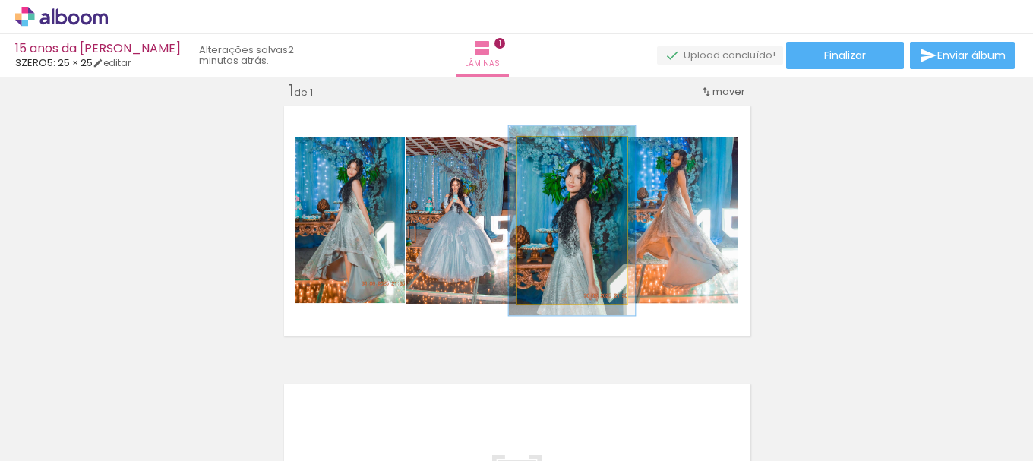
type paper-slider "114"
click at [555, 151] on div at bounding box center [559, 154] width 14 height 14
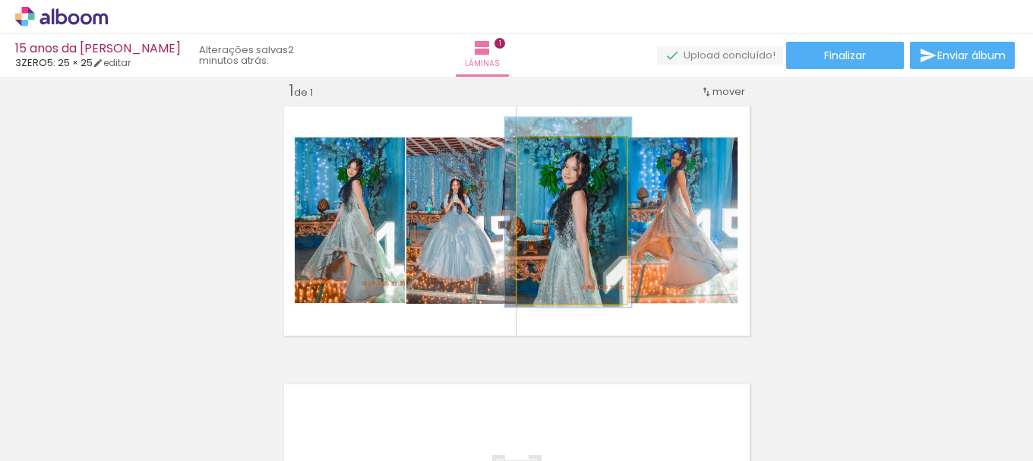
drag, startPoint x: 577, startPoint y: 254, endPoint x: 574, endPoint y: 245, distance: 9.2
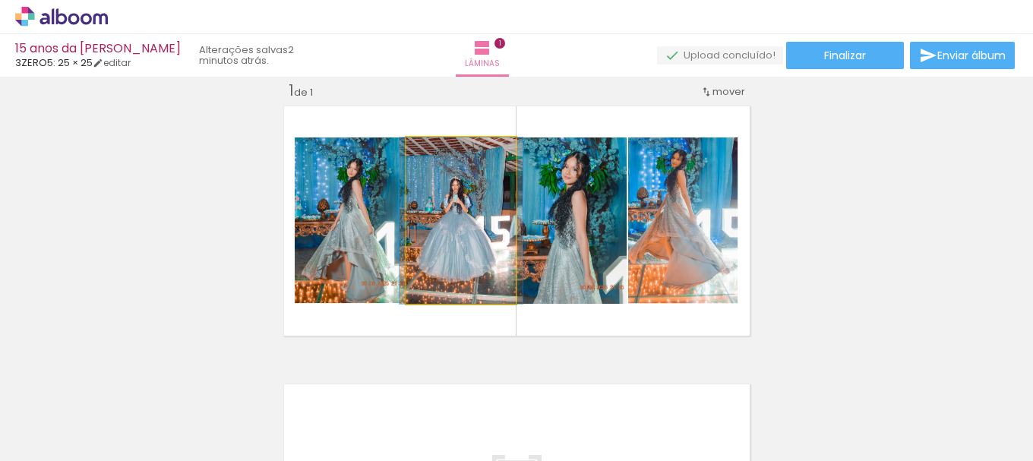
click at [454, 229] on quentale-photo at bounding box center [461, 221] width 109 height 166
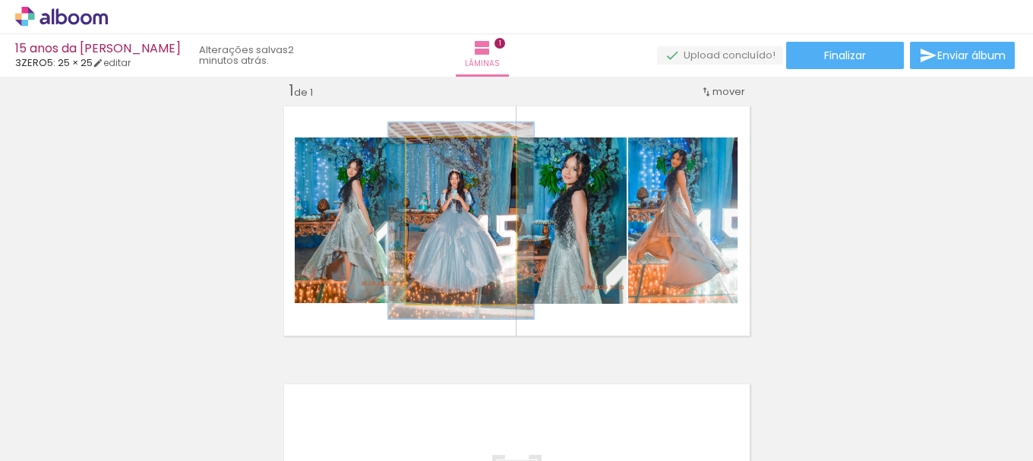
drag, startPoint x: 431, startPoint y: 153, endPoint x: 441, endPoint y: 153, distance: 9.9
type paper-slider "120"
click at [443, 153] on div at bounding box center [450, 154] width 14 height 14
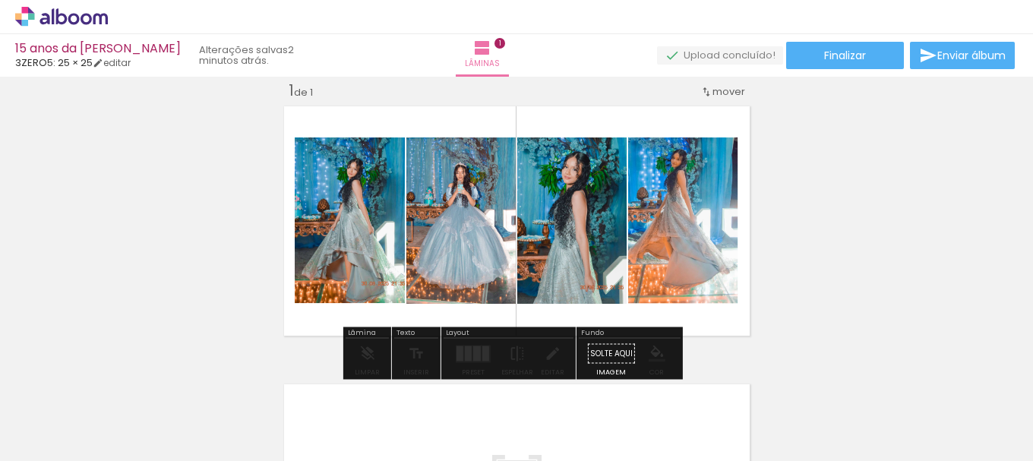
drag, startPoint x: 446, startPoint y: 245, endPoint x: 452, endPoint y: 239, distance: 8.1
click at [649, 356] on iron-icon "color picker" at bounding box center [657, 354] width 17 height 17
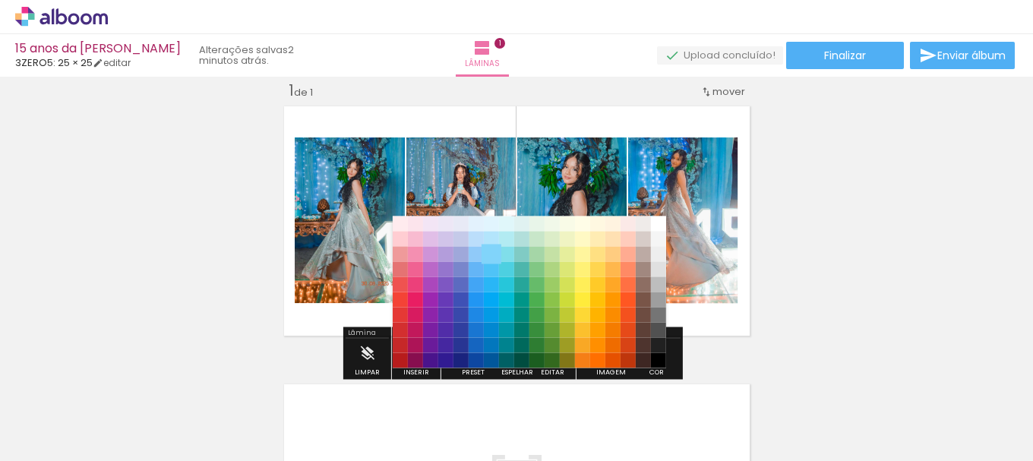
click at [491, 247] on paper-item "#81d4fa" at bounding box center [491, 254] width 15 height 15
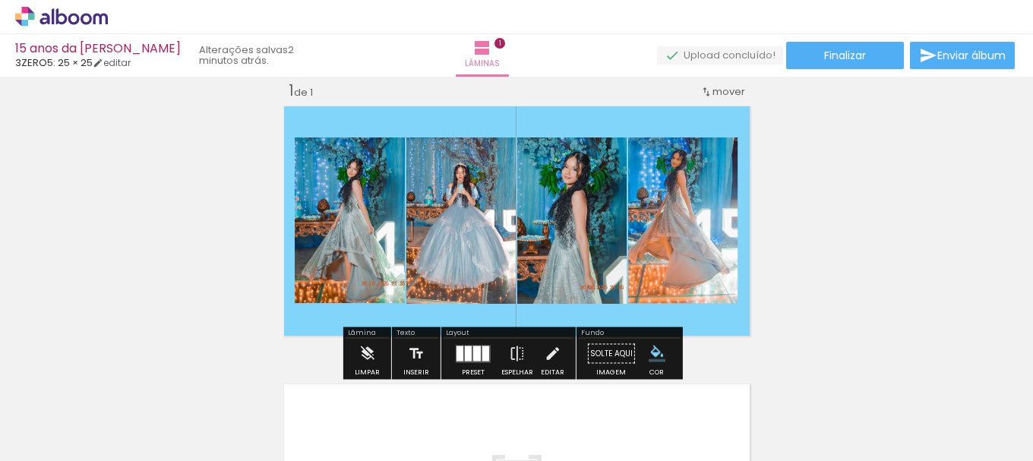
click at [656, 348] on iron-icon "color picker" at bounding box center [657, 354] width 17 height 17
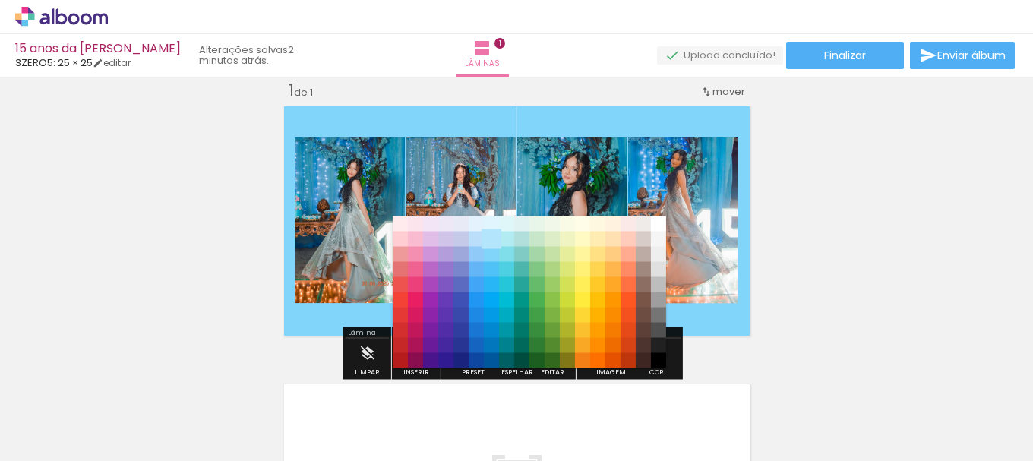
click at [489, 239] on paper-item "#b3e5fc" at bounding box center [491, 239] width 15 height 15
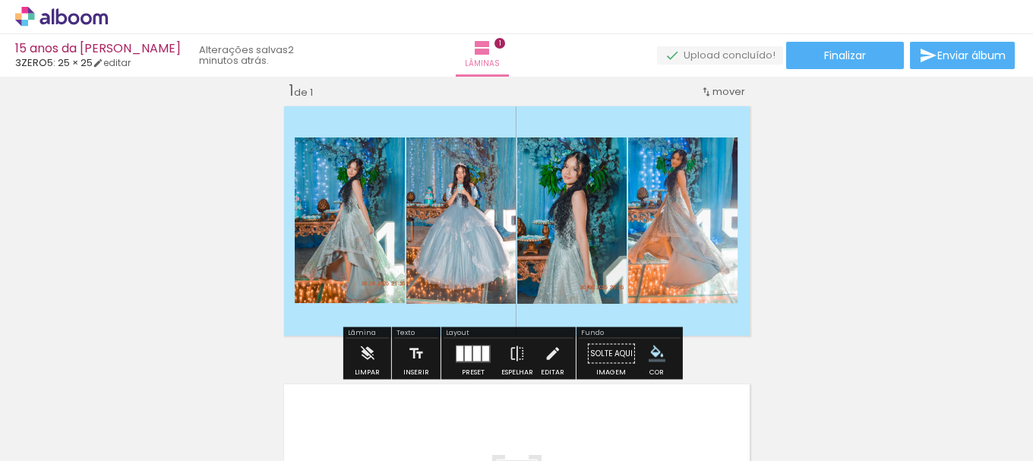
click at [829, 166] on div "Inserir lâmina 1 de 1" at bounding box center [516, 340] width 1033 height 557
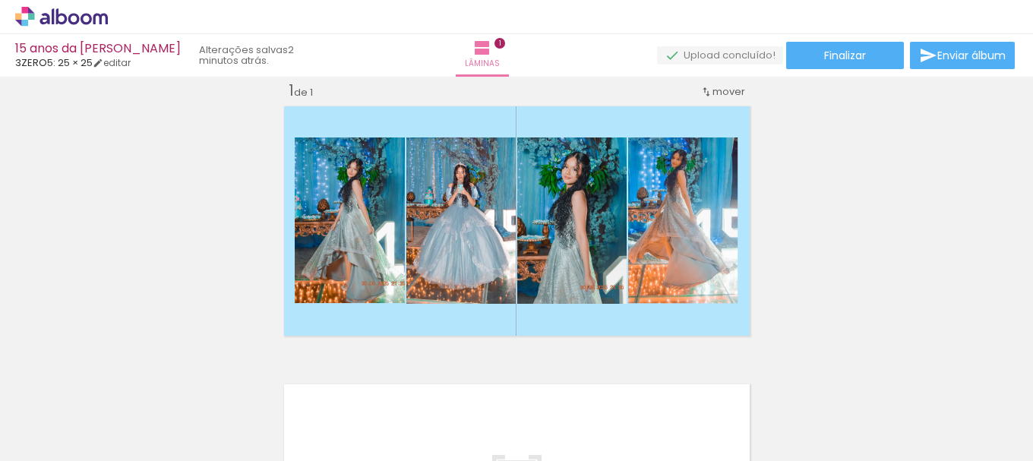
click at [829, 166] on div "Inserir lâmina 1 de 1" at bounding box center [516, 340] width 1033 height 557
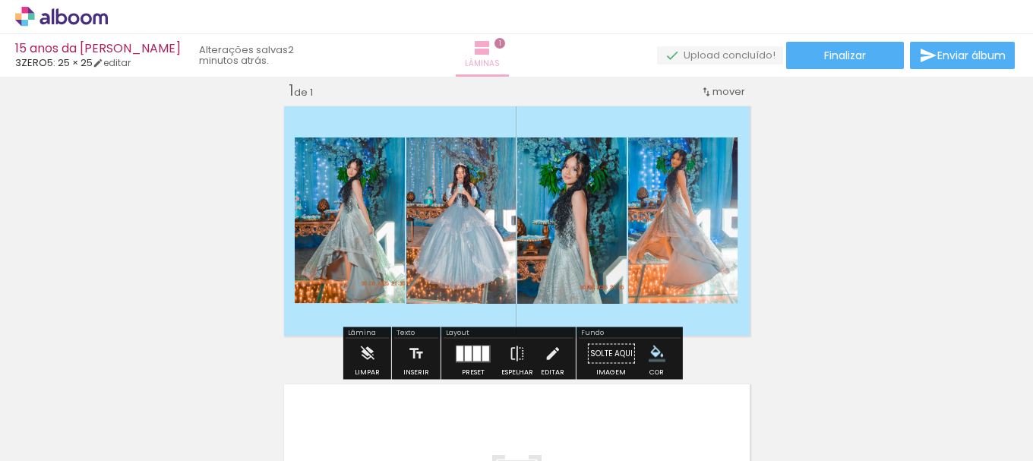
click at [492, 52] on iron-icon at bounding box center [482, 48] width 18 height 18
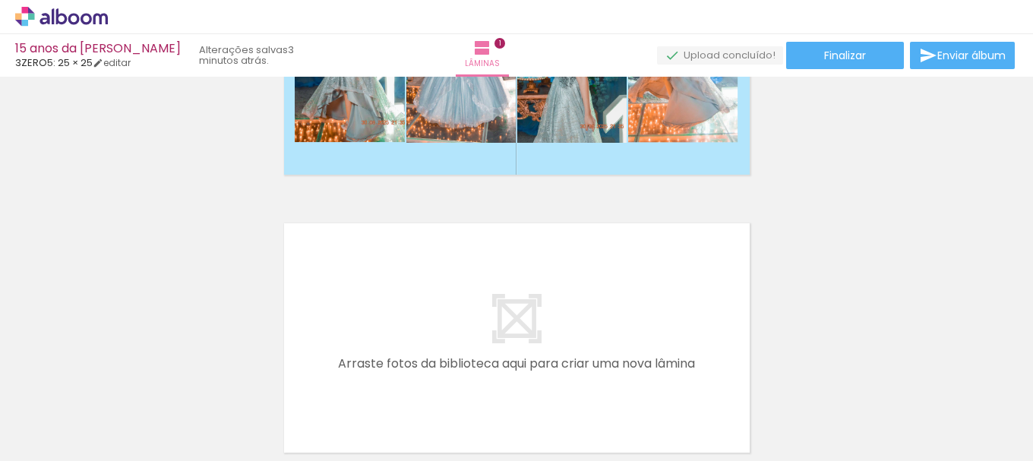
scroll to position [228, 0]
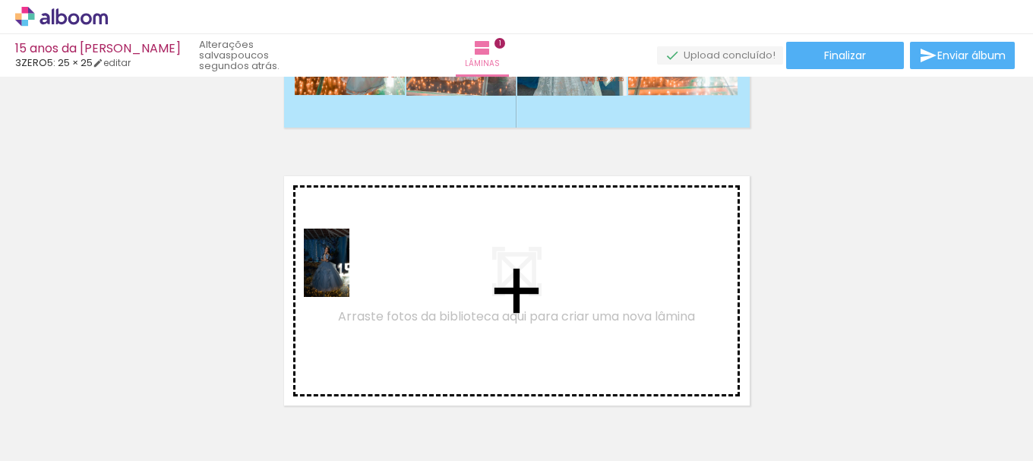
drag, startPoint x: 813, startPoint y: 432, endPoint x: 350, endPoint y: 274, distance: 489.5
click at [350, 274] on quentale-workspace at bounding box center [516, 230] width 1033 height 461
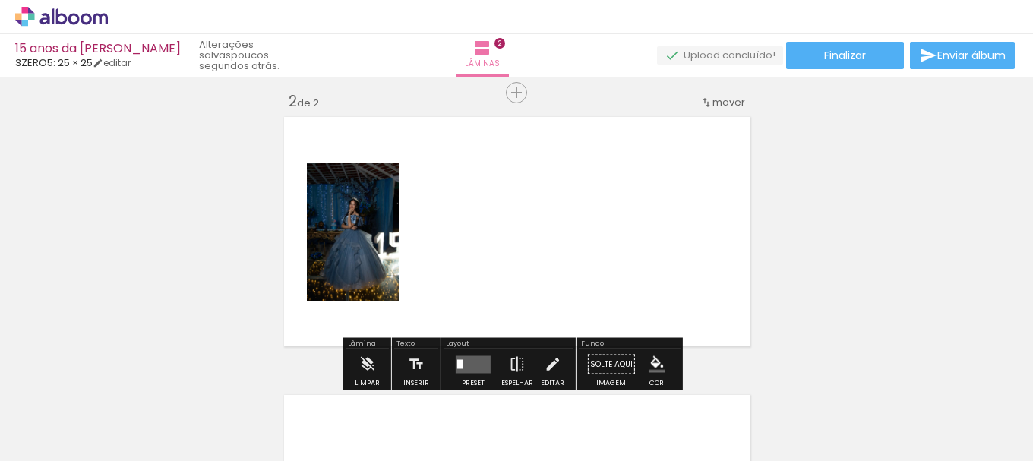
scroll to position [298, 0]
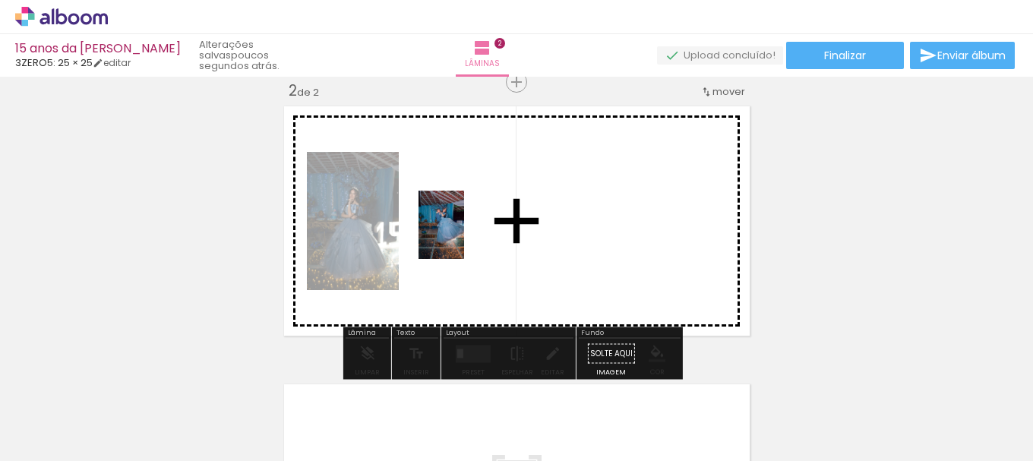
drag, startPoint x: 979, startPoint y: 426, endPoint x: 464, endPoint y: 236, distance: 548.1
click at [464, 236] on quentale-workspace at bounding box center [516, 230] width 1033 height 461
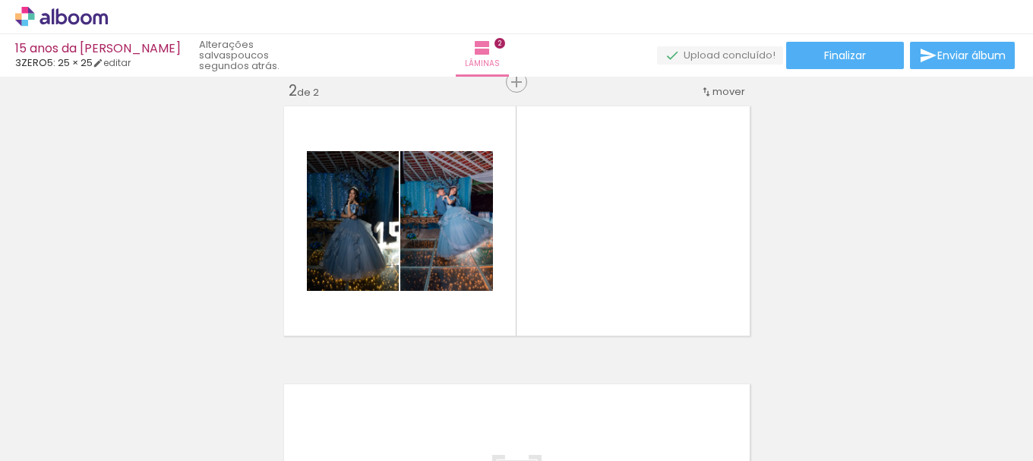
scroll to position [0, 455]
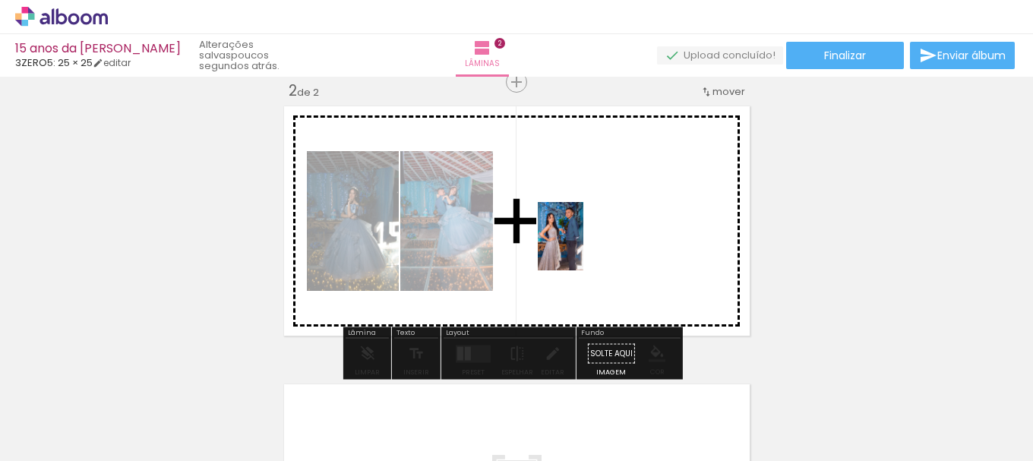
drag, startPoint x: 471, startPoint y: 422, endPoint x: 584, endPoint y: 248, distance: 207.2
click at [584, 248] on quentale-workspace at bounding box center [516, 230] width 1033 height 461
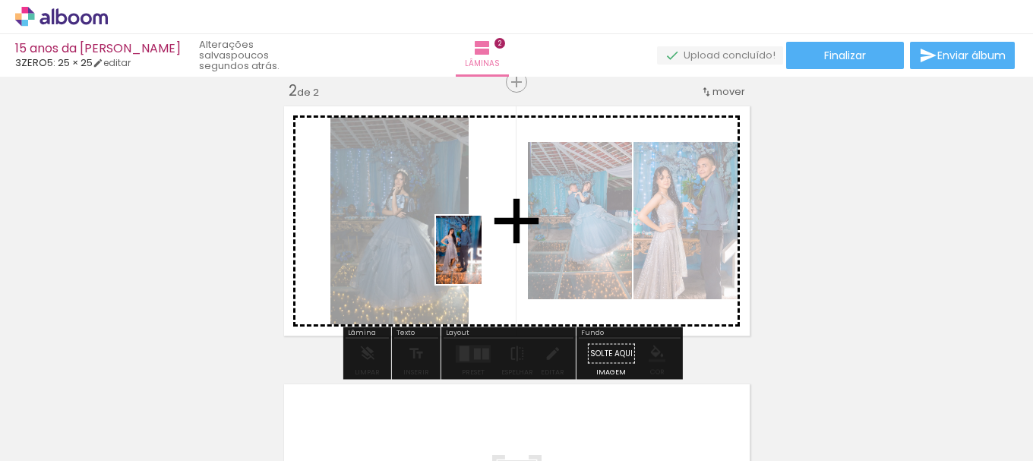
drag, startPoint x: 551, startPoint y: 425, endPoint x: 482, endPoint y: 261, distance: 177.4
click at [482, 261] on quentale-workspace at bounding box center [516, 230] width 1033 height 461
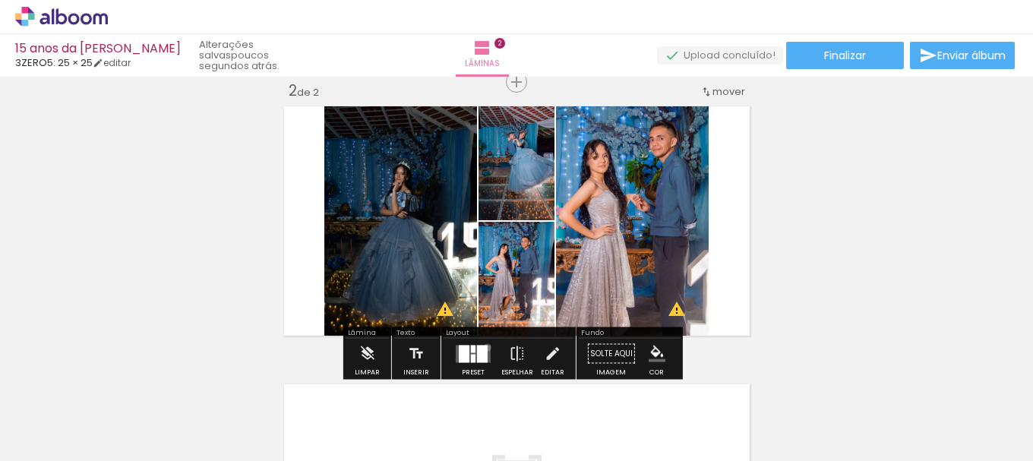
click at [484, 347] on div at bounding box center [482, 353] width 11 height 17
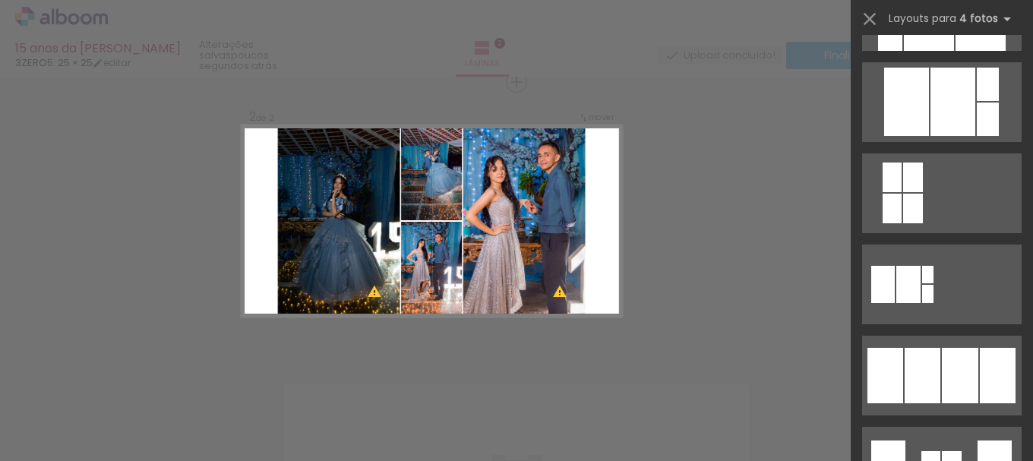
scroll to position [821, 0]
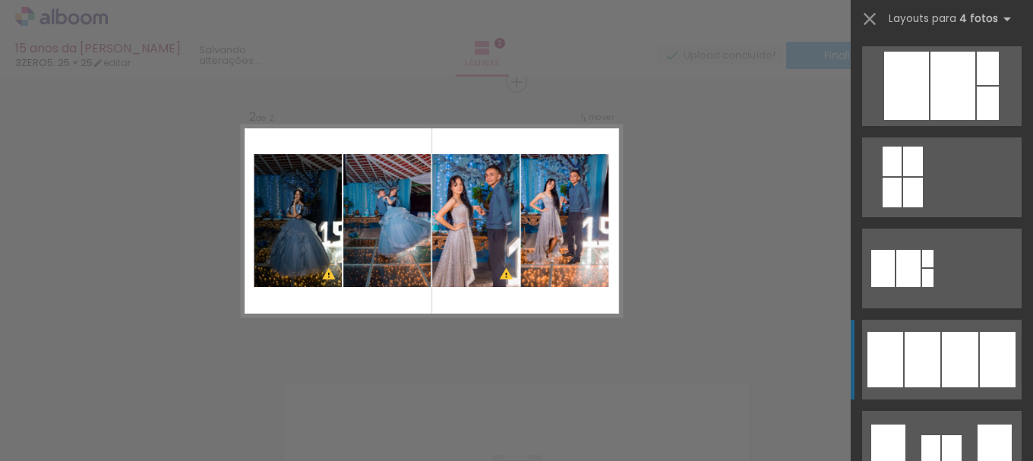
click at [935, 353] on quentale-layouter at bounding box center [942, 360] width 160 height 80
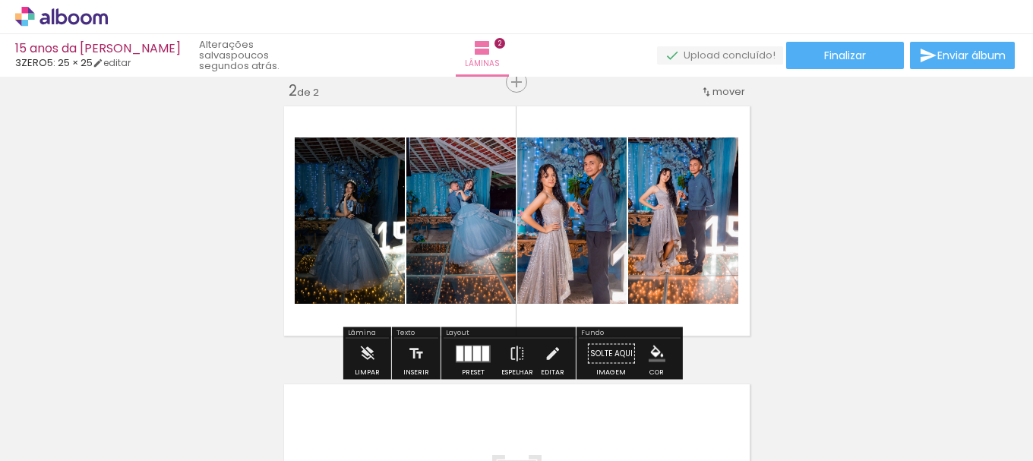
click at [350, 233] on quentale-photo at bounding box center [350, 221] width 110 height 166
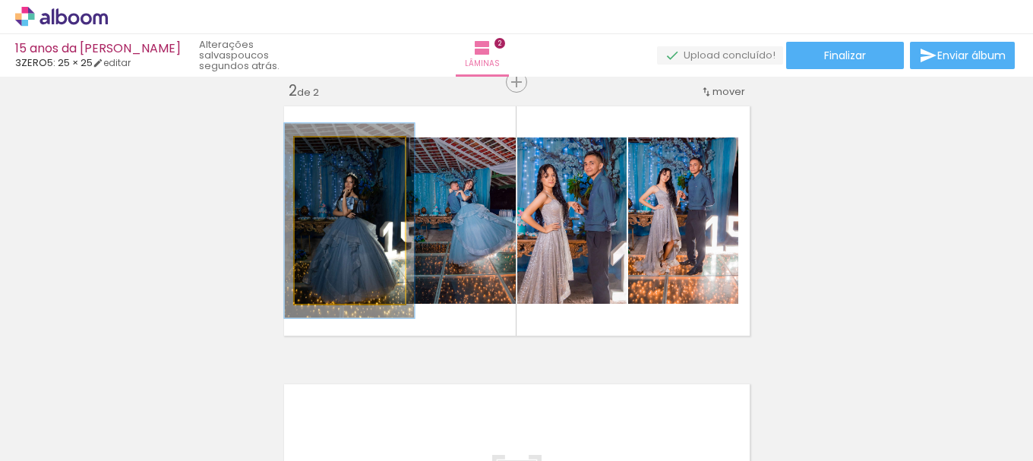
drag, startPoint x: 326, startPoint y: 153, endPoint x: 334, endPoint y: 153, distance: 8.4
type paper-slider "117"
click at [334, 153] on div at bounding box center [338, 154] width 14 height 14
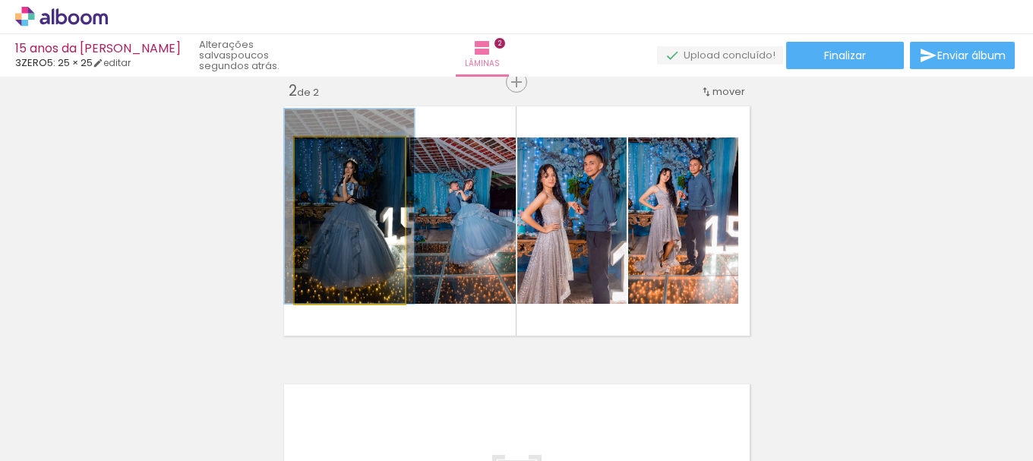
drag, startPoint x: 363, startPoint y: 251, endPoint x: 363, endPoint y: 229, distance: 21.3
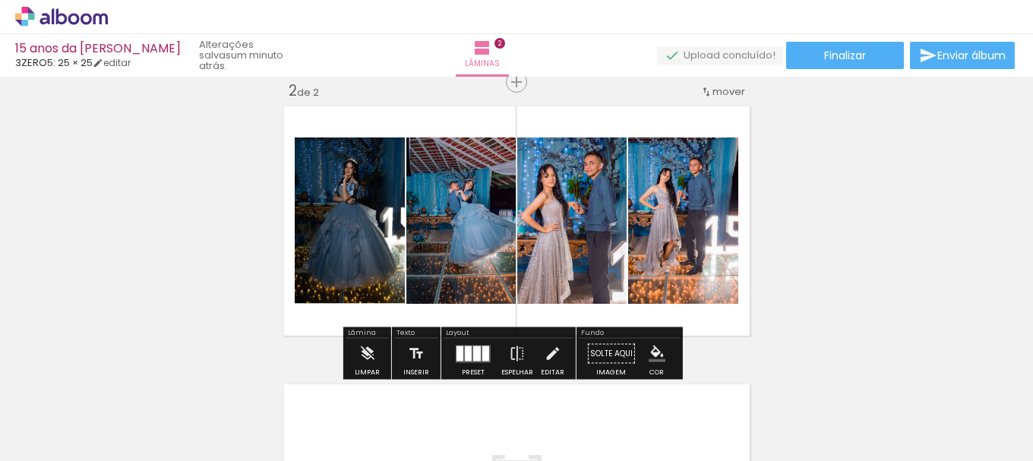
click at [451, 236] on quentale-photo at bounding box center [461, 221] width 109 height 166
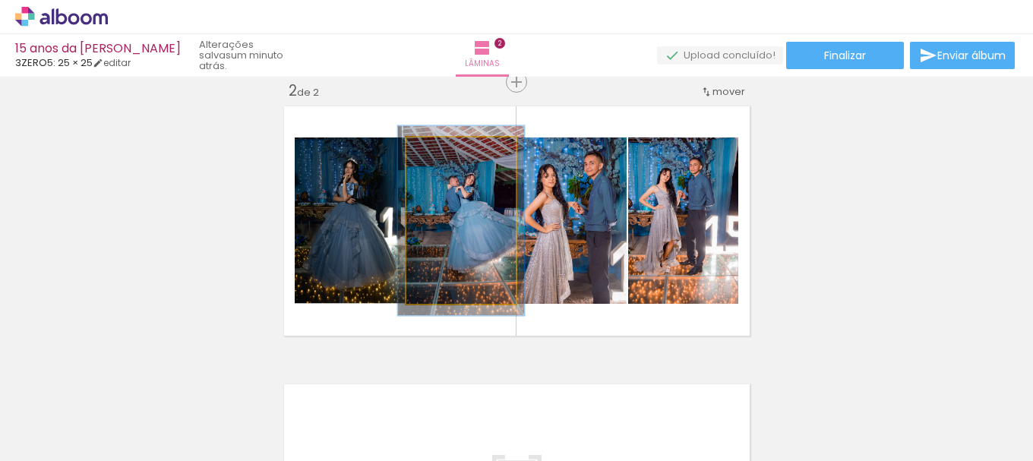
click at [441, 152] on div at bounding box center [448, 154] width 14 height 14
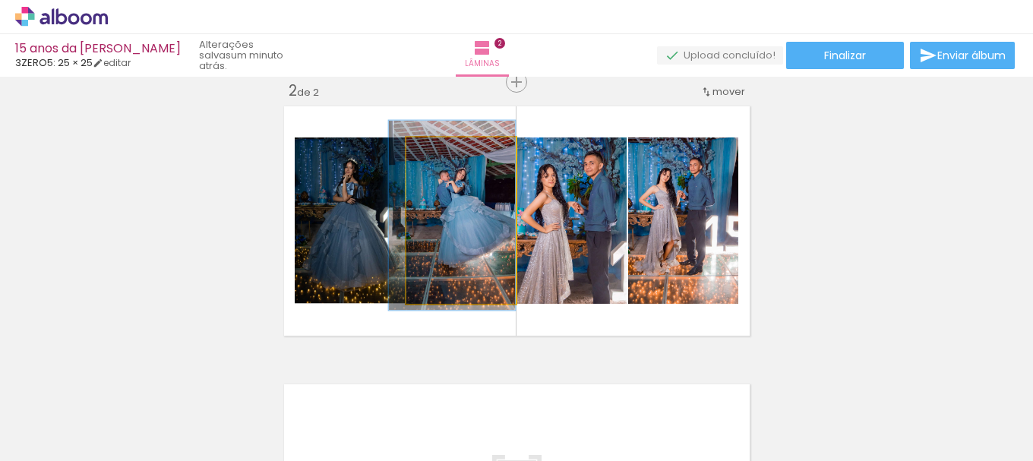
drag, startPoint x: 479, startPoint y: 241, endPoint x: 435, endPoint y: 236, distance: 44.4
click at [435, 236] on quentale-photo at bounding box center [461, 221] width 109 height 166
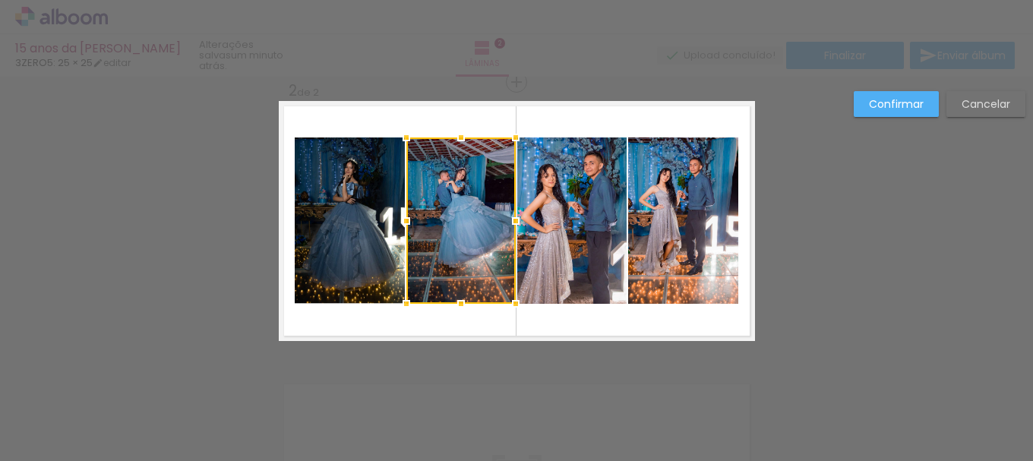
click at [435, 251] on div at bounding box center [461, 221] width 109 height 166
click at [456, 192] on div at bounding box center [461, 221] width 109 height 166
click at [0, 0] on slot "Confirmar" at bounding box center [0, 0] width 0 height 0
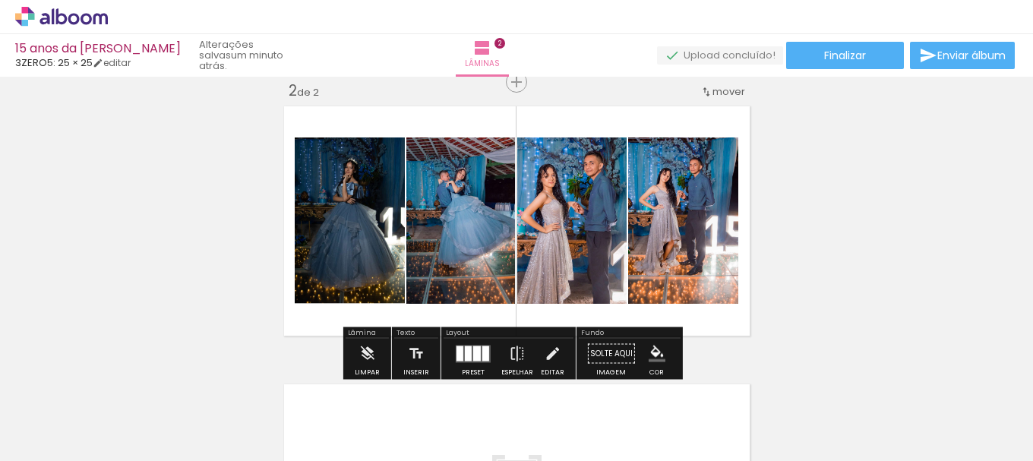
click at [492, 218] on quentale-photo at bounding box center [461, 221] width 109 height 166
click at [420, 153] on iron-icon at bounding box center [422, 153] width 14 height 15
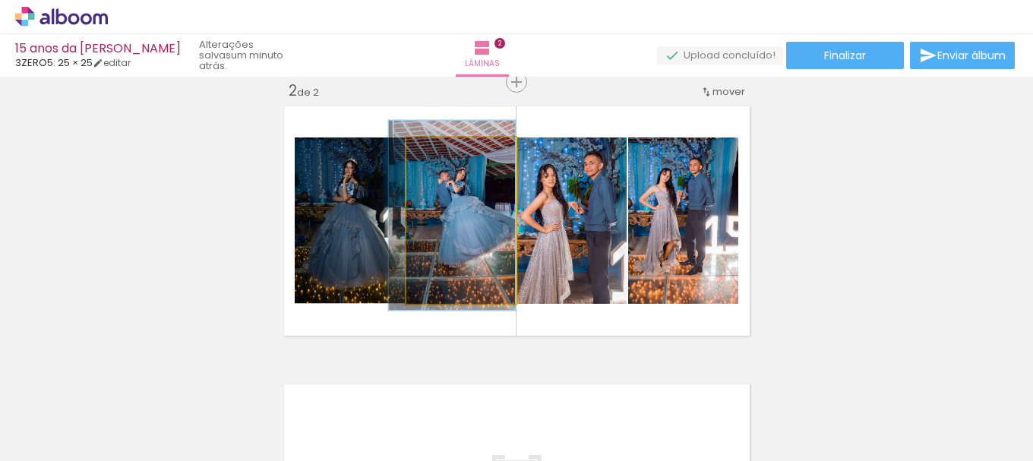
click at [415, 152] on iron-icon at bounding box center [422, 153] width 14 height 15
click at [450, 151] on div at bounding box center [449, 154] width 14 height 14
click at [451, 151] on div at bounding box center [449, 153] width 24 height 24
click at [454, 151] on div at bounding box center [449, 153] width 24 height 24
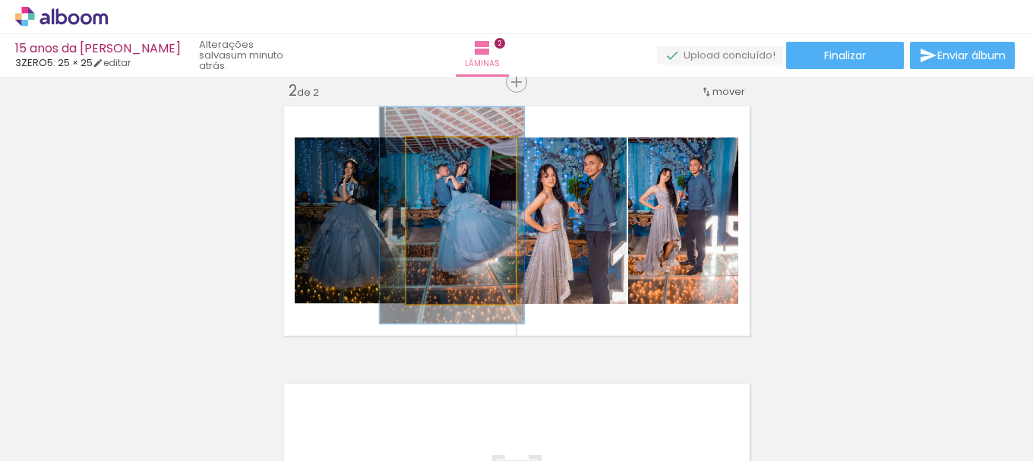
drag, startPoint x: 441, startPoint y: 150, endPoint x: 450, endPoint y: 150, distance: 9.1
type paper-slider "130"
click at [451, 150] on div at bounding box center [458, 154] width 14 height 14
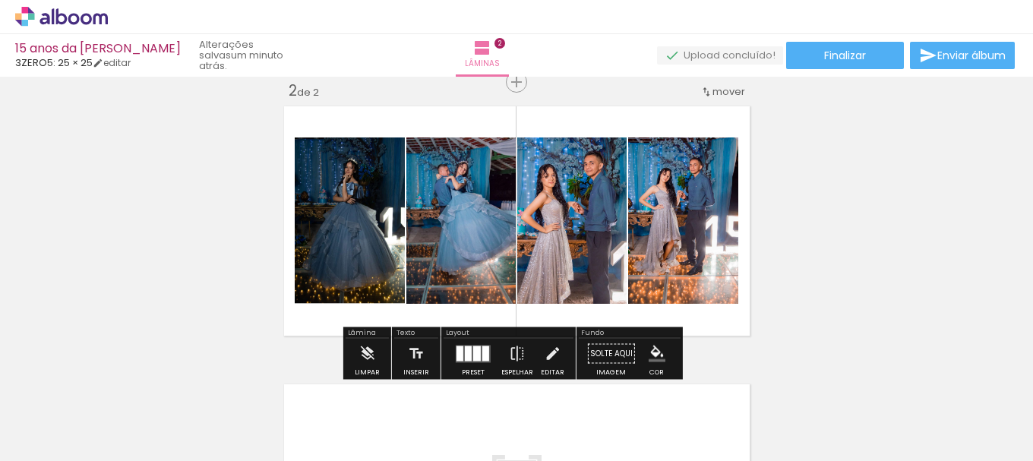
click at [450, 226] on paper-item at bounding box center [454, 223] width 27 height 11
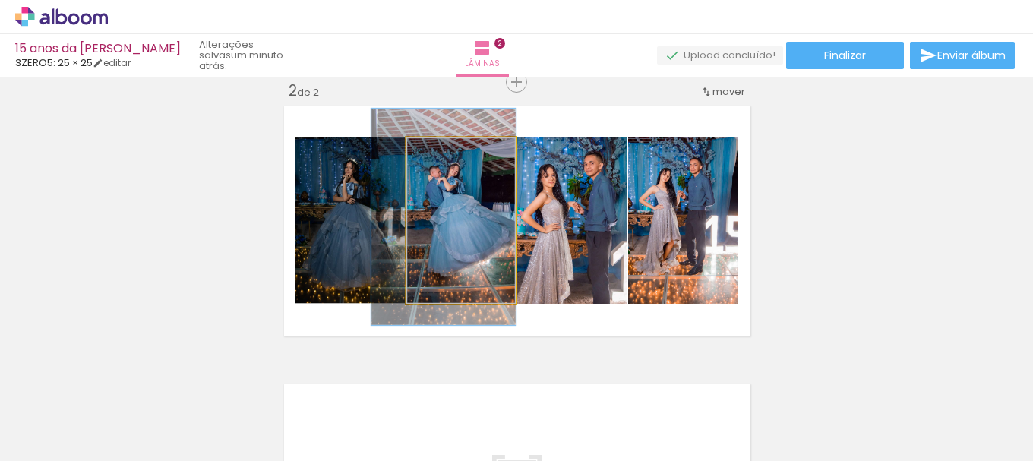
drag, startPoint x: 472, startPoint y: 228, endPoint x: 460, endPoint y: 229, distance: 12.3
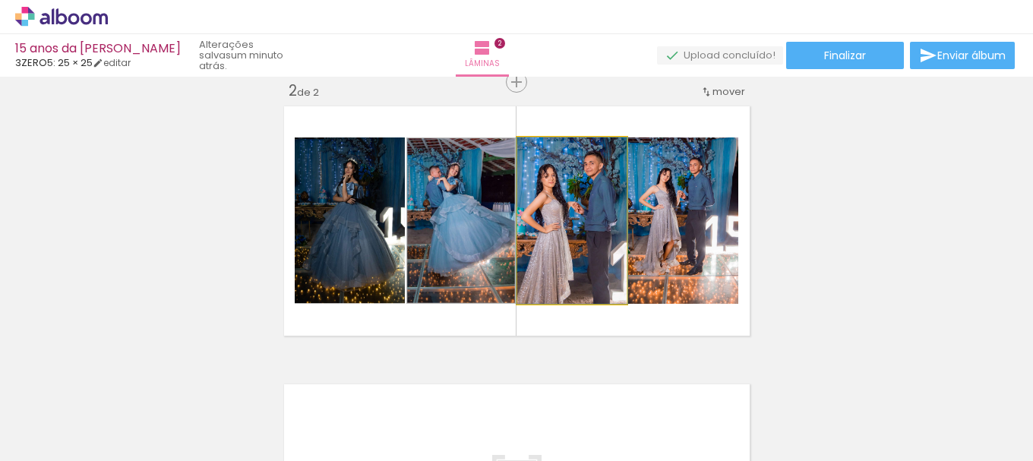
click at [571, 214] on quentale-photo at bounding box center [571, 221] width 109 height 166
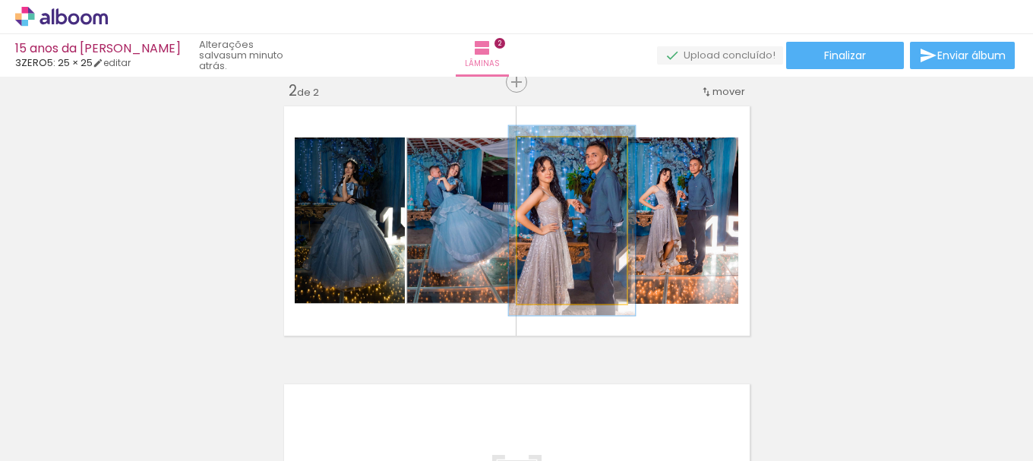
click at [549, 150] on div at bounding box center [559, 153] width 24 height 24
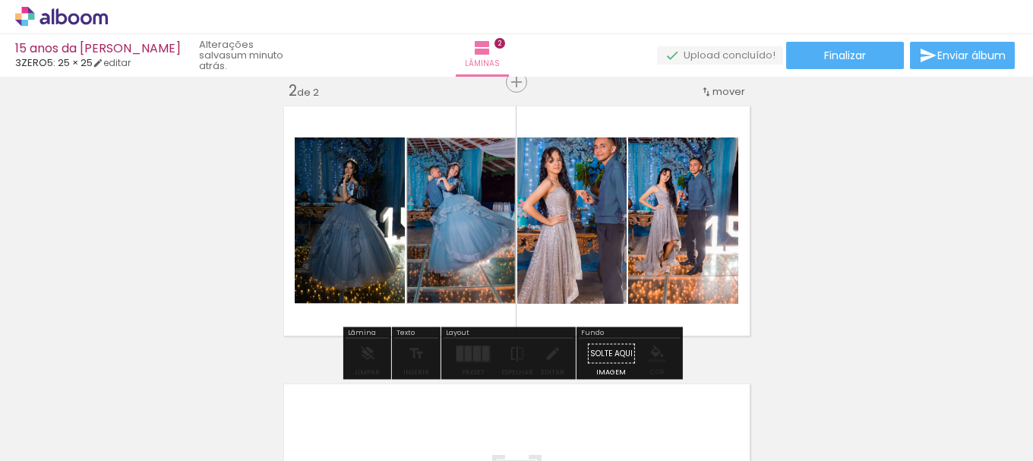
drag, startPoint x: 560, startPoint y: 242, endPoint x: 587, endPoint y: 232, distance: 29.3
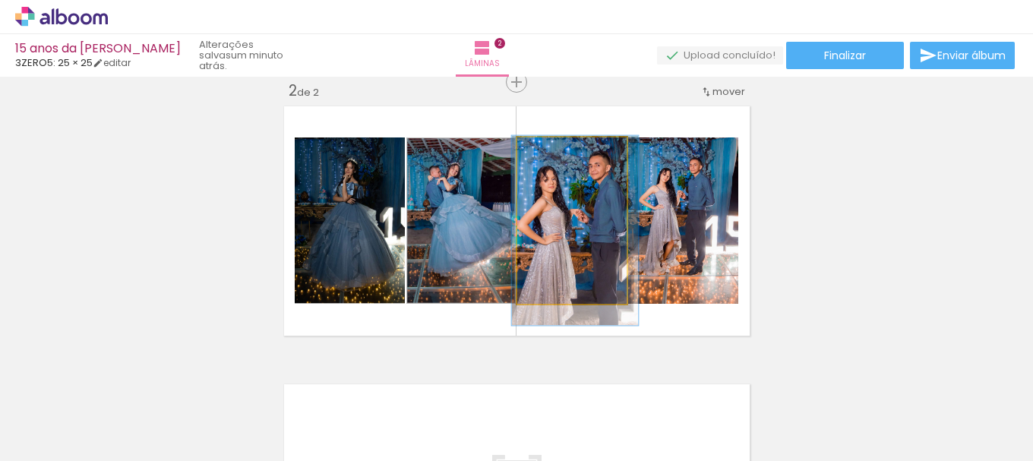
drag, startPoint x: 604, startPoint y: 236, endPoint x: 599, endPoint y: 256, distance: 21.2
click at [599, 256] on quentale-photo at bounding box center [571, 221] width 109 height 166
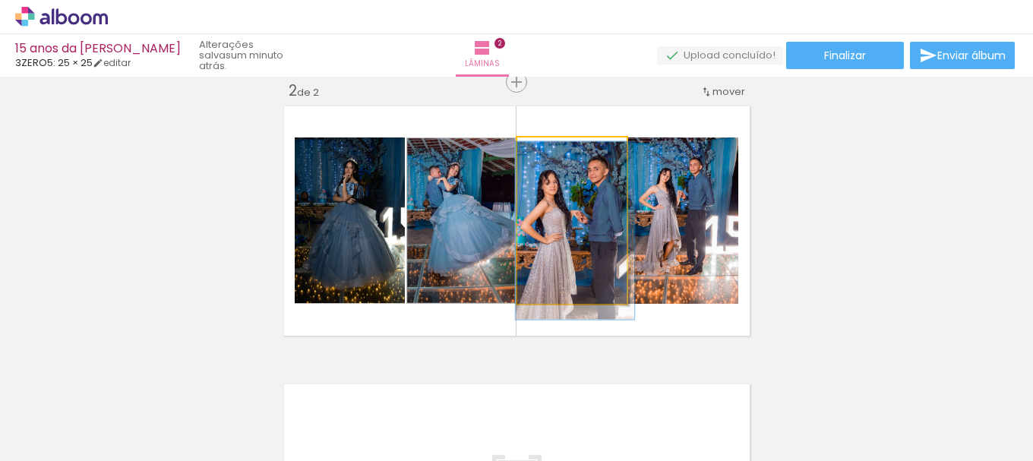
type paper-slider "107"
click at [549, 154] on div at bounding box center [556, 154] width 14 height 14
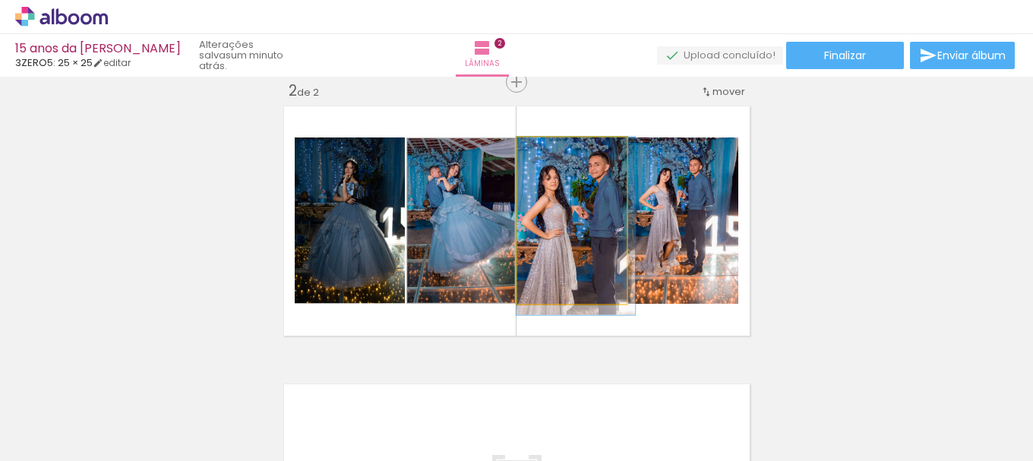
drag, startPoint x: 606, startPoint y: 258, endPoint x: 606, endPoint y: 300, distance: 42.6
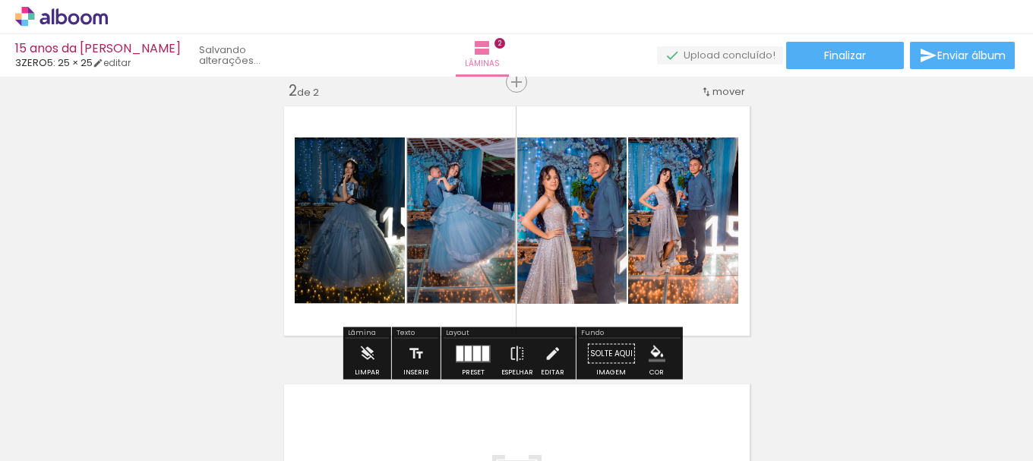
click at [688, 233] on quentale-photo at bounding box center [683, 221] width 110 height 166
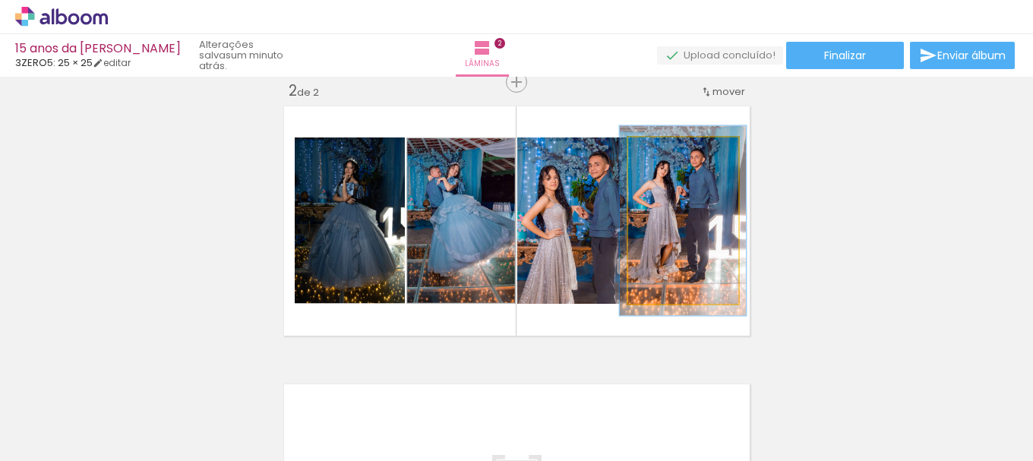
drag, startPoint x: 660, startPoint y: 152, endPoint x: 667, endPoint y: 156, distance: 7.8
type paper-slider "114"
click at [667, 156] on div at bounding box center [670, 154] width 14 height 14
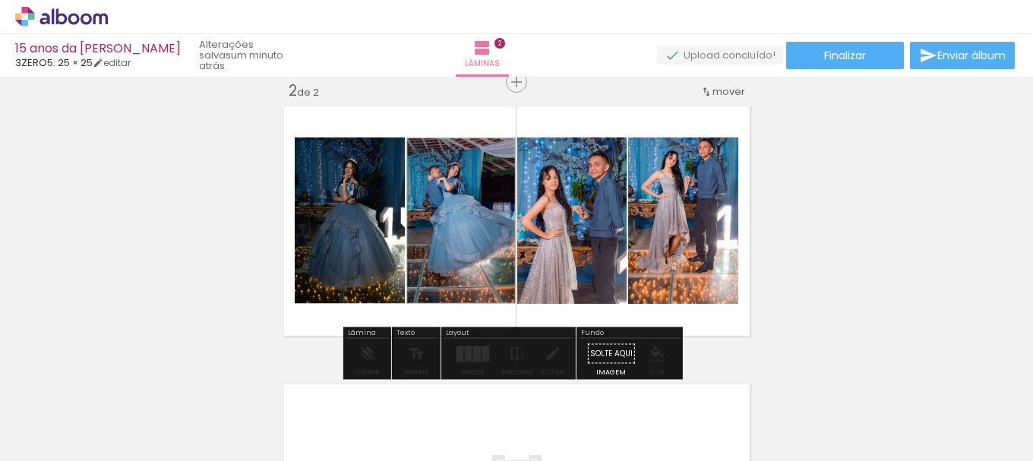
drag, startPoint x: 674, startPoint y: 267, endPoint x: 701, endPoint y: 257, distance: 29.1
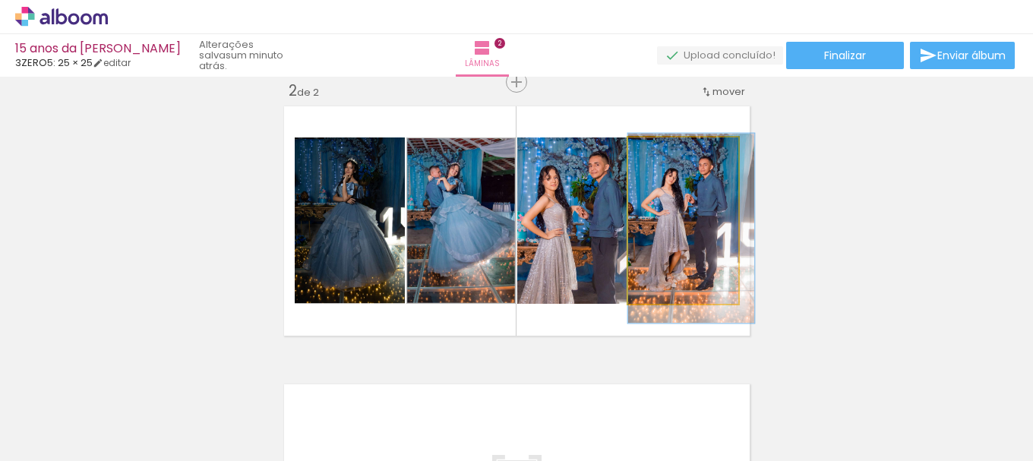
drag, startPoint x: 701, startPoint y: 222, endPoint x: 706, endPoint y: 239, distance: 17.3
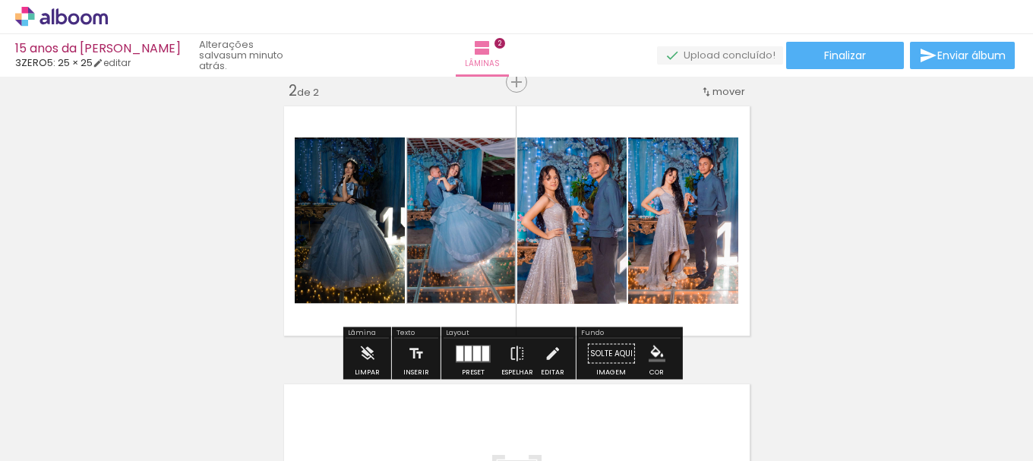
click at [822, 217] on div "Inserir lâmina 1 de 2 Inserir lâmina 2 de 2" at bounding box center [516, 201] width 1033 height 835
click at [652, 353] on iron-icon "color picker" at bounding box center [657, 354] width 17 height 17
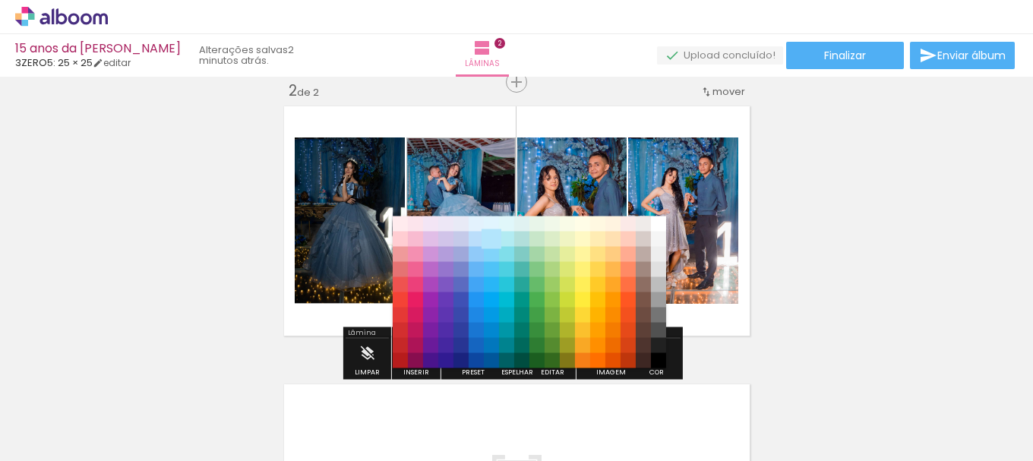
click at [493, 236] on paper-item "#b3e5fc" at bounding box center [491, 239] width 15 height 15
click at [495, 234] on paper-item "#b3e5fc" at bounding box center [491, 239] width 15 height 15
click at [506, 237] on paper-item "#b2ebf2" at bounding box center [506, 239] width 15 height 15
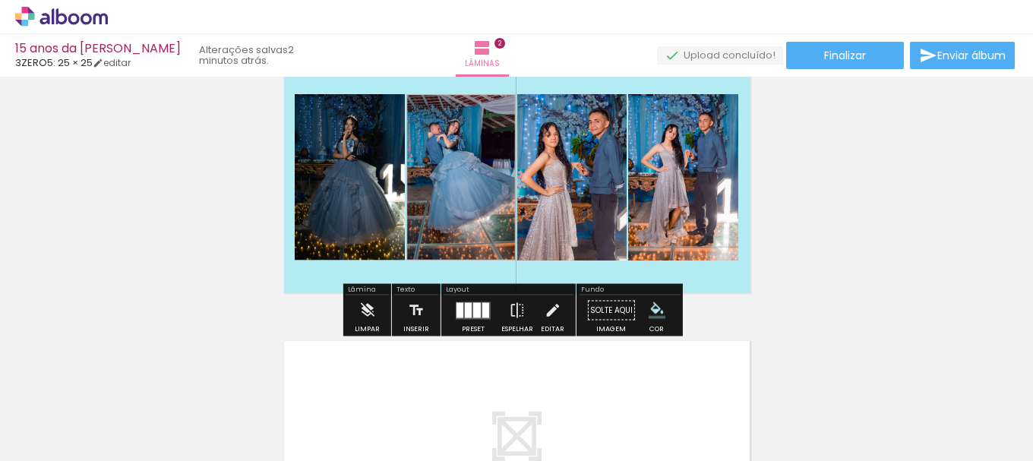
scroll to position [374, 0]
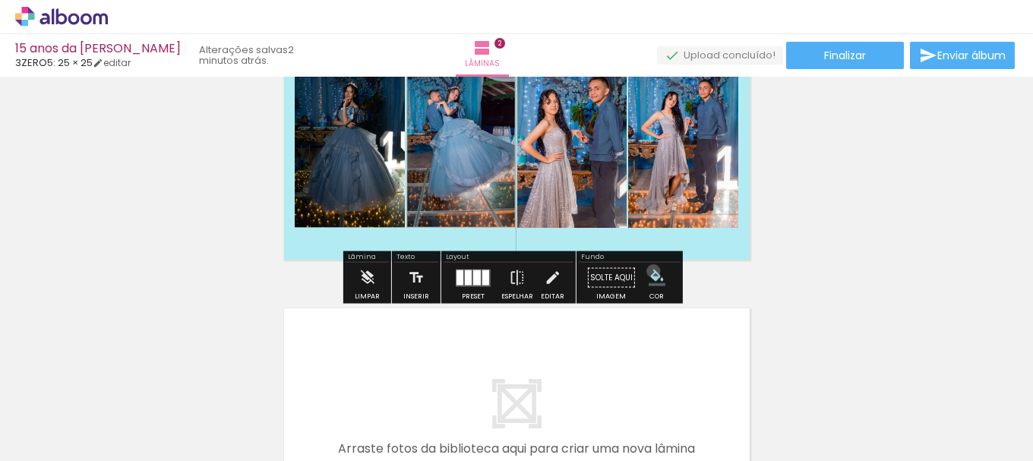
click at [649, 271] on iron-icon "color picker" at bounding box center [657, 278] width 17 height 17
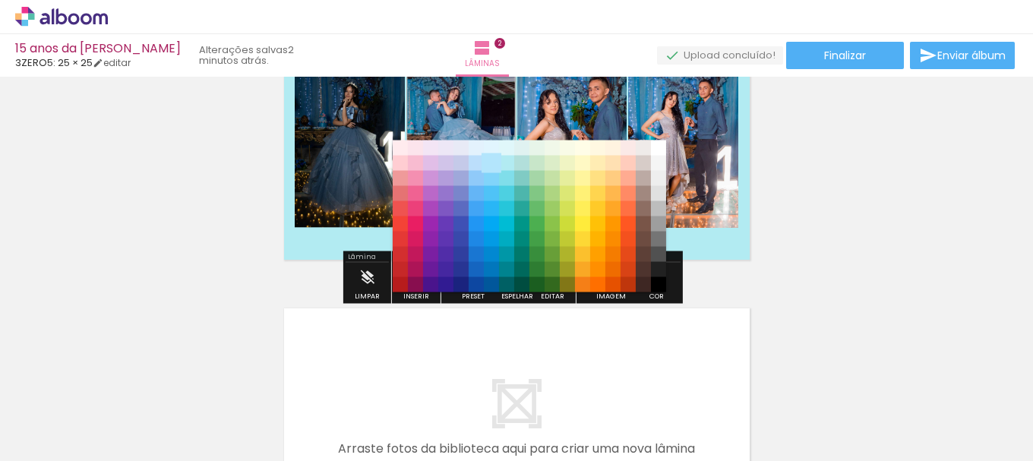
click at [490, 163] on paper-item "#b3e5fc" at bounding box center [491, 163] width 15 height 15
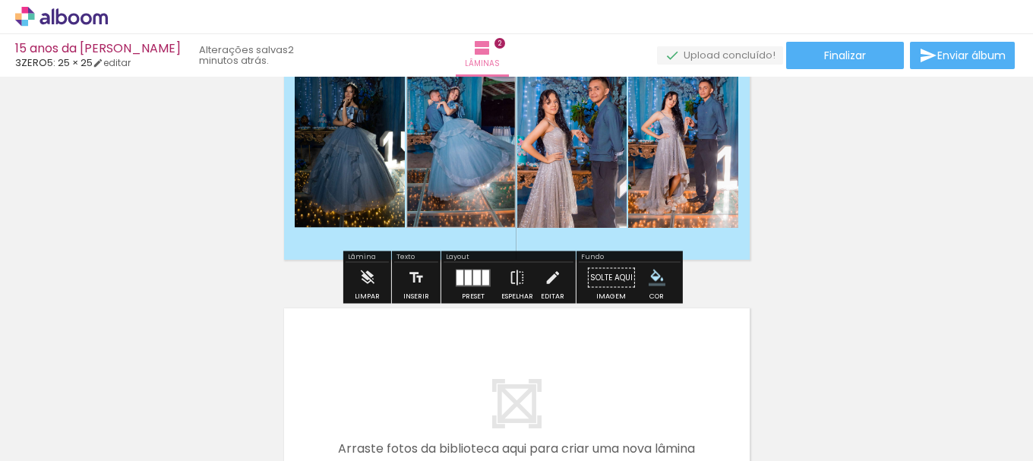
click at [900, 155] on div "Inserir lâmina 1 de 2 Inserir lâmina 2 de 2" at bounding box center [516, 125] width 1033 height 835
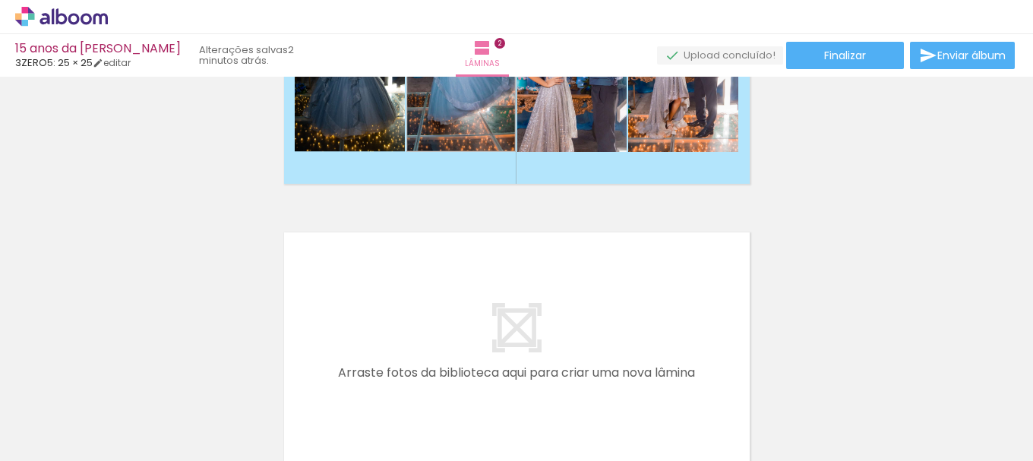
scroll to position [526, 0]
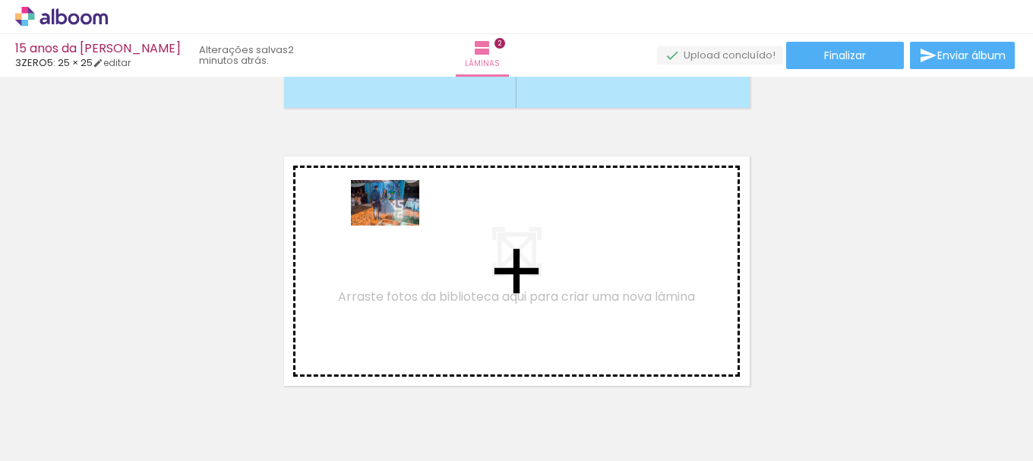
drag, startPoint x: 625, startPoint y: 414, endPoint x: 381, endPoint y: 217, distance: 313.4
click at [381, 217] on quentale-workspace at bounding box center [516, 230] width 1033 height 461
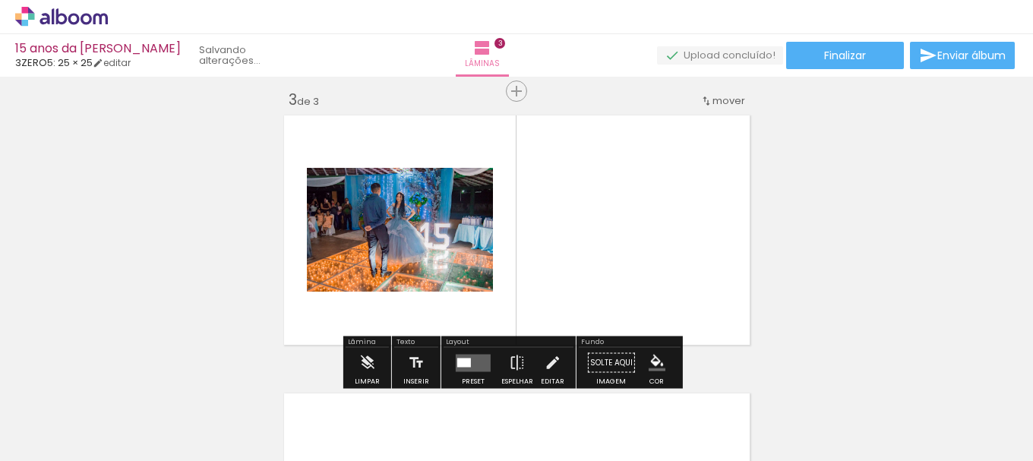
scroll to position [576, 0]
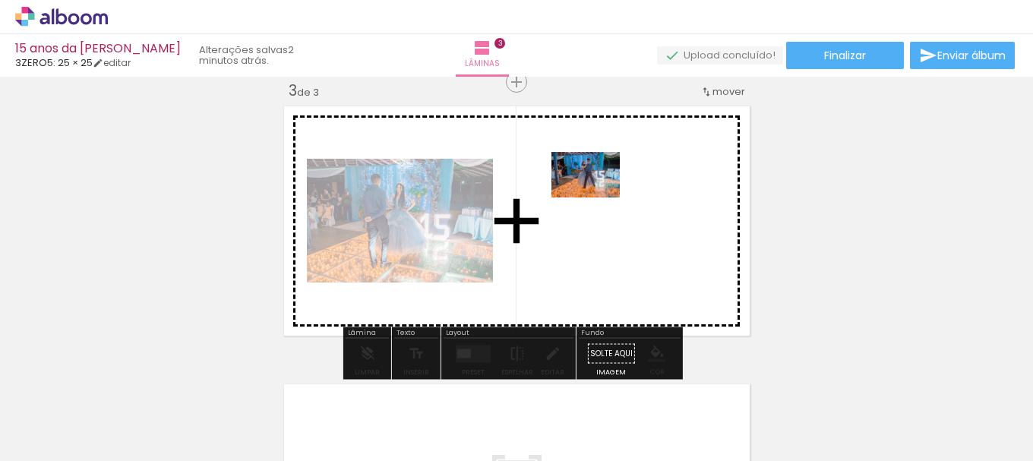
drag, startPoint x: 741, startPoint y: 424, endPoint x: 598, endPoint y: 197, distance: 268.4
click at [598, 197] on quentale-workspace at bounding box center [516, 230] width 1033 height 461
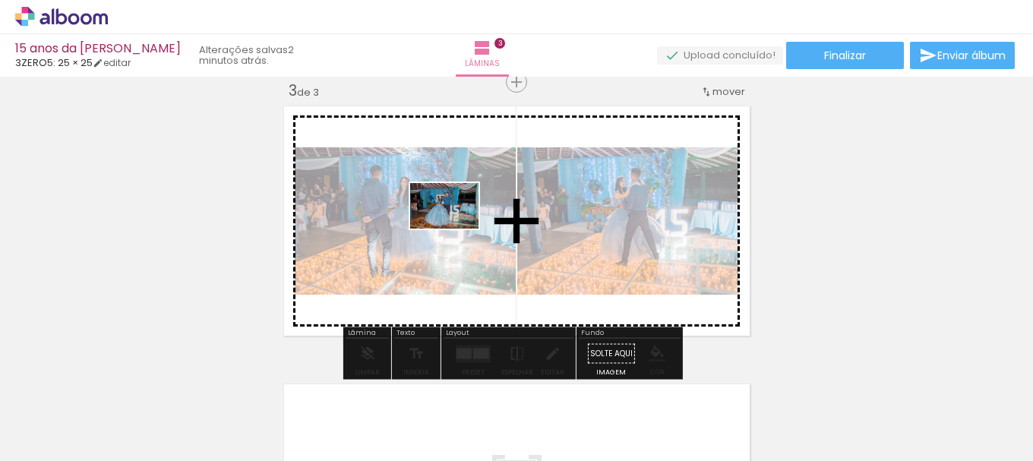
drag, startPoint x: 815, startPoint y: 418, endPoint x: 456, endPoint y: 229, distance: 405.5
click at [456, 229] on quentale-workspace at bounding box center [516, 230] width 1033 height 461
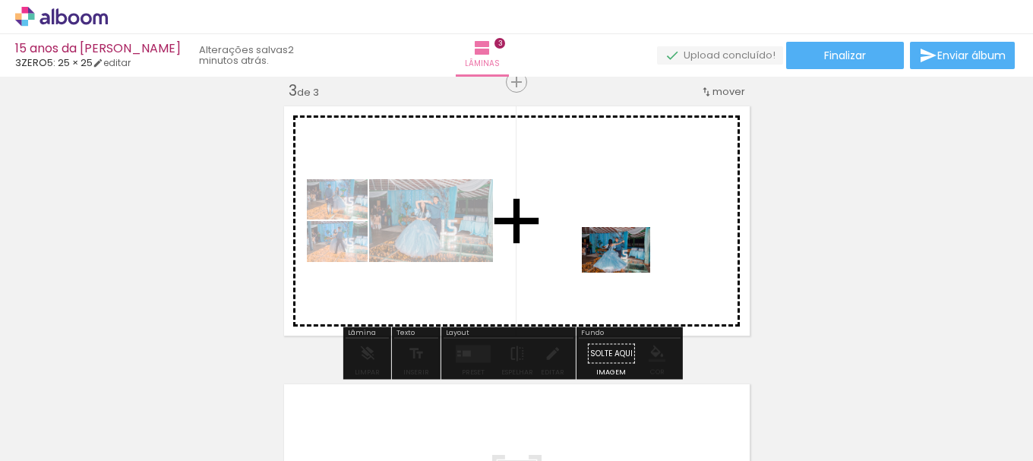
drag, startPoint x: 872, startPoint y: 399, endPoint x: 625, endPoint y: 271, distance: 278.3
click at [625, 271] on quentale-workspace at bounding box center [516, 230] width 1033 height 461
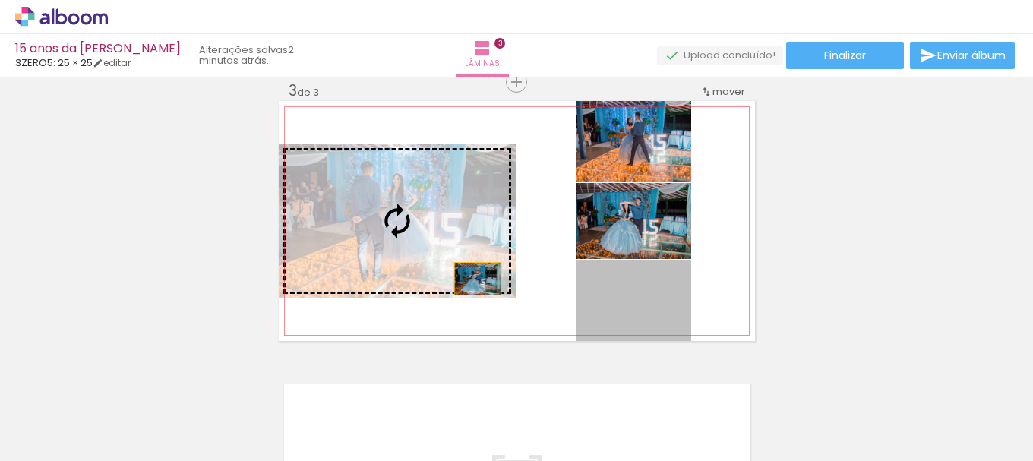
drag, startPoint x: 663, startPoint y: 307, endPoint x: 467, endPoint y: 277, distance: 197.5
click at [0, 0] on slot at bounding box center [0, 0] width 0 height 0
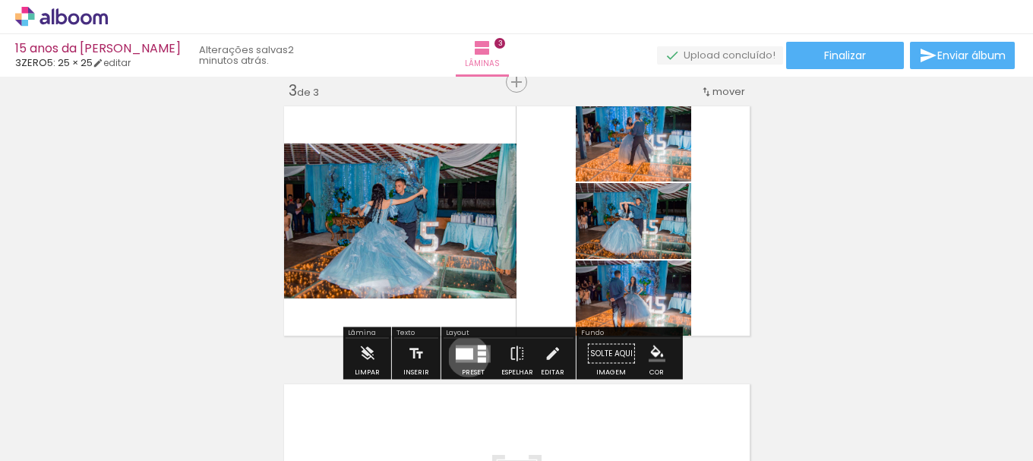
click at [465, 356] on div at bounding box center [464, 353] width 17 height 11
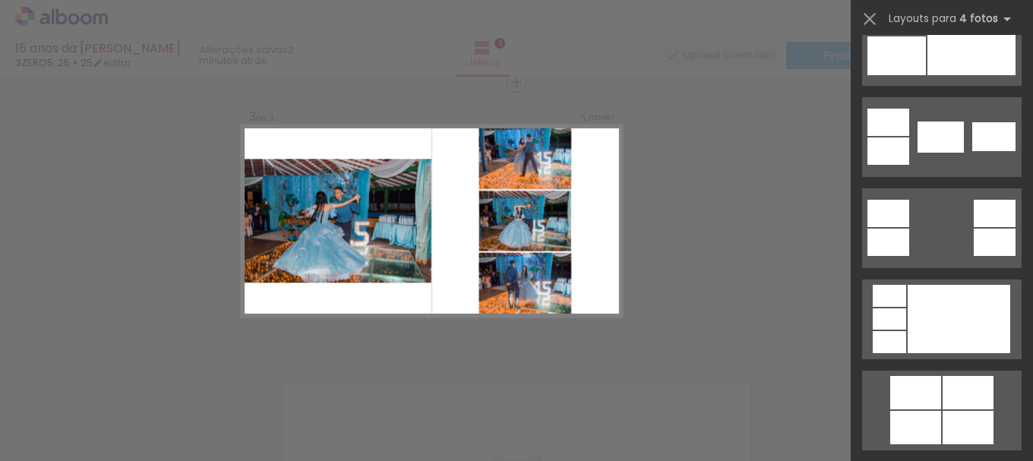
scroll to position [567, 0]
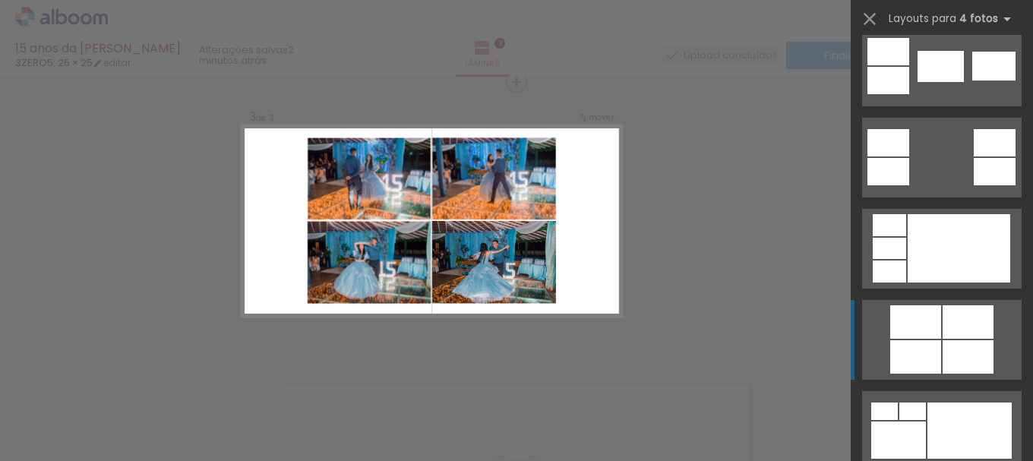
click at [931, 327] on div at bounding box center [916, 321] width 51 height 33
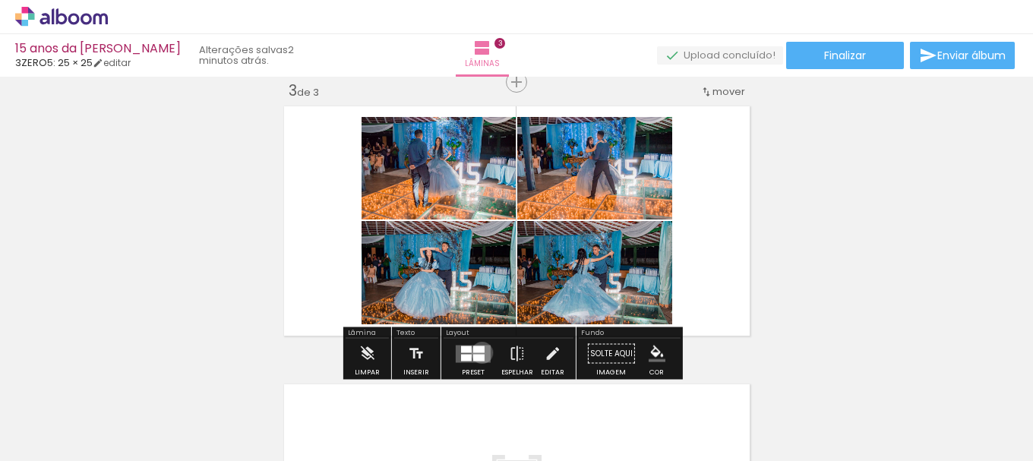
click at [479, 353] on quentale-layouter at bounding box center [473, 353] width 35 height 17
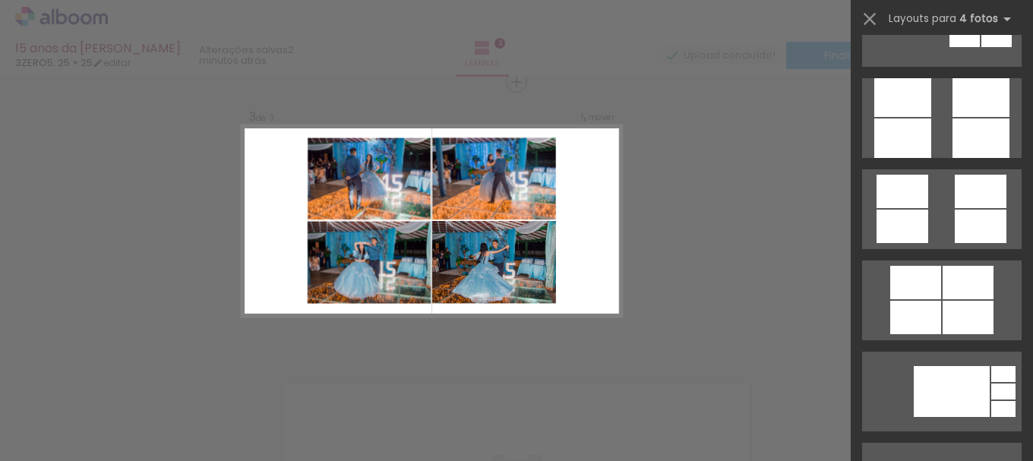
scroll to position [4264, 0]
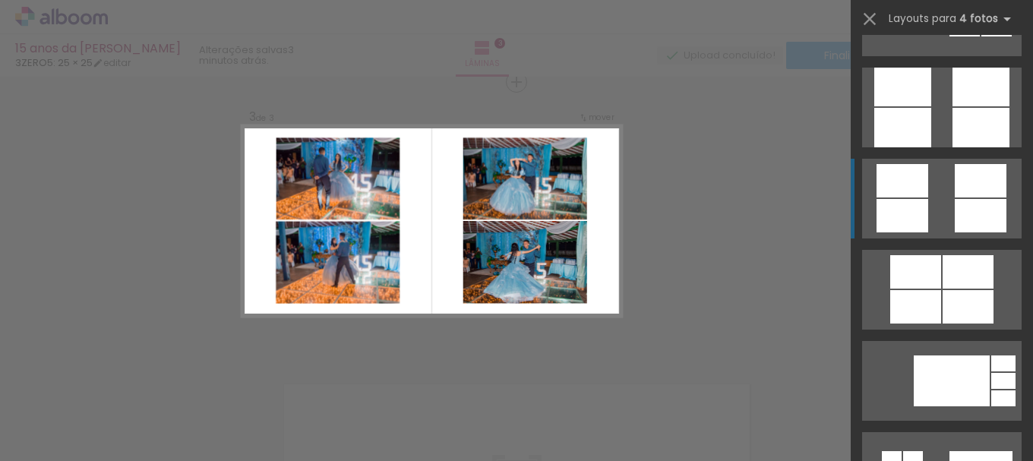
click at [955, 200] on div at bounding box center [981, 215] width 52 height 33
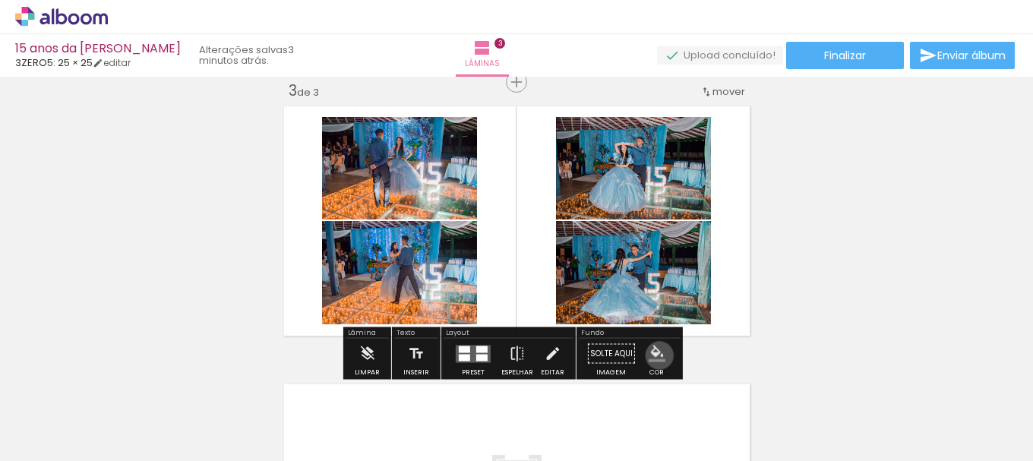
click at [654, 356] on iron-icon "color picker" at bounding box center [657, 354] width 17 height 17
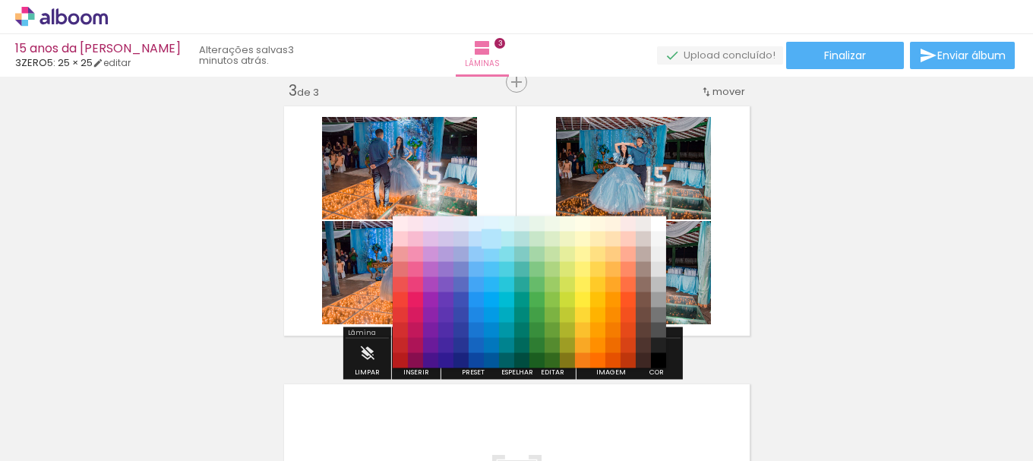
click at [494, 240] on paper-item "#b3e5fc" at bounding box center [491, 239] width 15 height 15
click at [489, 234] on paper-item "#b3e5fc" at bounding box center [491, 239] width 15 height 15
click at [492, 240] on paper-item "#b3e5fc" at bounding box center [491, 239] width 15 height 15
click at [492, 249] on paper-item "#81d4fa" at bounding box center [491, 254] width 15 height 15
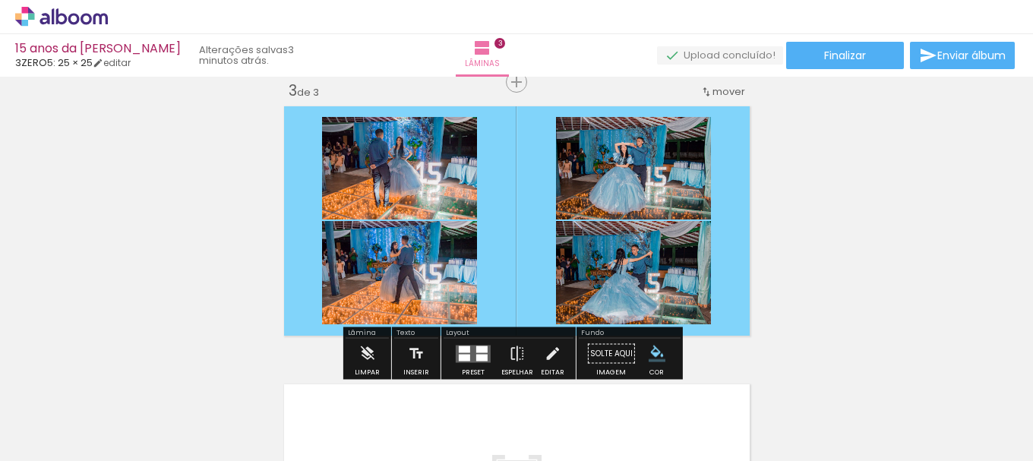
click at [660, 356] on iron-icon "color picker" at bounding box center [657, 354] width 17 height 17
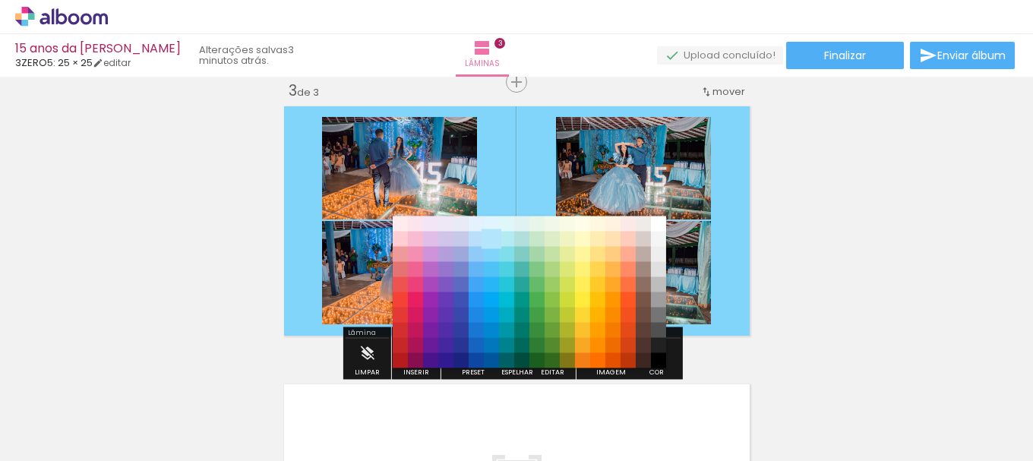
click at [492, 240] on paper-item "#b3e5fc" at bounding box center [491, 239] width 15 height 15
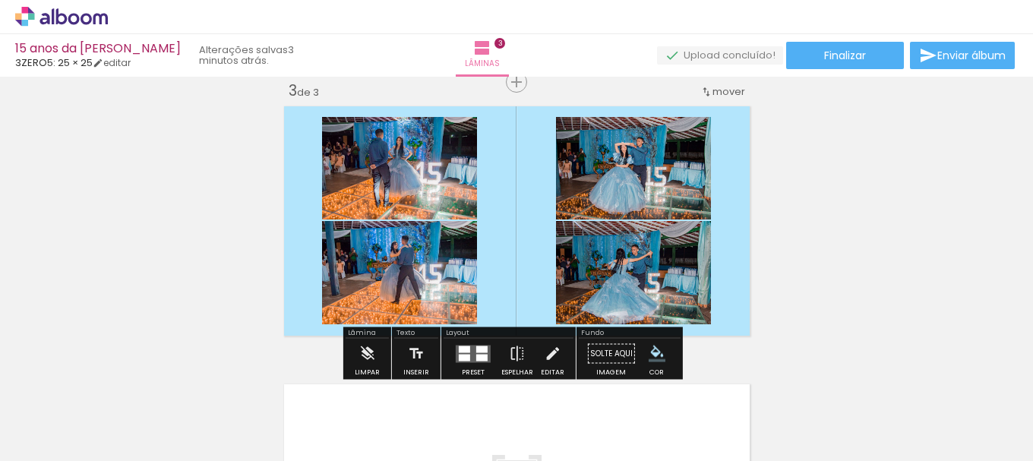
click at [912, 315] on div "Inserir lâmina 1 de 3 Inserir lâmina 2 de 3 Inserir lâmina 3 de 3" at bounding box center [516, 62] width 1033 height 1113
click at [648, 180] on quentale-photo at bounding box center [633, 168] width 155 height 103
click at [839, 259] on div "Inserir lâmina 1 de 3 Inserir lâmina 2 de 3 Inserir lâmina 3 de 3" at bounding box center [516, 62] width 1033 height 1113
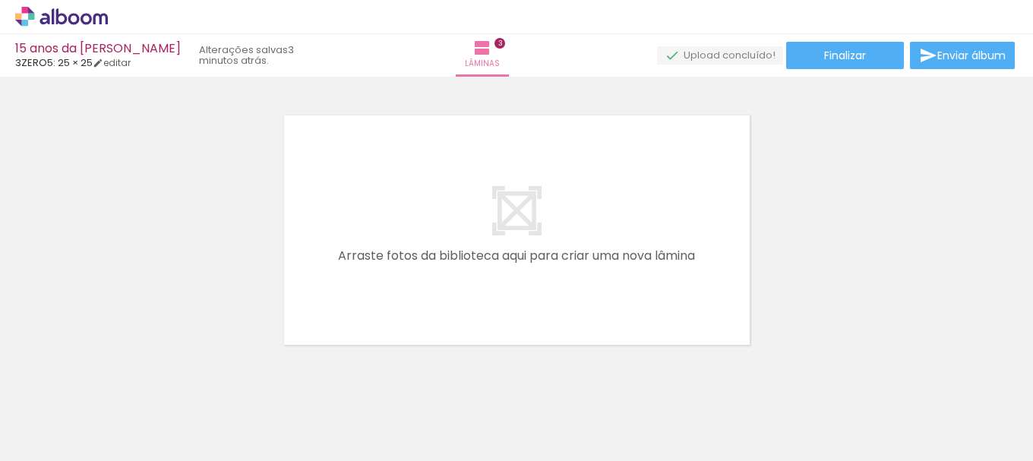
scroll to position [882, 0]
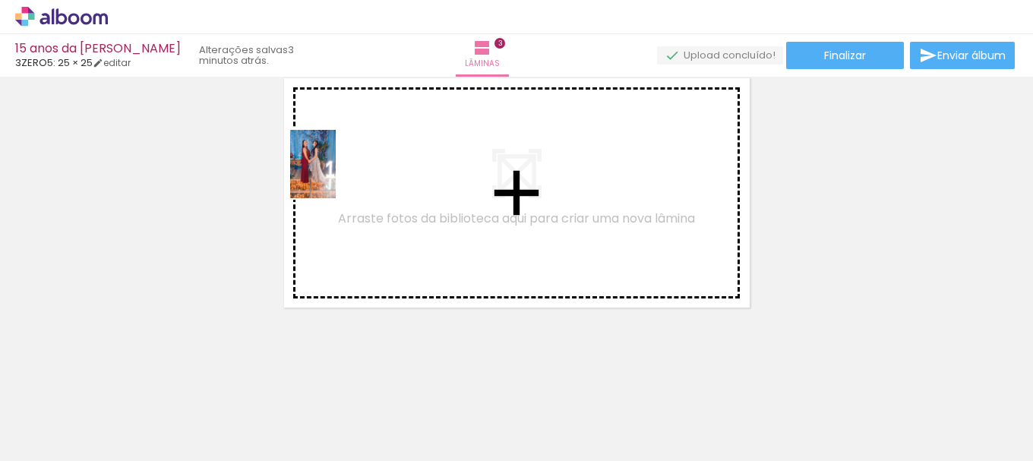
drag, startPoint x: 296, startPoint y: 413, endPoint x: 348, endPoint y: 160, distance: 259.0
click at [348, 160] on quentale-workspace at bounding box center [516, 230] width 1033 height 461
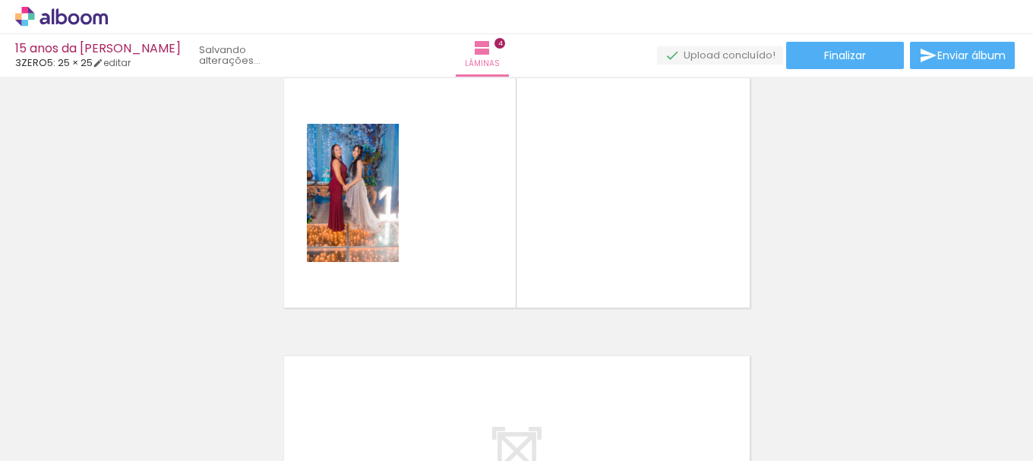
scroll to position [854, 0]
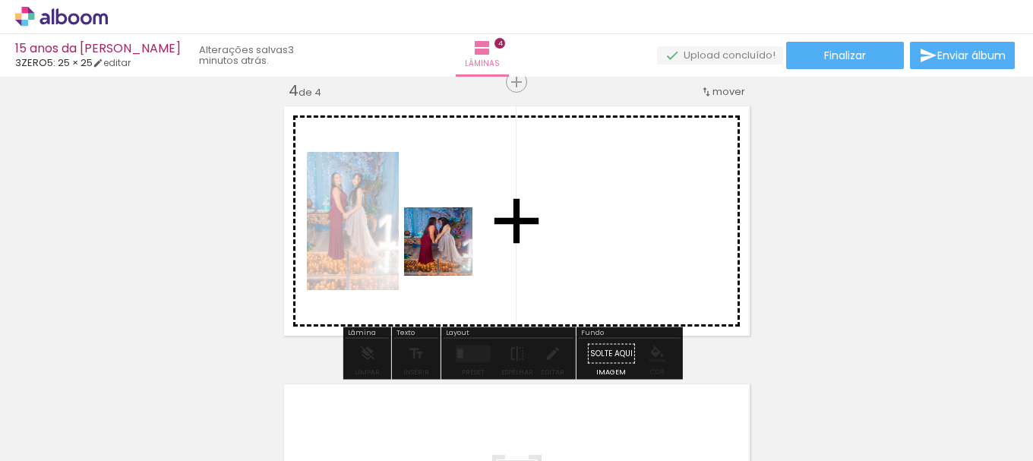
drag, startPoint x: 427, startPoint y: 327, endPoint x: 456, endPoint y: 233, distance: 98.5
click at [456, 233] on quentale-workspace at bounding box center [516, 230] width 1033 height 461
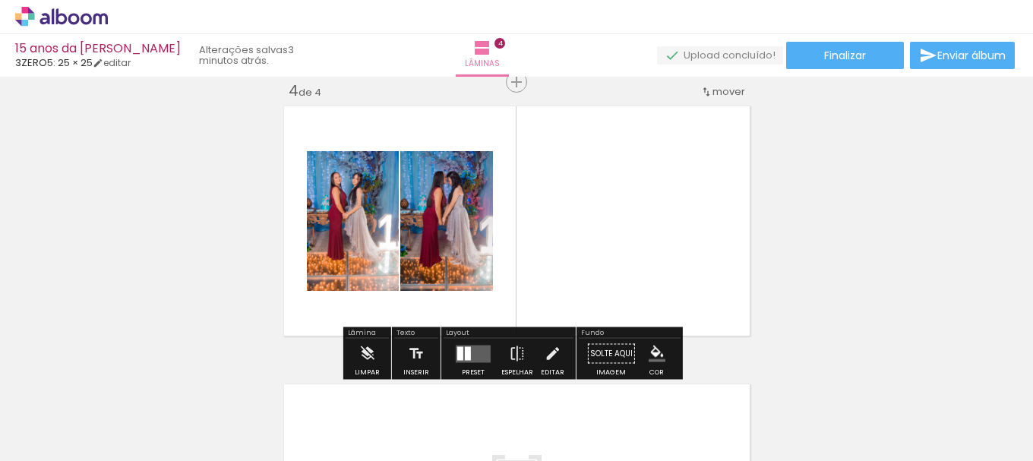
scroll to position [0, 0]
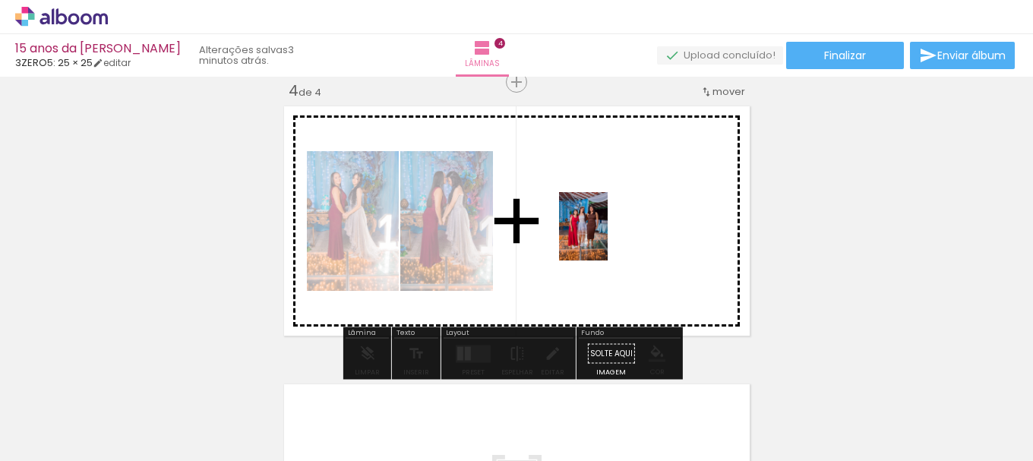
drag, startPoint x: 180, startPoint y: 412, endPoint x: 615, endPoint y: 233, distance: 469.9
click at [615, 233] on quentale-workspace at bounding box center [516, 230] width 1033 height 461
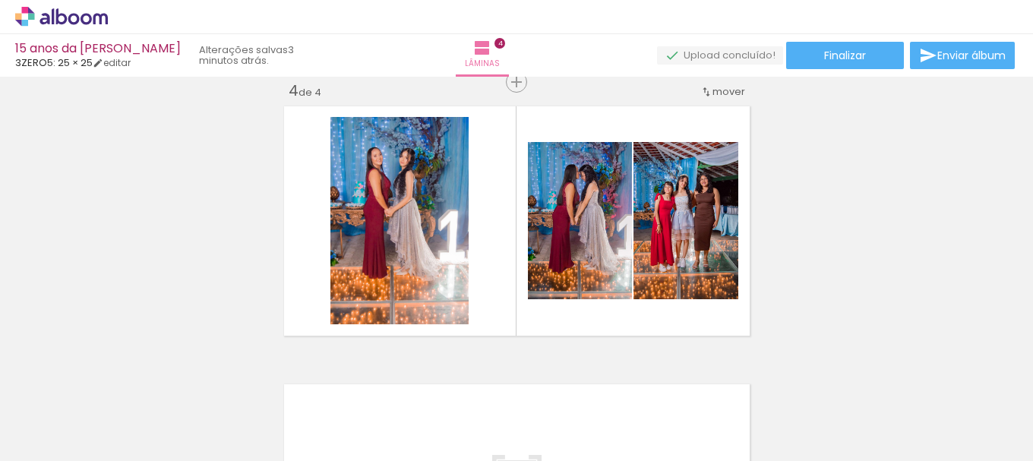
scroll to position [0, 1223]
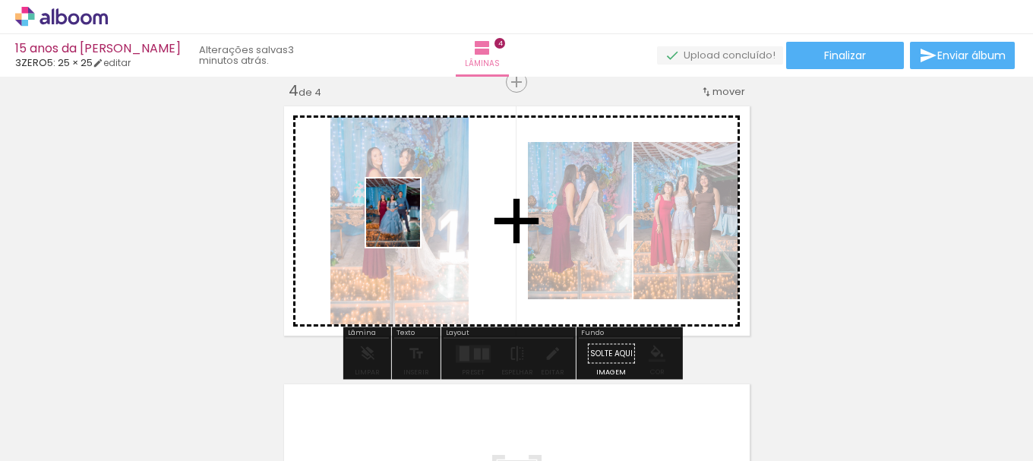
drag, startPoint x: 897, startPoint y: 422, endPoint x: 412, endPoint y: 224, distance: 524.2
click at [412, 224] on quentale-workspace at bounding box center [516, 230] width 1033 height 461
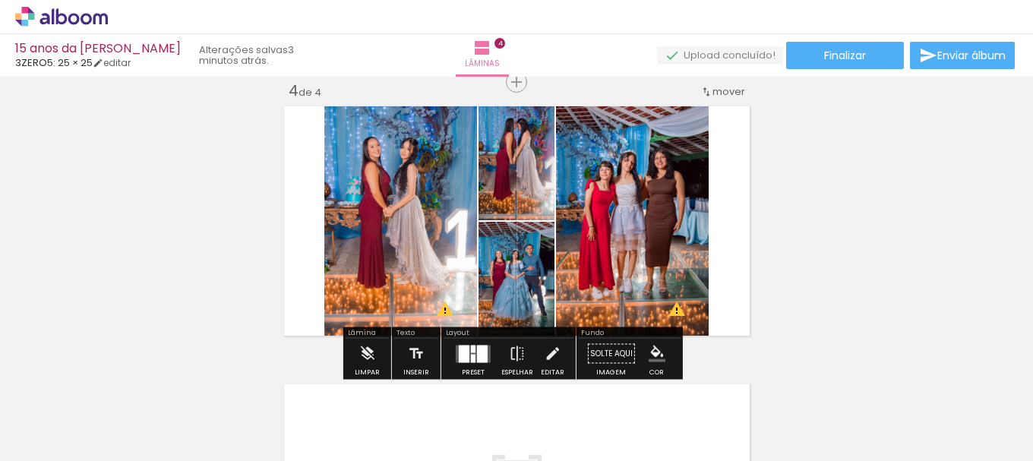
click at [477, 358] on div at bounding box center [482, 353] width 11 height 17
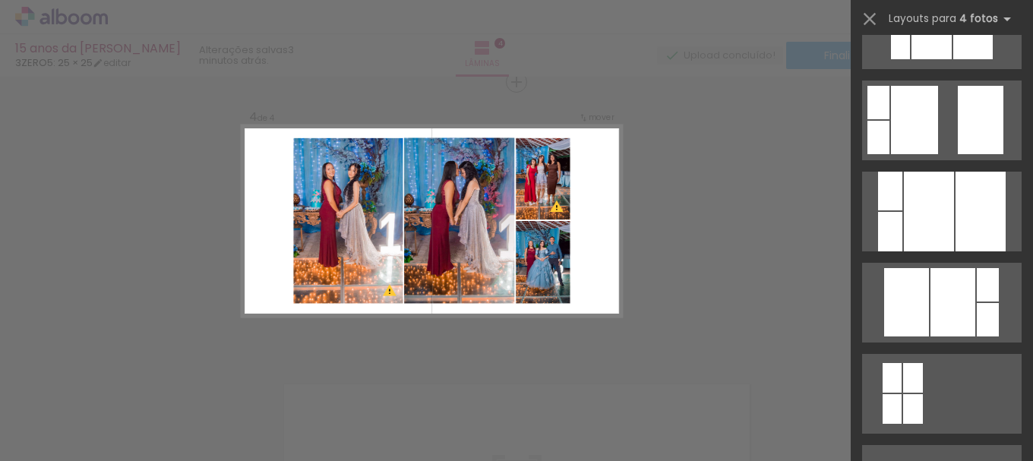
scroll to position [760, 0]
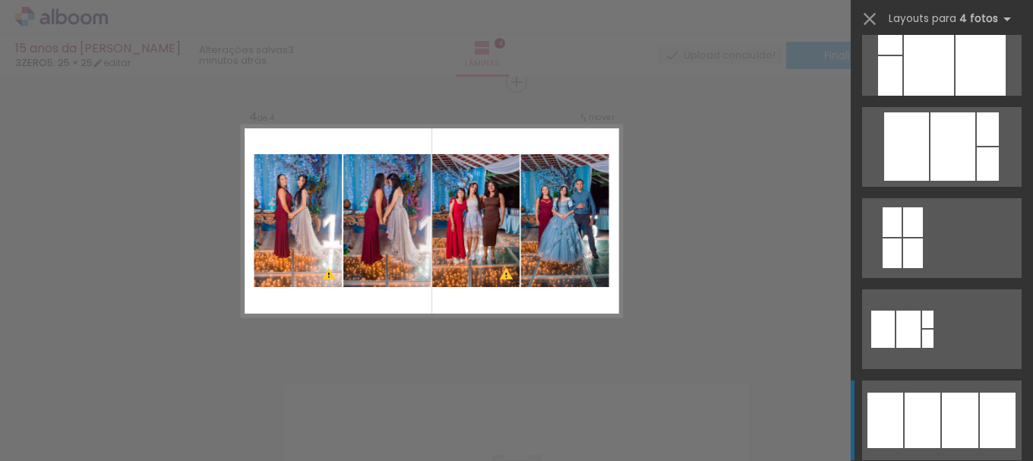
click at [954, 434] on div at bounding box center [960, 420] width 36 height 55
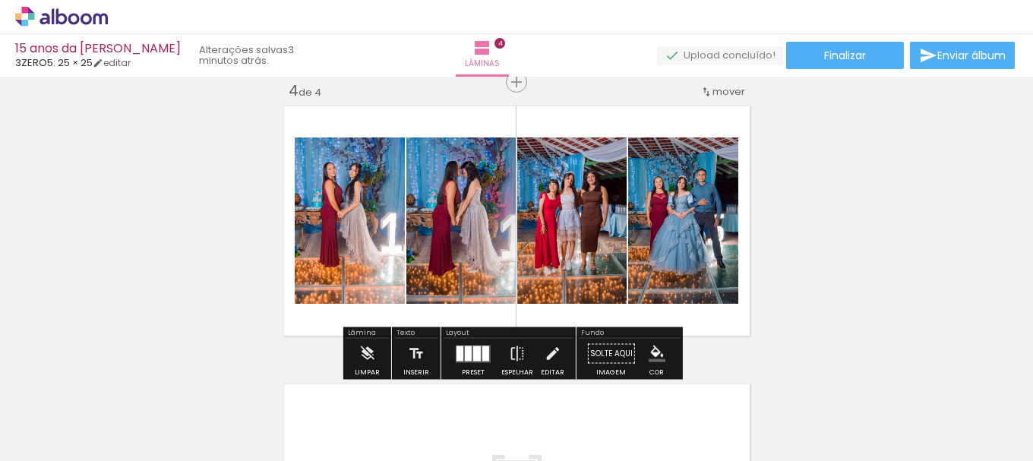
click at [649, 351] on iron-icon "color picker" at bounding box center [657, 354] width 17 height 17
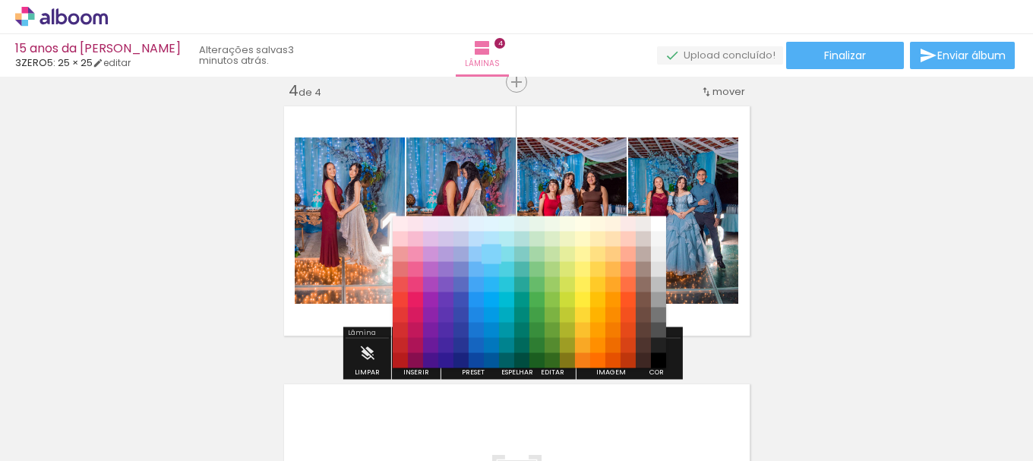
click at [490, 255] on paper-item "#81d4fa" at bounding box center [491, 254] width 15 height 15
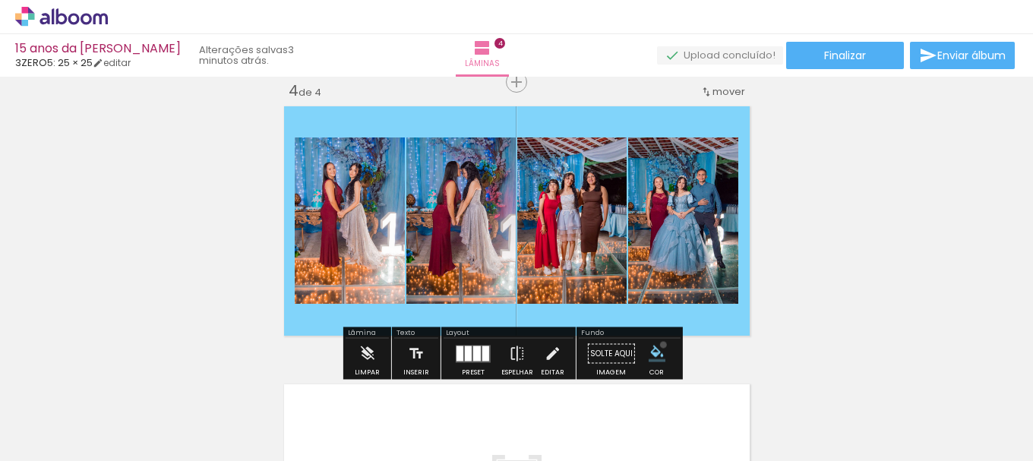
click at [658, 346] on iron-icon "color picker" at bounding box center [657, 354] width 17 height 17
click at [661, 354] on paper-menu-button "#ffebee #ffcdd2 #ef9a9a #e57373 #ef5350 #f44336 #e53935 #d32f2f #c62828 #b71c1c…" at bounding box center [657, 354] width 29 height 29
click at [651, 348] on iron-icon "color picker" at bounding box center [657, 354] width 17 height 17
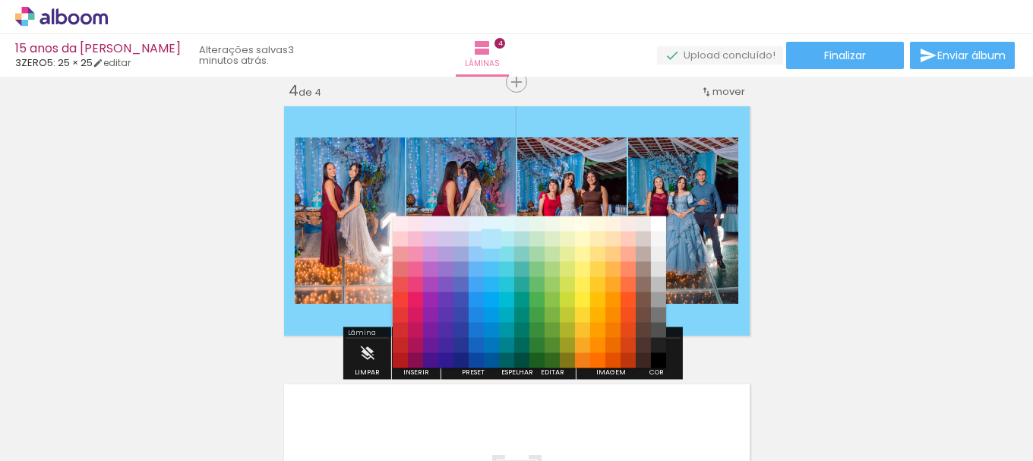
click at [488, 237] on paper-item "#b3e5fc" at bounding box center [491, 239] width 15 height 15
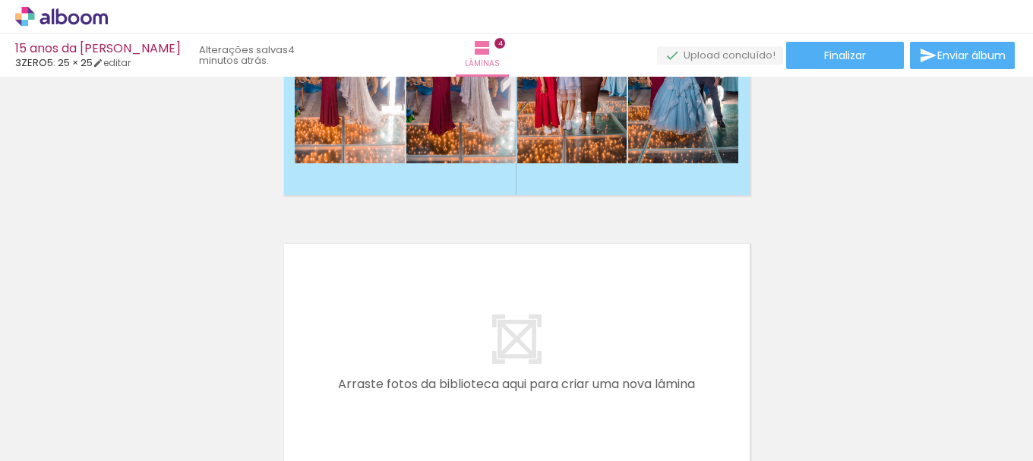
scroll to position [1006, 0]
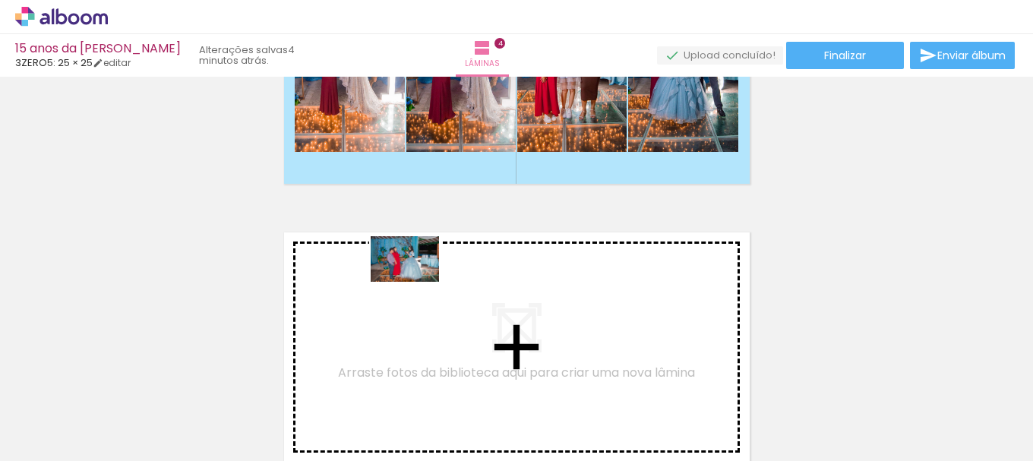
drag, startPoint x: 560, startPoint y: 337, endPoint x: 416, endPoint y: 282, distance: 153.9
click at [416, 282] on quentale-workspace at bounding box center [516, 230] width 1033 height 461
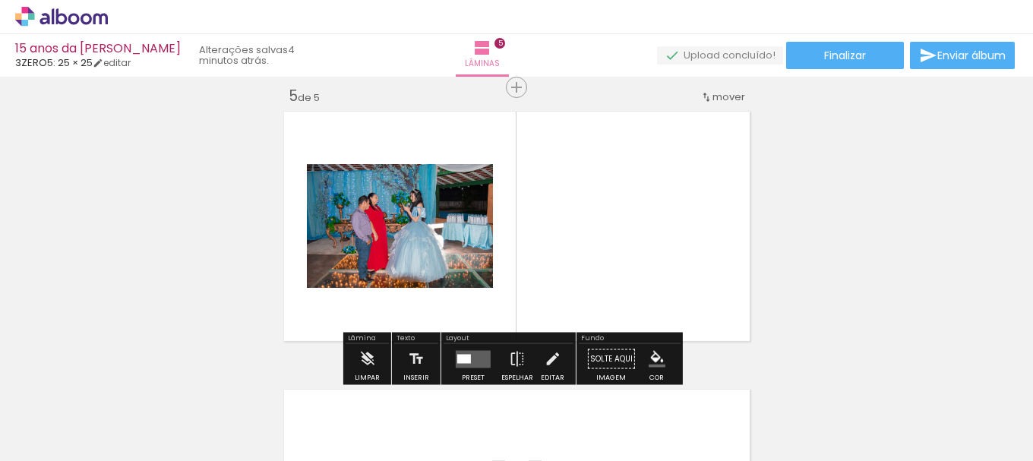
scroll to position [1132, 0]
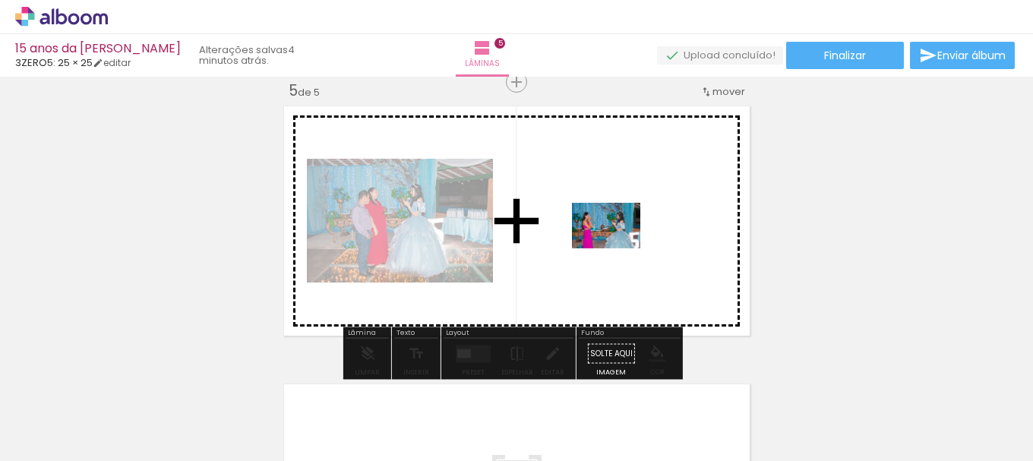
drag, startPoint x: 742, startPoint y: 411, endPoint x: 615, endPoint y: 241, distance: 212.3
click at [615, 241] on quentale-workspace at bounding box center [516, 230] width 1033 height 461
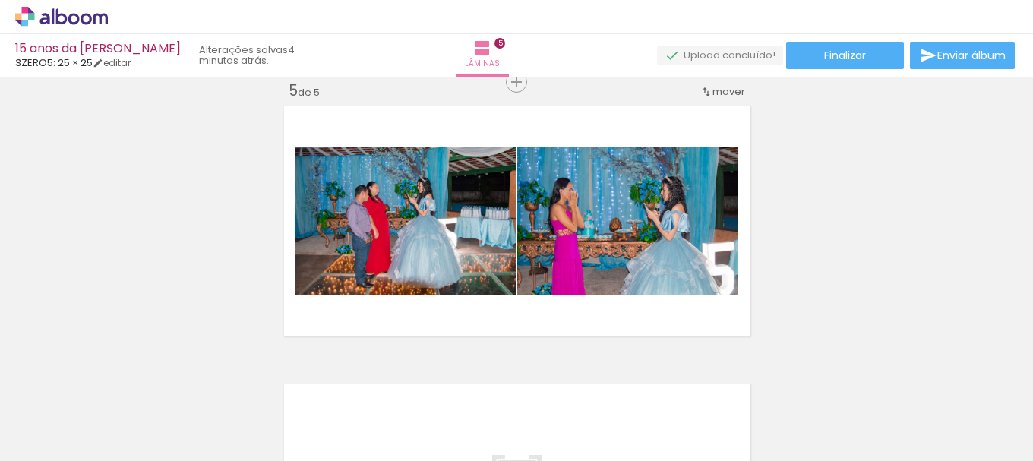
scroll to position [0, 1065]
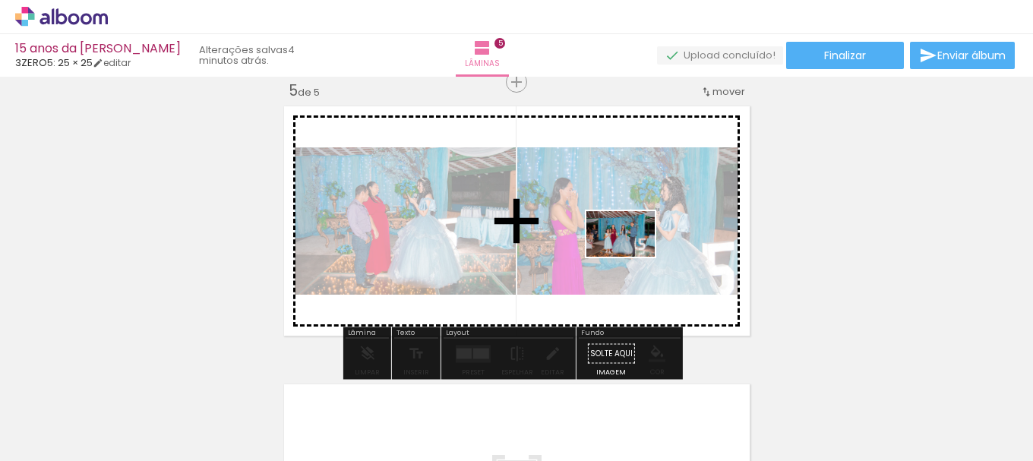
drag, startPoint x: 625, startPoint y: 420, endPoint x: 632, endPoint y: 257, distance: 163.5
click at [632, 257] on quentale-workspace at bounding box center [516, 230] width 1033 height 461
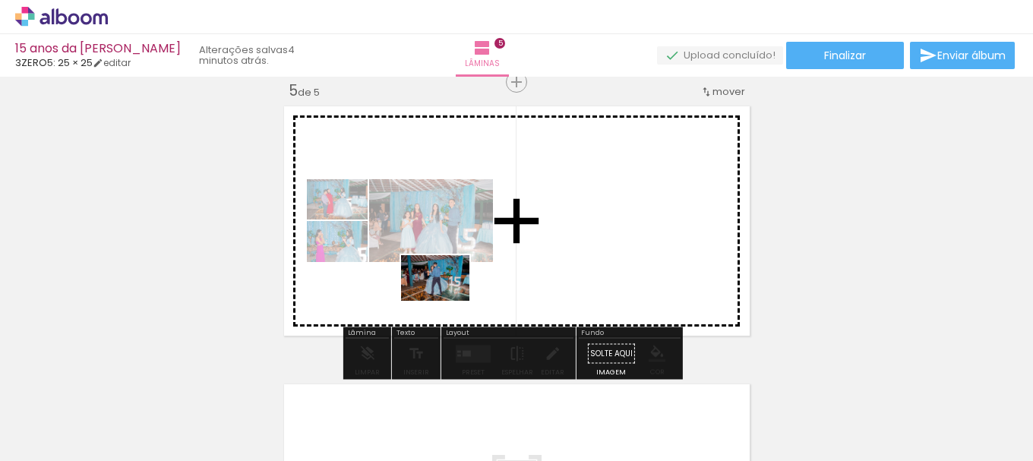
drag, startPoint x: 378, startPoint y: 399, endPoint x: 447, endPoint y: 301, distance: 119.5
click at [447, 301] on quentale-workspace at bounding box center [516, 230] width 1033 height 461
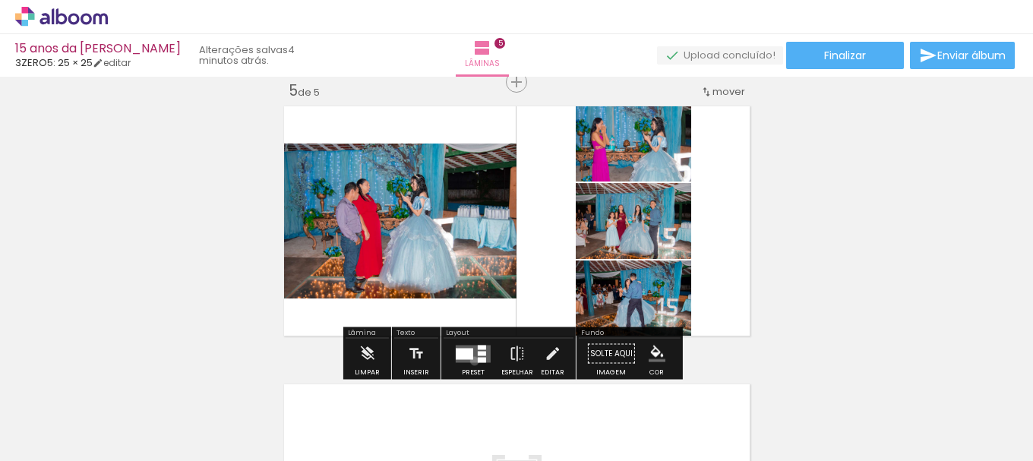
click at [471, 361] on quentale-layouter at bounding box center [473, 353] width 35 height 17
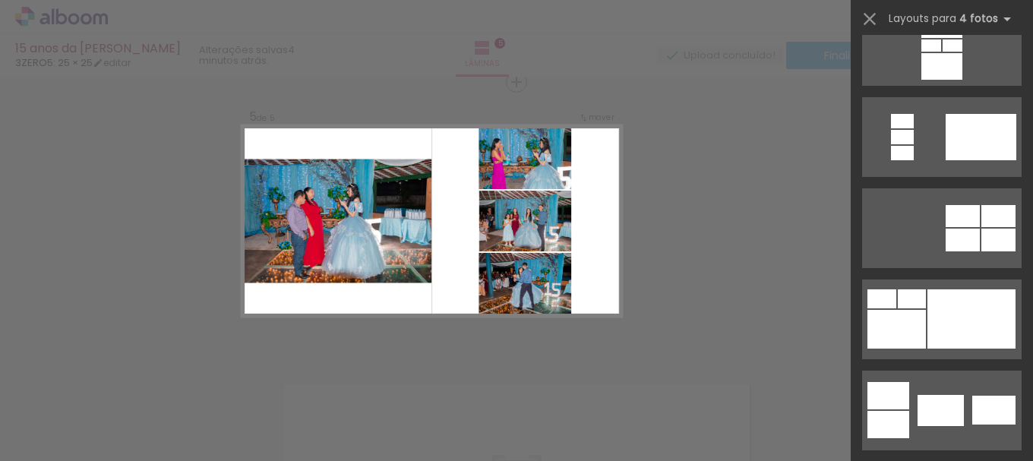
scroll to position [280, 0]
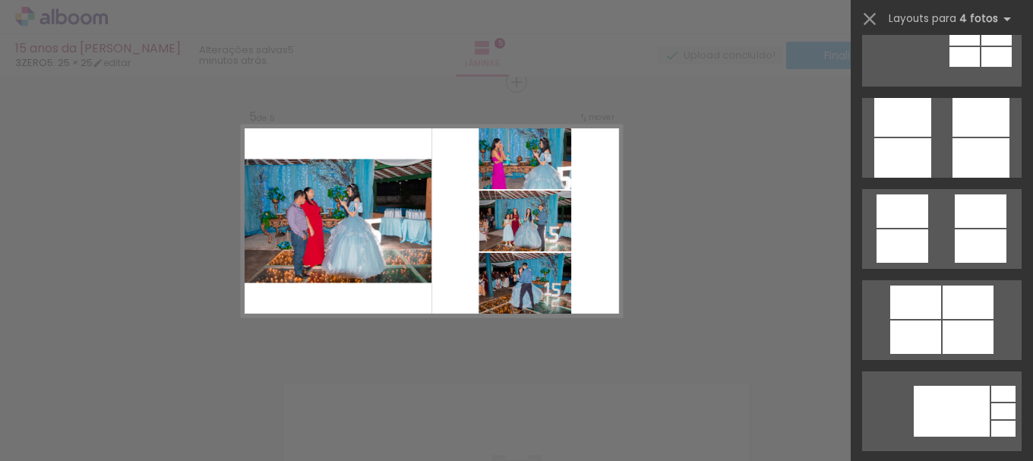
scroll to position [4254, 0]
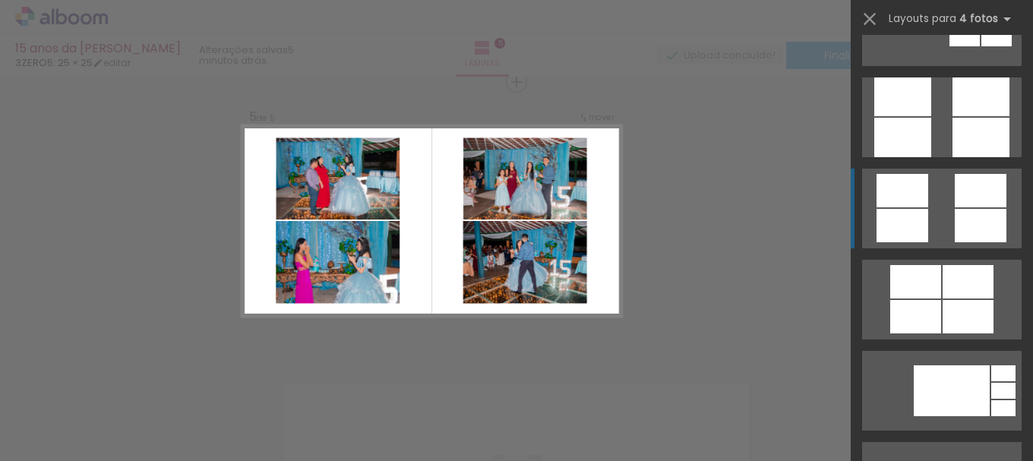
click at [961, 184] on div at bounding box center [981, 190] width 52 height 33
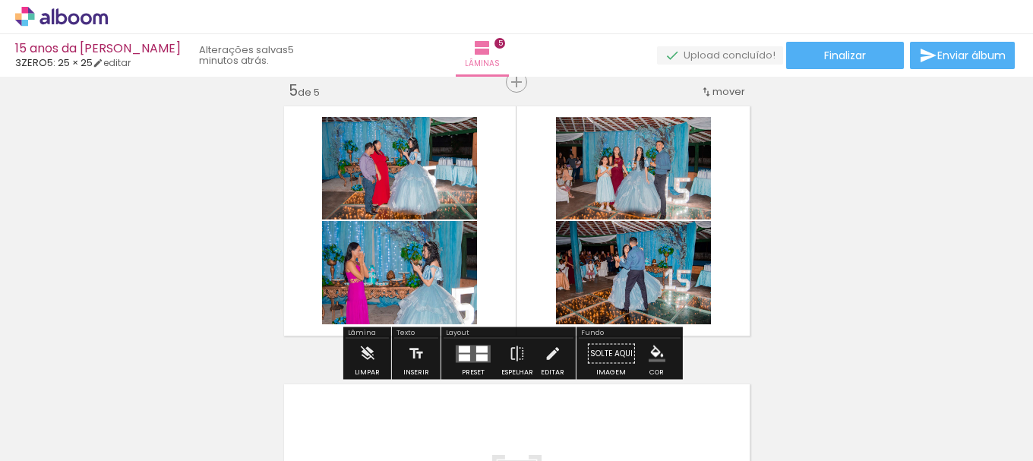
click at [655, 356] on iron-icon "color picker" at bounding box center [657, 354] width 17 height 17
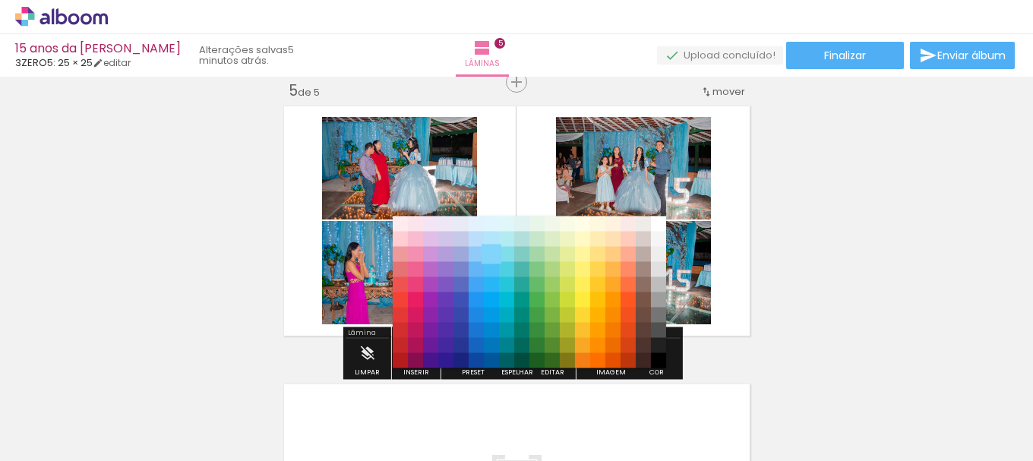
click at [494, 253] on paper-item "#81d4fa" at bounding box center [491, 254] width 15 height 15
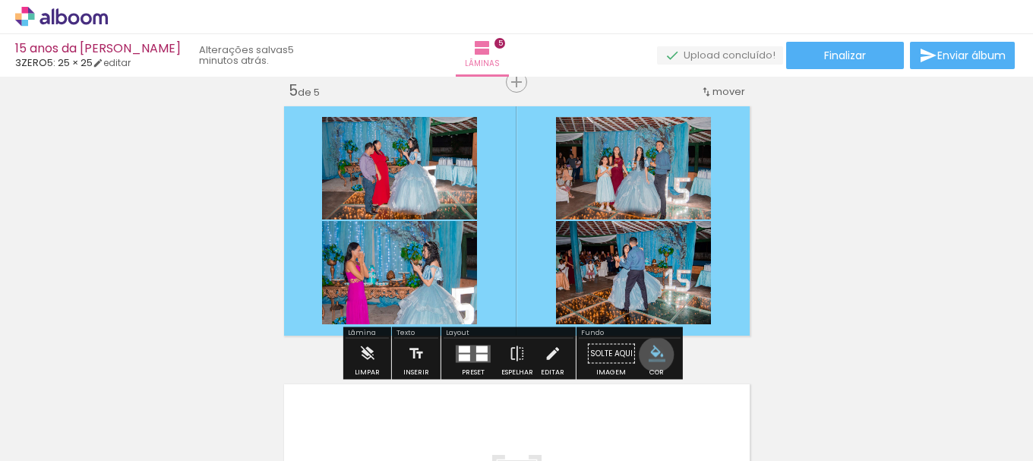
click at [651, 355] on iron-icon "color picker" at bounding box center [657, 354] width 17 height 17
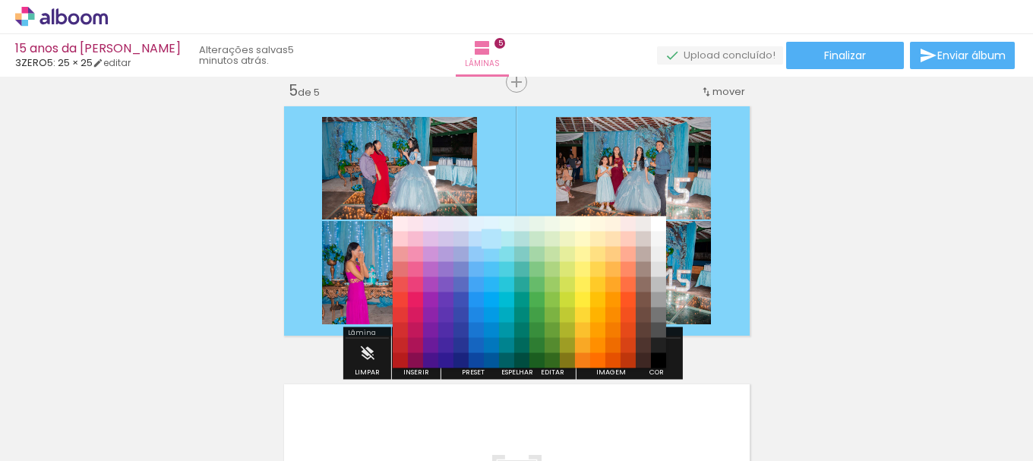
click at [489, 237] on paper-item "#b3e5fc" at bounding box center [491, 239] width 15 height 15
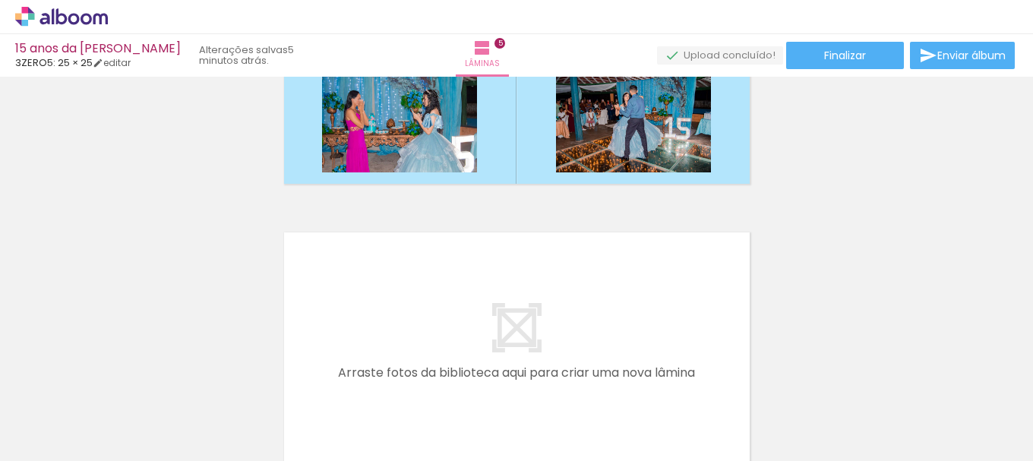
scroll to position [0, 960]
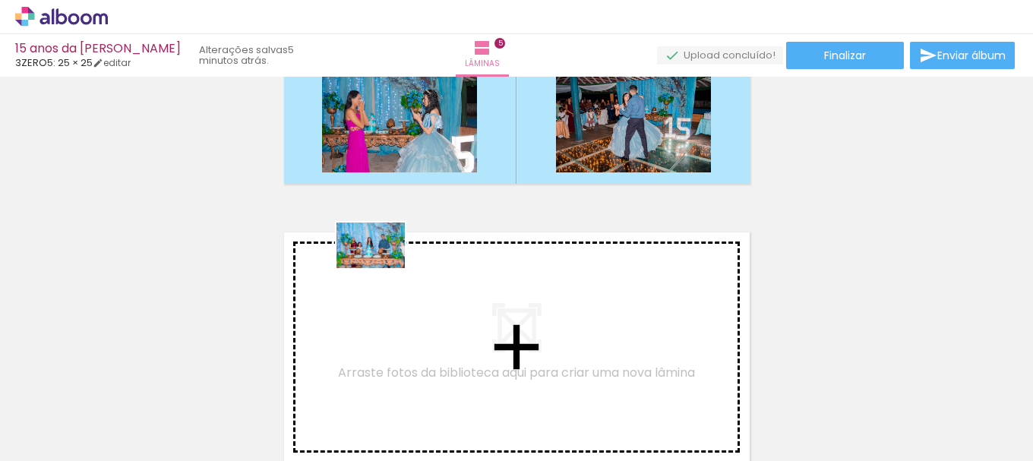
drag, startPoint x: 571, startPoint y: 422, endPoint x: 382, endPoint y: 268, distance: 243.5
click at [382, 268] on quentale-workspace at bounding box center [516, 230] width 1033 height 461
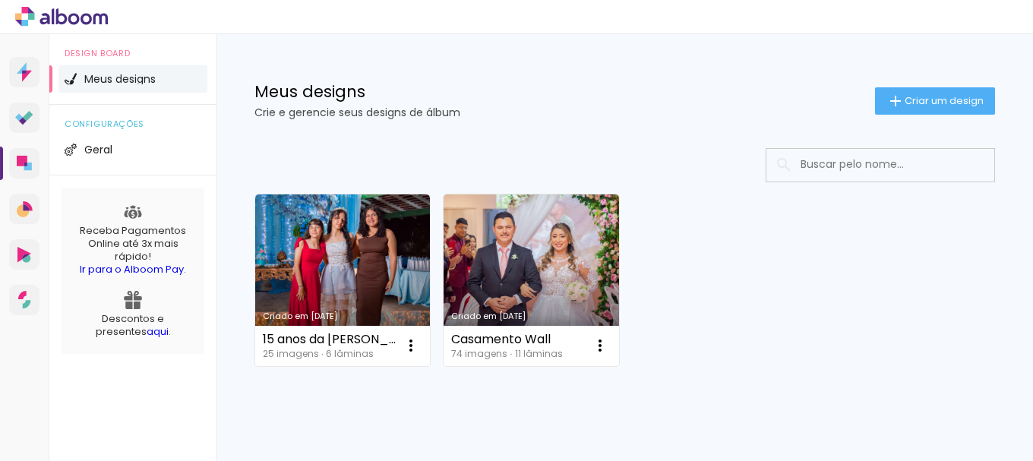
click at [732, 344] on div "Criado em 10/09/25 15 anos da vanessaa 25 imagens ∙ 6 lâminas Abrir Fazer uma c…" at bounding box center [625, 279] width 755 height 185
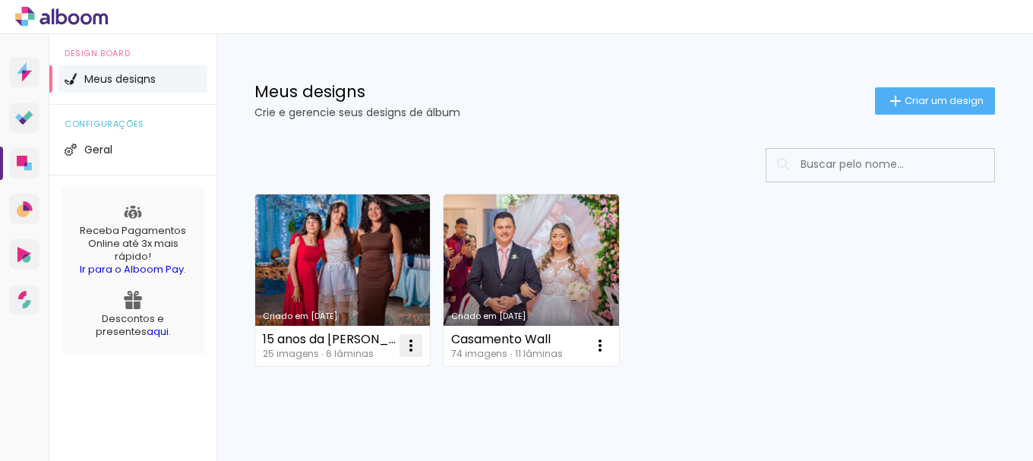
click at [409, 350] on iron-icon at bounding box center [411, 346] width 18 height 18
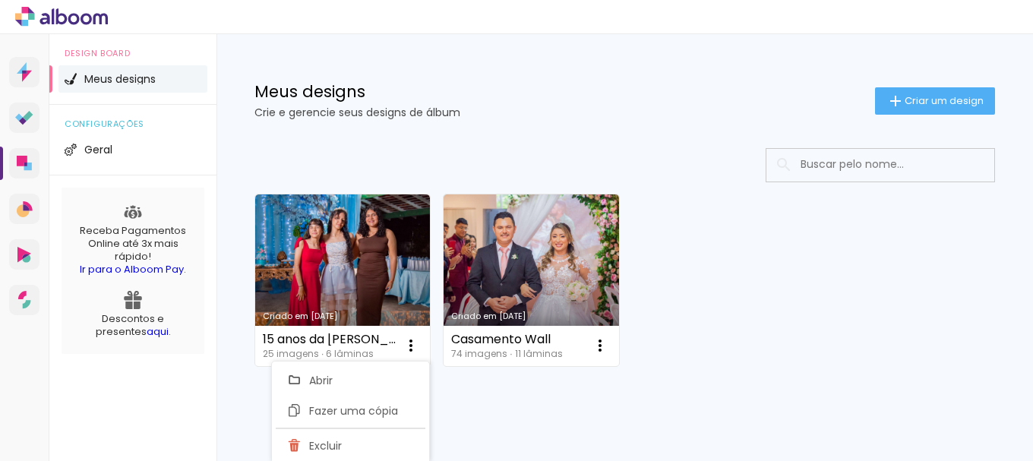
click at [554, 402] on div "Criado em 10/09/25 15 anos da vanessaa 25 imagens ∙ 6 lâminas Abrir Fazer uma c…" at bounding box center [625, 320] width 817 height 375
